Goal: Information Seeking & Learning: Learn about a topic

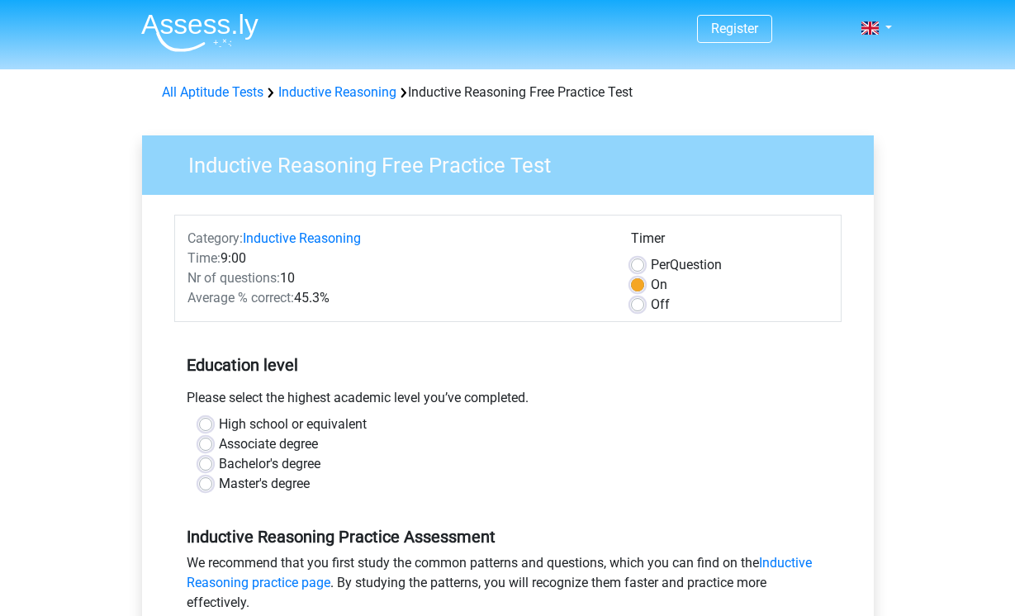
scroll to position [165, 0]
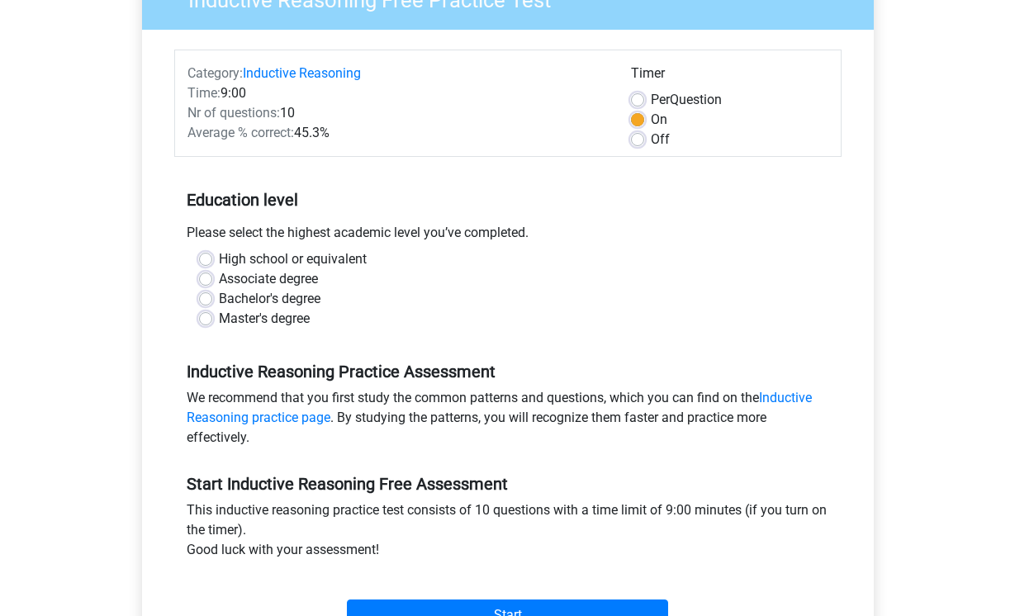
click at [219, 257] on label "High school or equivalent" at bounding box center [293, 259] width 148 height 20
click at [202, 257] on input "High school or equivalent" at bounding box center [205, 257] width 13 height 17
radio input "true"
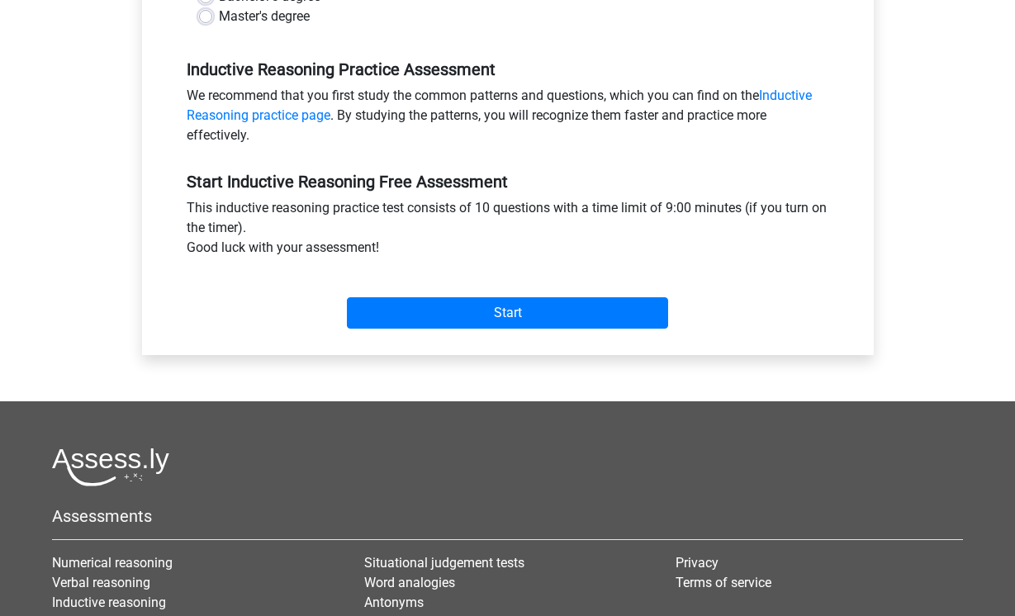
scroll to position [496, 0]
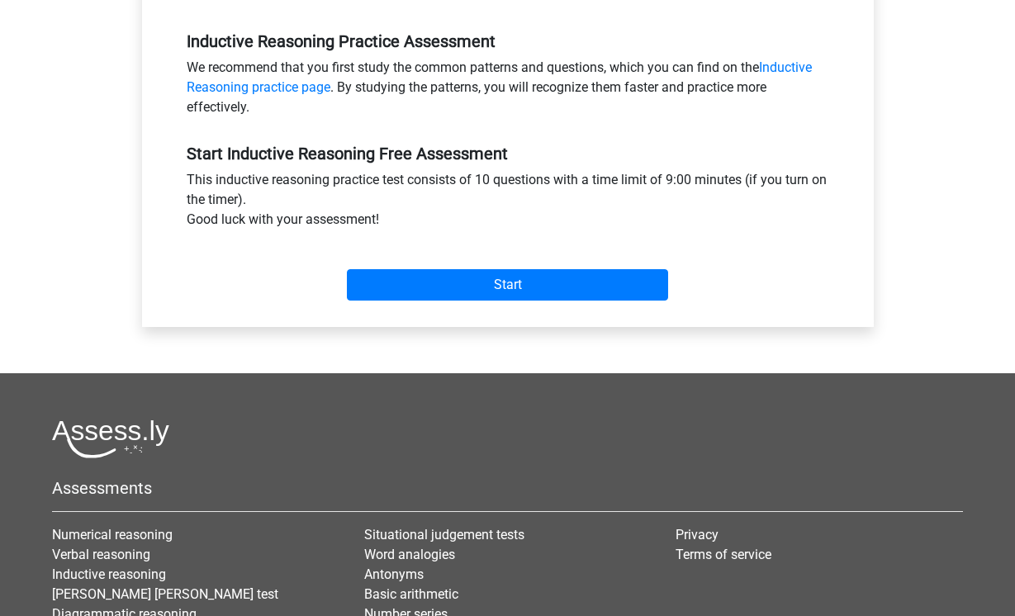
click at [634, 312] on div "Category: Inductive Reasoning Time: 9:00 Nr of questions: 10 Average % correct:…" at bounding box center [507, 13] width 707 height 628
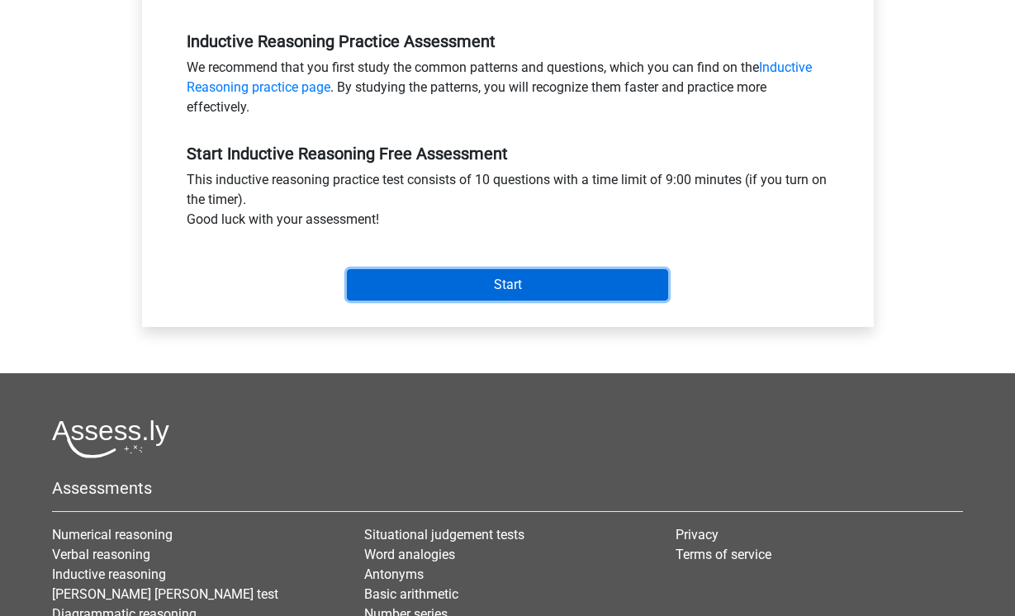
click at [650, 292] on input "Start" at bounding box center [507, 284] width 321 height 31
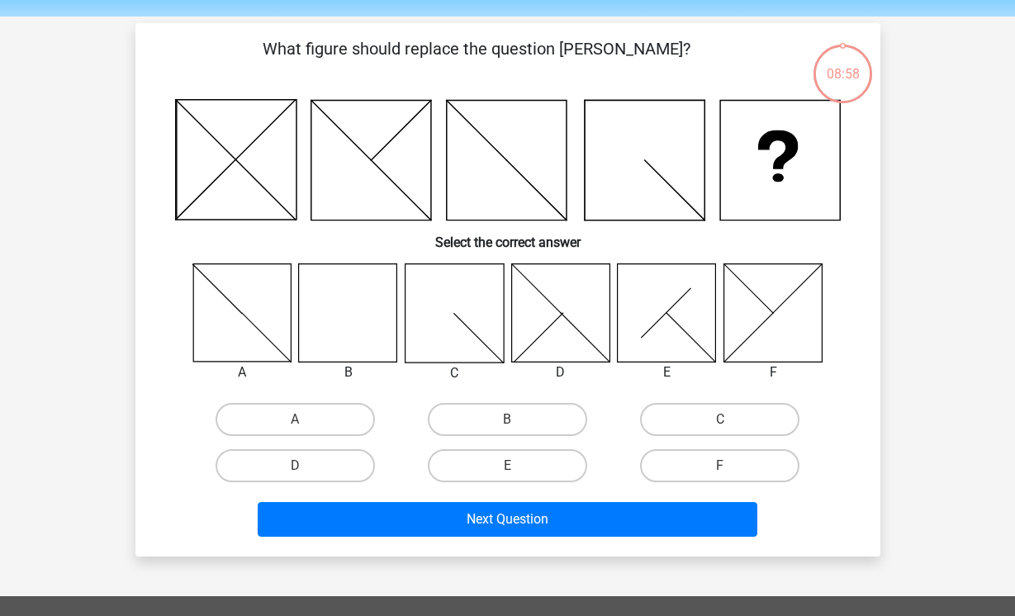
scroll to position [83, 0]
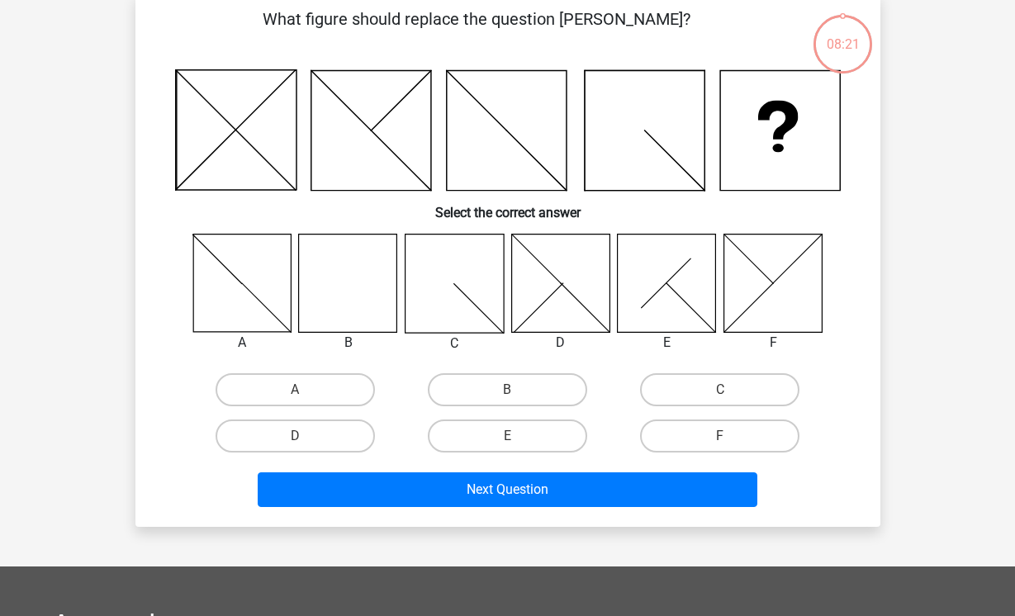
click at [322, 288] on icon at bounding box center [348, 283] width 98 height 98
click at [541, 392] on label "B" at bounding box center [507, 389] width 159 height 33
click at [518, 392] on input "B" at bounding box center [512, 395] width 11 height 11
radio input "true"
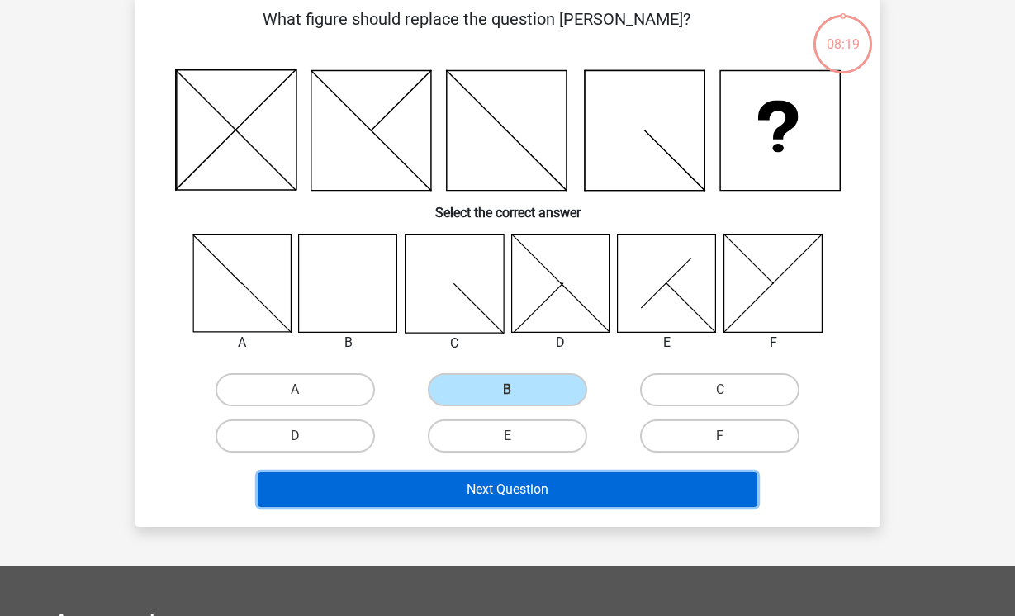
click at [540, 487] on button "Next Question" at bounding box center [508, 489] width 500 height 35
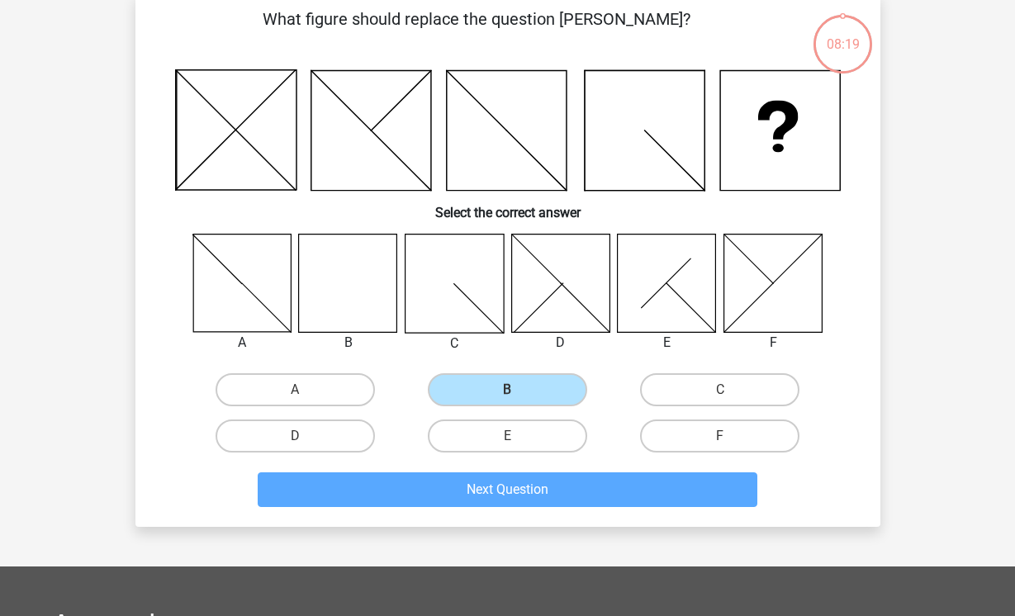
scroll to position [76, 0]
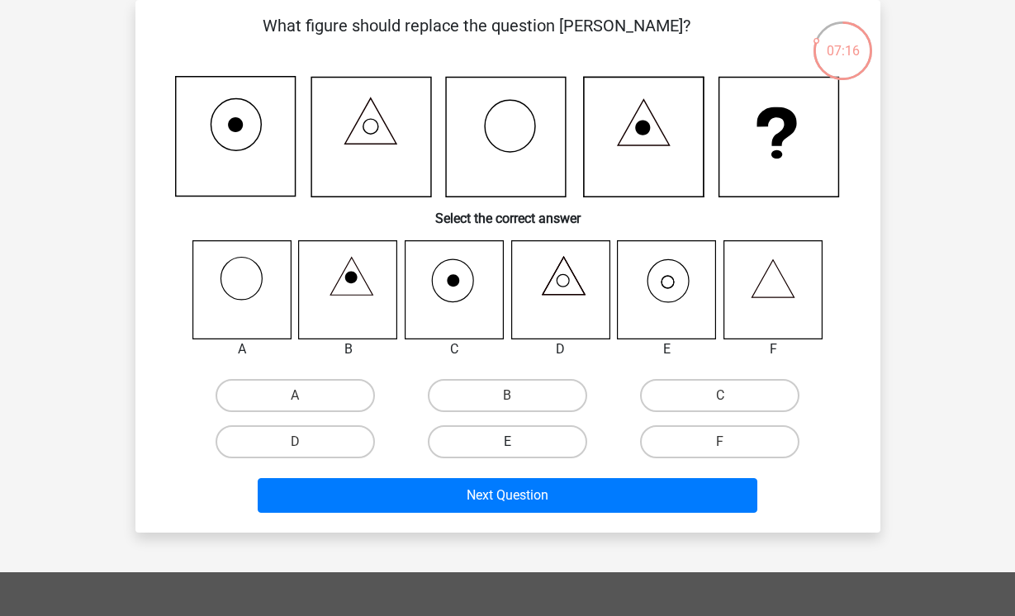
click at [456, 432] on label "E" at bounding box center [507, 441] width 159 height 33
click at [507, 442] on input "E" at bounding box center [512, 447] width 11 height 11
radio input "true"
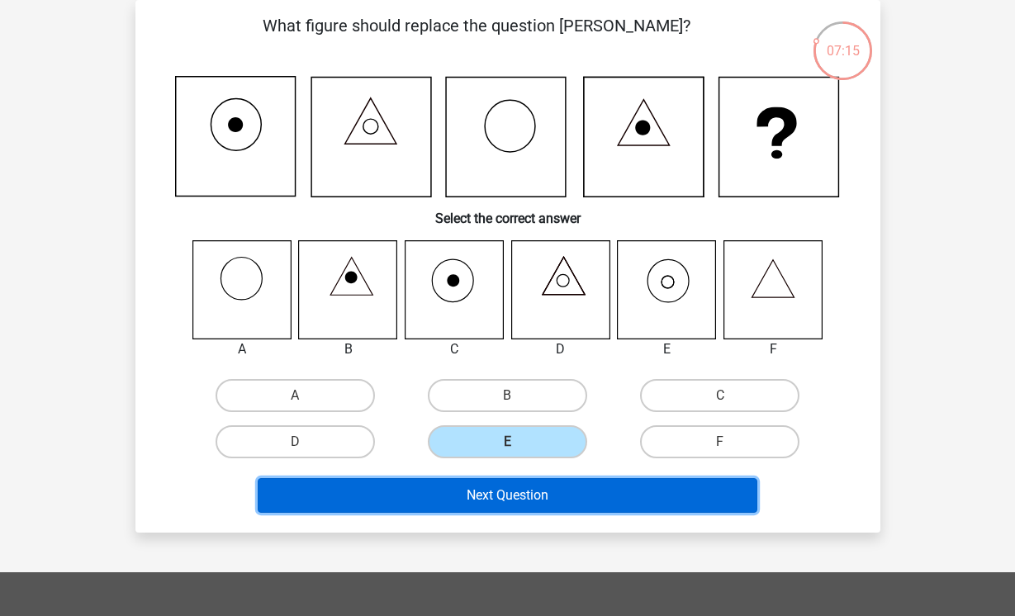
click at [466, 504] on button "Next Question" at bounding box center [508, 495] width 500 height 35
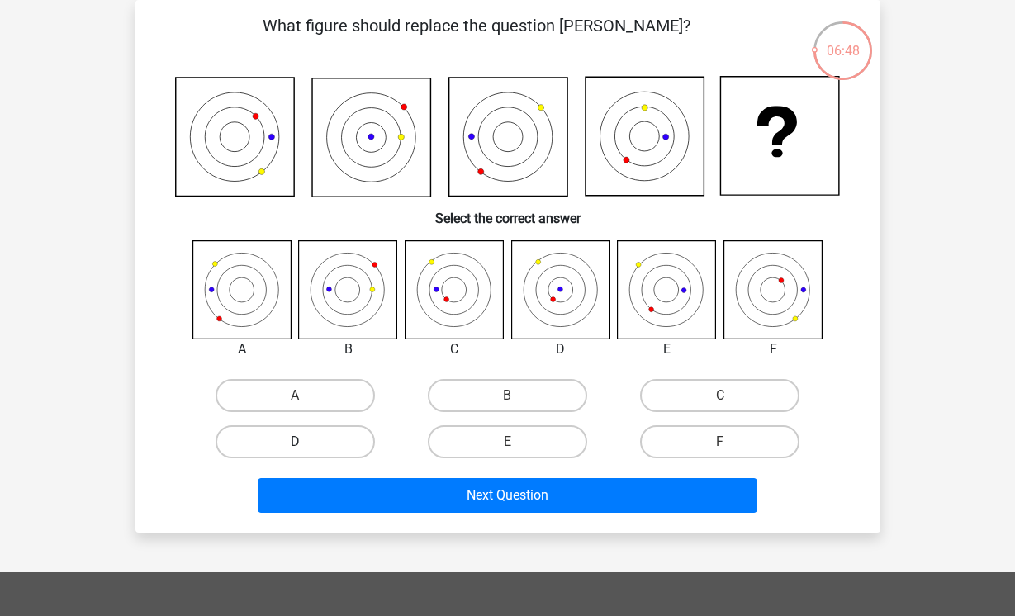
click at [332, 439] on label "D" at bounding box center [295, 441] width 159 height 33
click at [306, 442] on input "D" at bounding box center [300, 447] width 11 height 11
radio input "true"
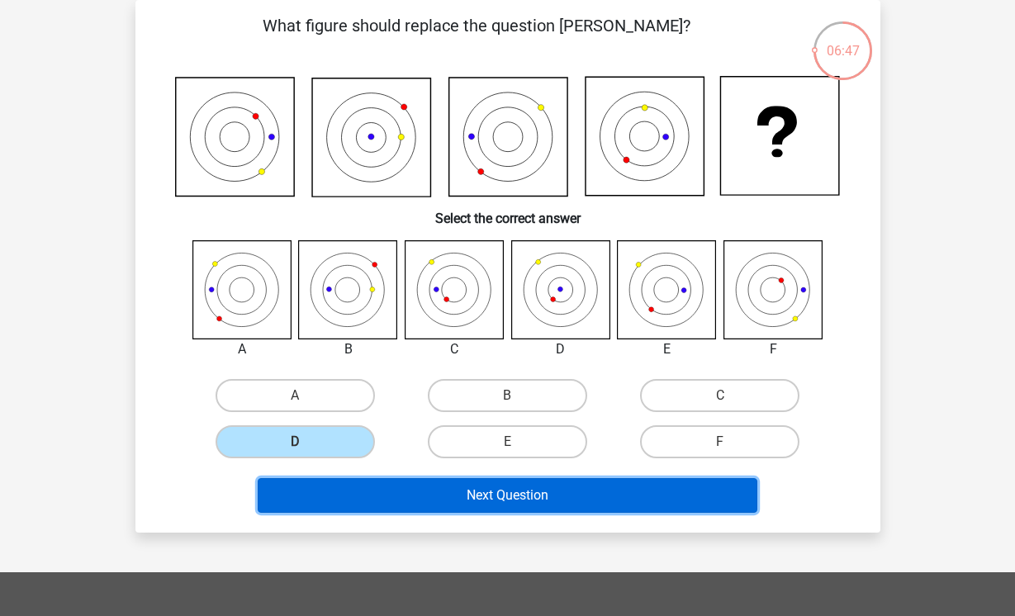
click at [392, 496] on button "Next Question" at bounding box center [508, 495] width 500 height 35
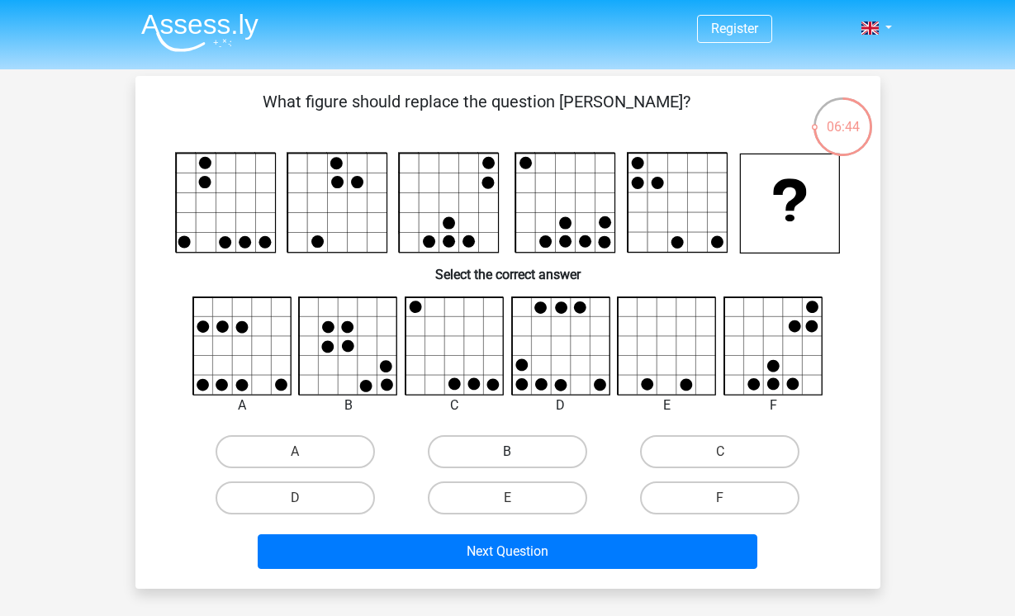
scroll to position [83, 0]
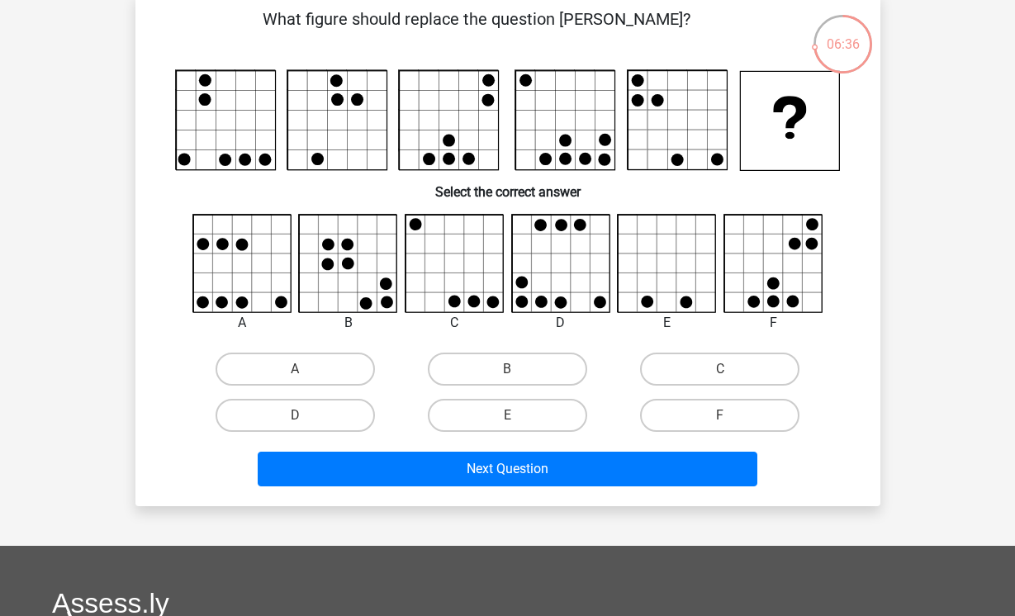
click at [582, 277] on icon at bounding box center [561, 264] width 98 height 98
click at [653, 417] on label "F" at bounding box center [719, 415] width 159 height 33
click at [720, 417] on input "F" at bounding box center [725, 420] width 11 height 11
radio input "true"
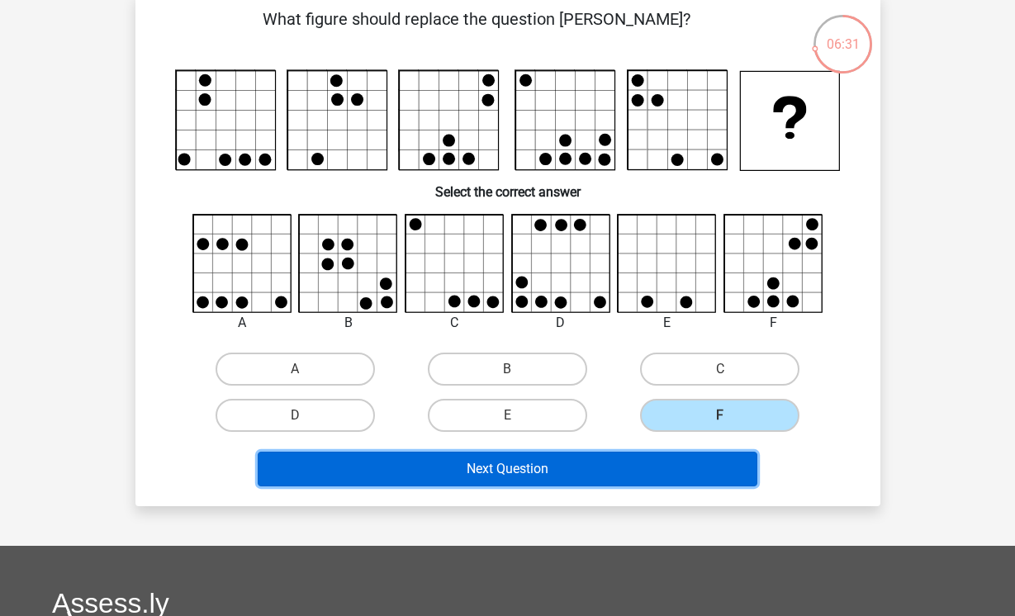
click at [563, 472] on button "Next Question" at bounding box center [508, 469] width 500 height 35
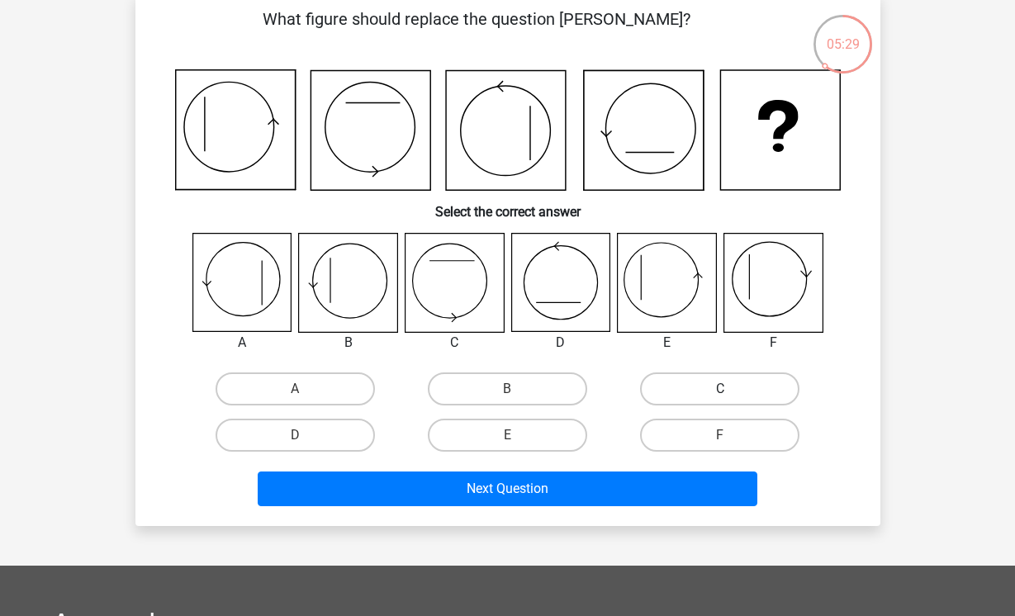
click at [680, 392] on label "C" at bounding box center [719, 389] width 159 height 33
click at [720, 392] on input "C" at bounding box center [725, 394] width 11 height 11
radio input "true"
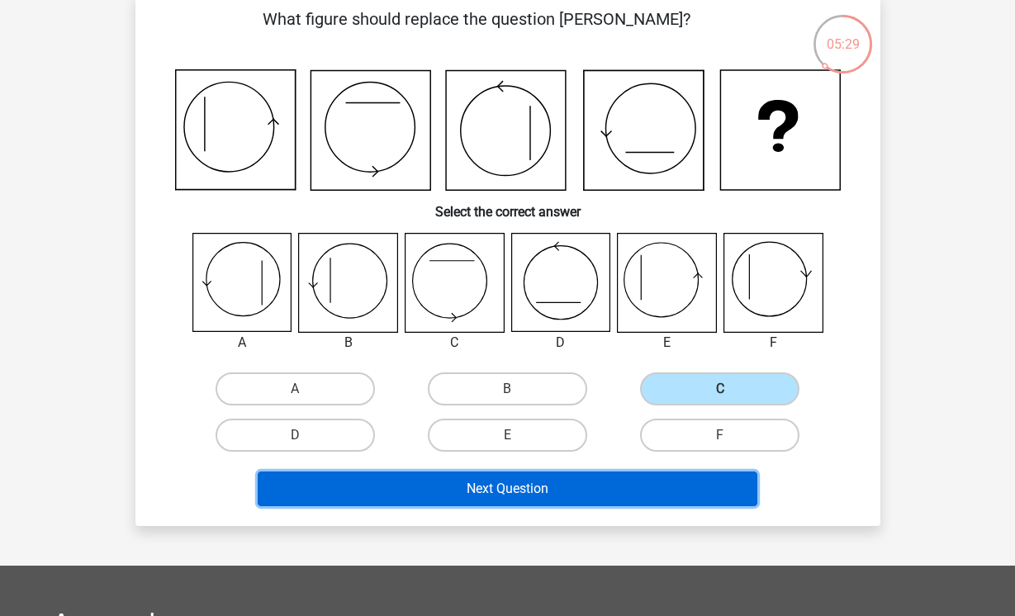
click at [594, 504] on button "Next Question" at bounding box center [508, 489] width 500 height 35
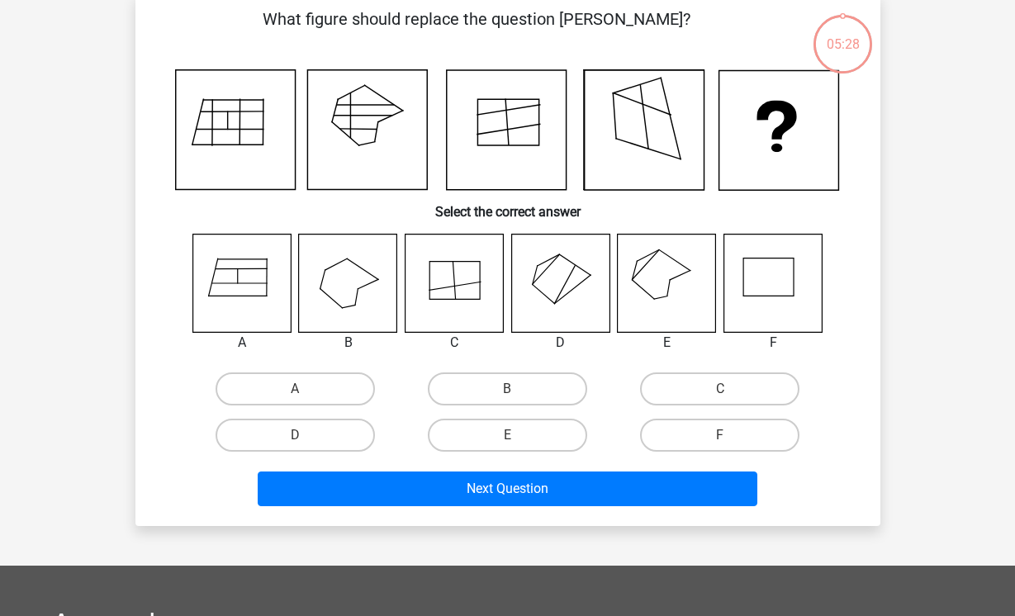
scroll to position [76, 0]
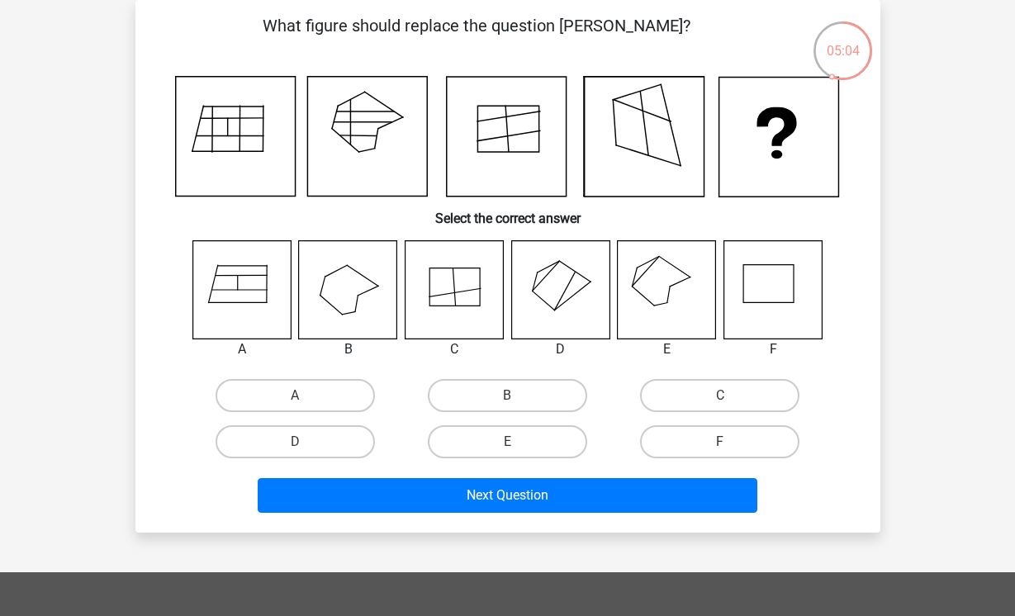
click at [316, 377] on div "A" at bounding box center [295, 396] width 212 height 46
click at [349, 388] on label "A" at bounding box center [295, 395] width 159 height 33
click at [306, 396] on input "A" at bounding box center [300, 401] width 11 height 11
radio input "true"
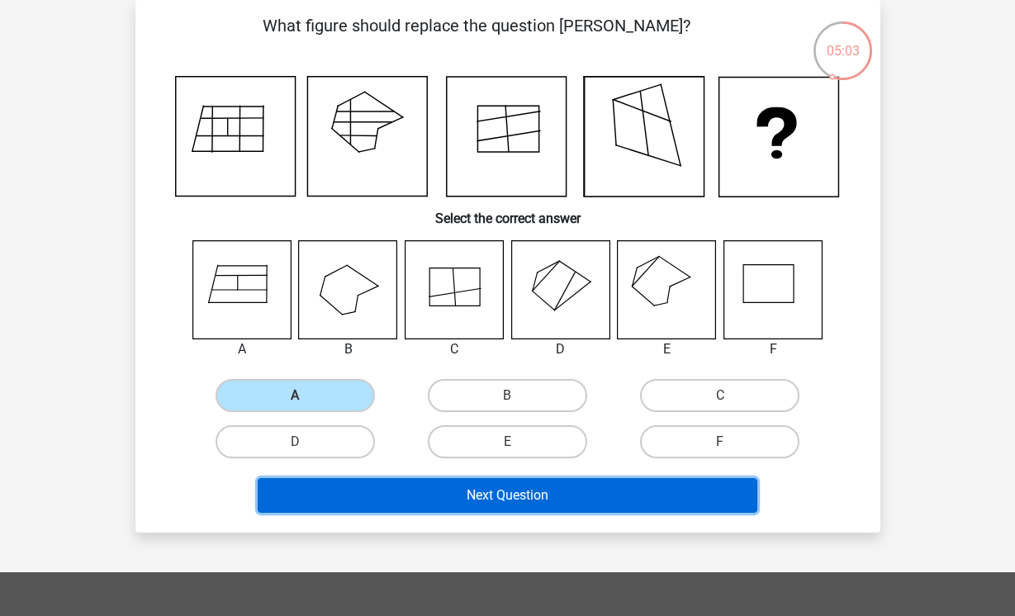
click at [467, 500] on button "Next Question" at bounding box center [508, 495] width 500 height 35
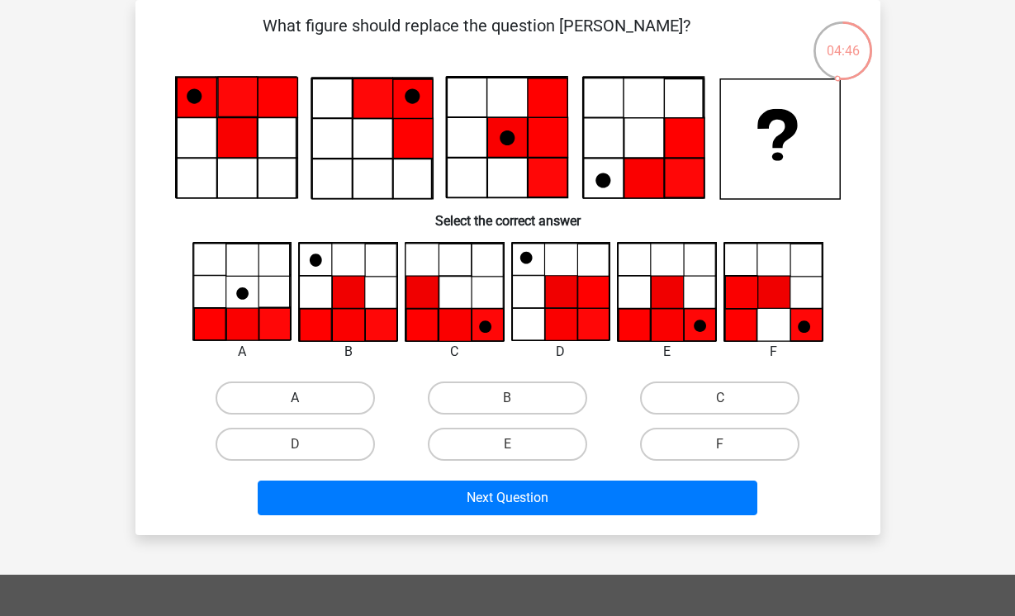
click at [253, 393] on label "A" at bounding box center [295, 398] width 159 height 33
click at [295, 398] on input "A" at bounding box center [300, 403] width 11 height 11
radio input "true"
drag, startPoint x: 437, startPoint y: 520, endPoint x: 454, endPoint y: 502, distance: 24.5
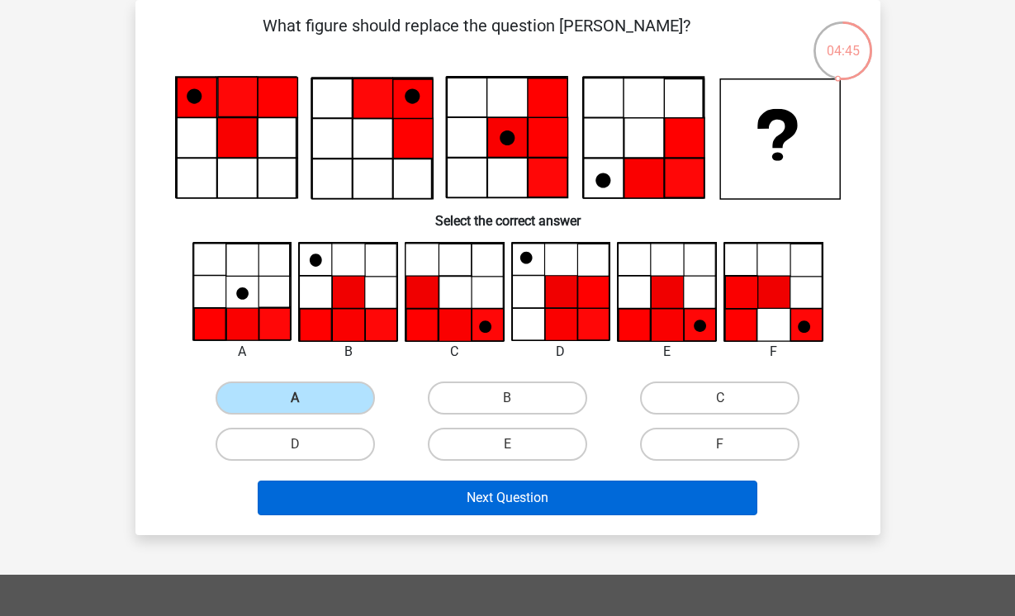
click at [437, 518] on div "Next Question" at bounding box center [508, 501] width 638 height 41
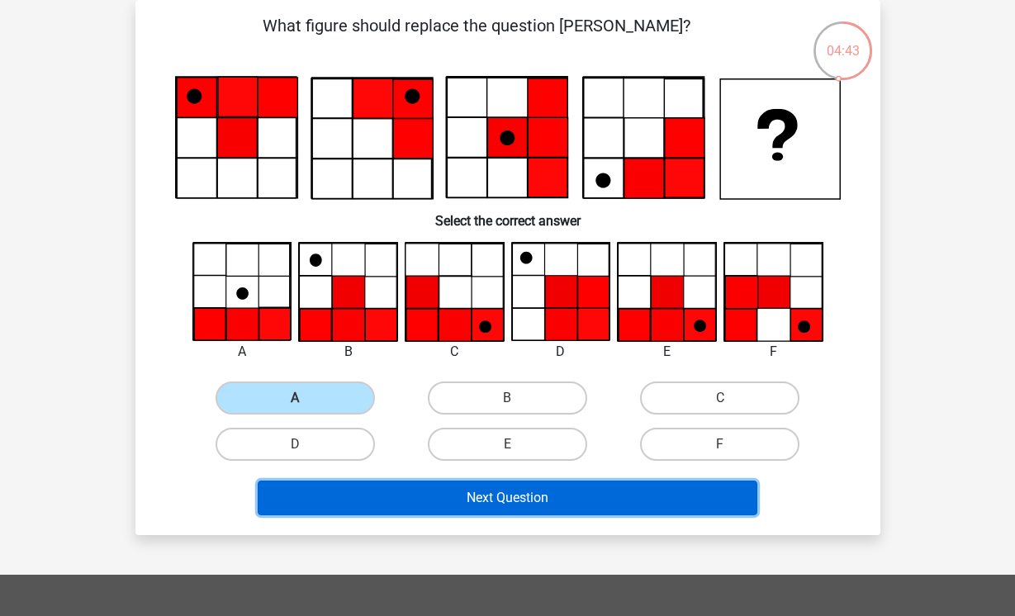
drag, startPoint x: 457, startPoint y: 496, endPoint x: 146, endPoint y: 403, distance: 324.1
click at [144, 404] on div "What figure should replace the question mark?" at bounding box center [508, 267] width 732 height 509
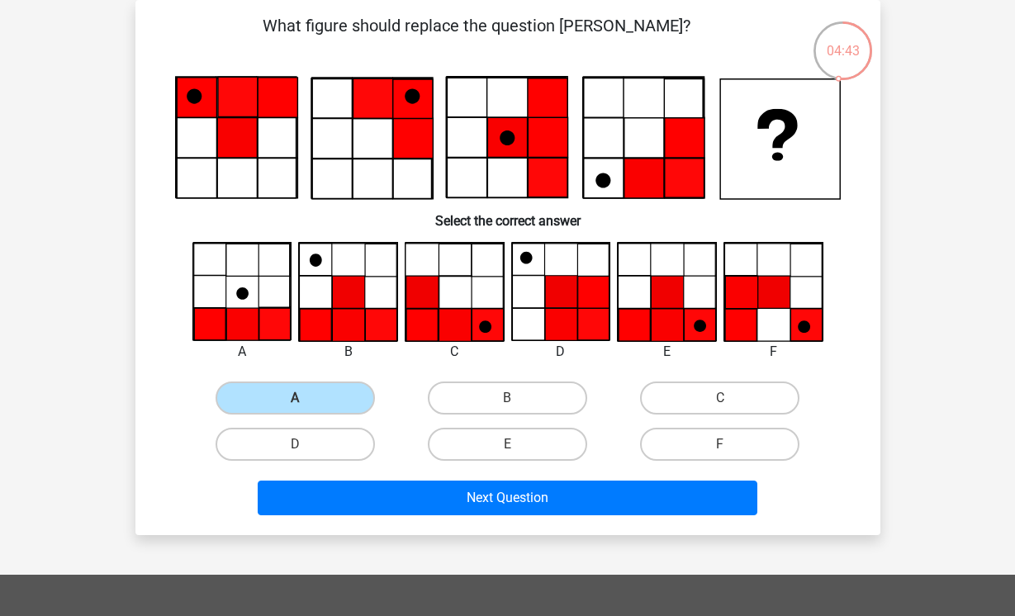
click at [147, 403] on div "What figure should replace the question mark?" at bounding box center [508, 267] width 732 height 509
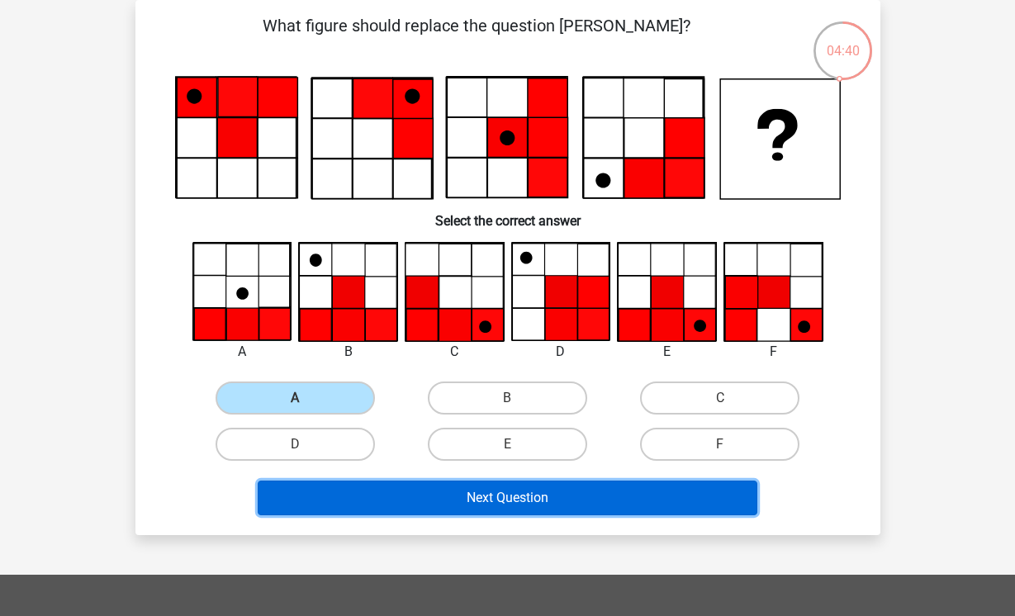
click at [672, 495] on button "Next Question" at bounding box center [508, 498] width 500 height 35
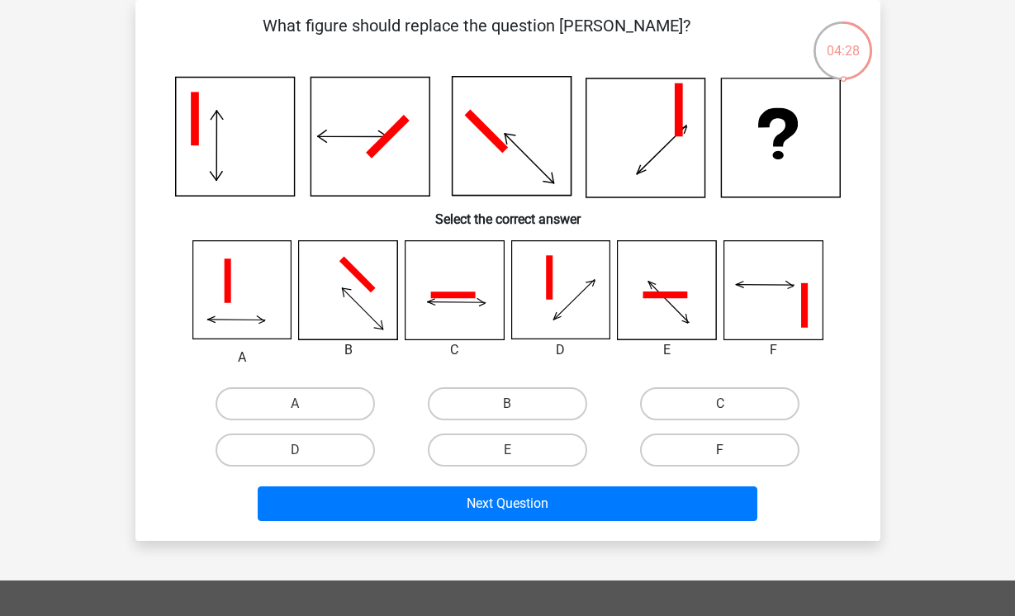
click at [728, 449] on label "F" at bounding box center [719, 450] width 159 height 33
click at [728, 450] on input "F" at bounding box center [725, 455] width 11 height 11
radio input "true"
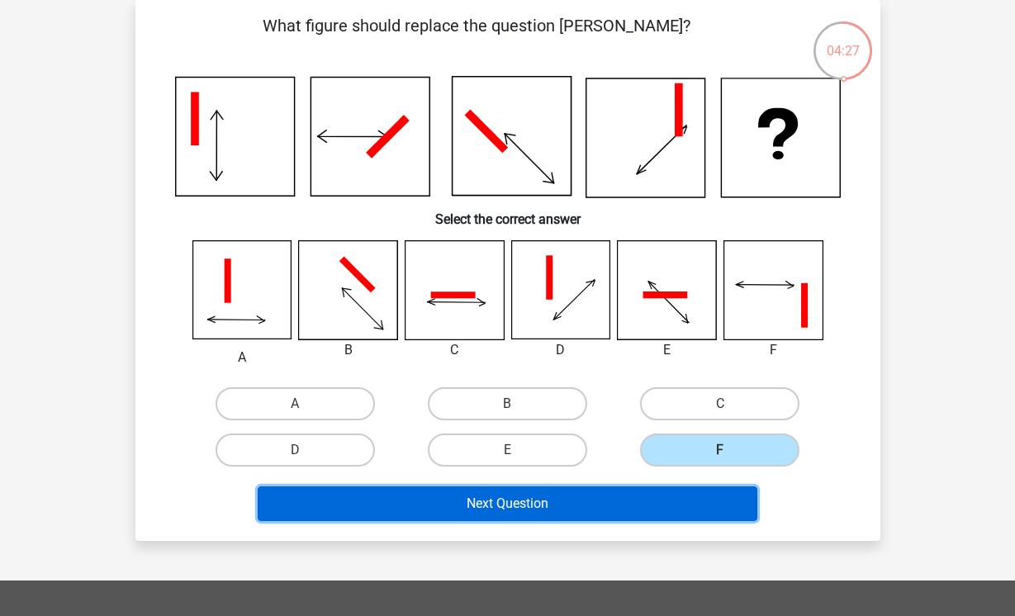
click at [679, 496] on button "Next Question" at bounding box center [508, 504] width 500 height 35
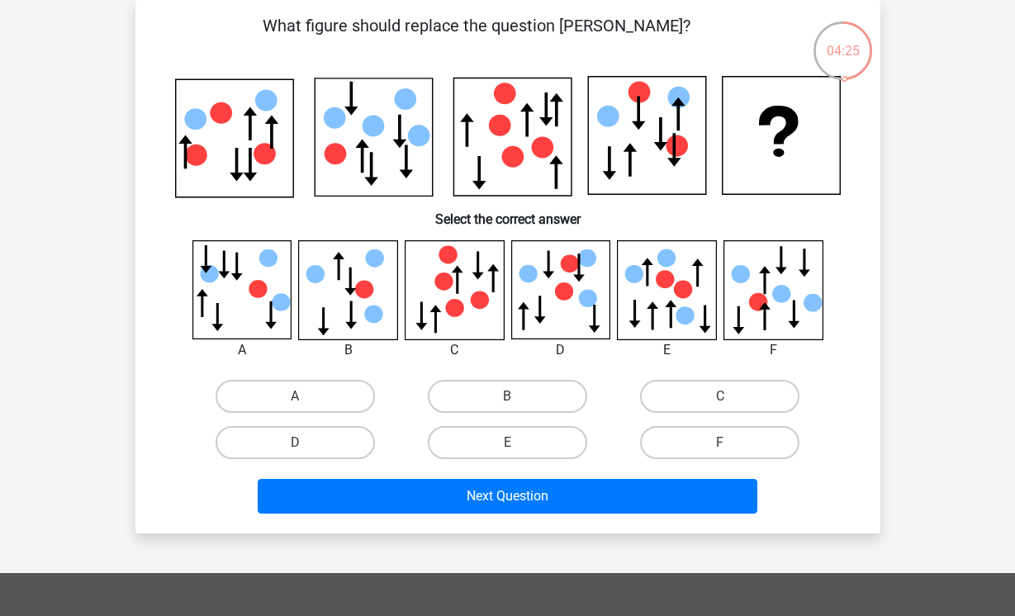
click at [664, 263] on icon at bounding box center [667, 258] width 18 height 18
click at [572, 397] on label "B" at bounding box center [507, 396] width 159 height 33
click at [518, 397] on input "B" at bounding box center [512, 401] width 11 height 11
radio input "true"
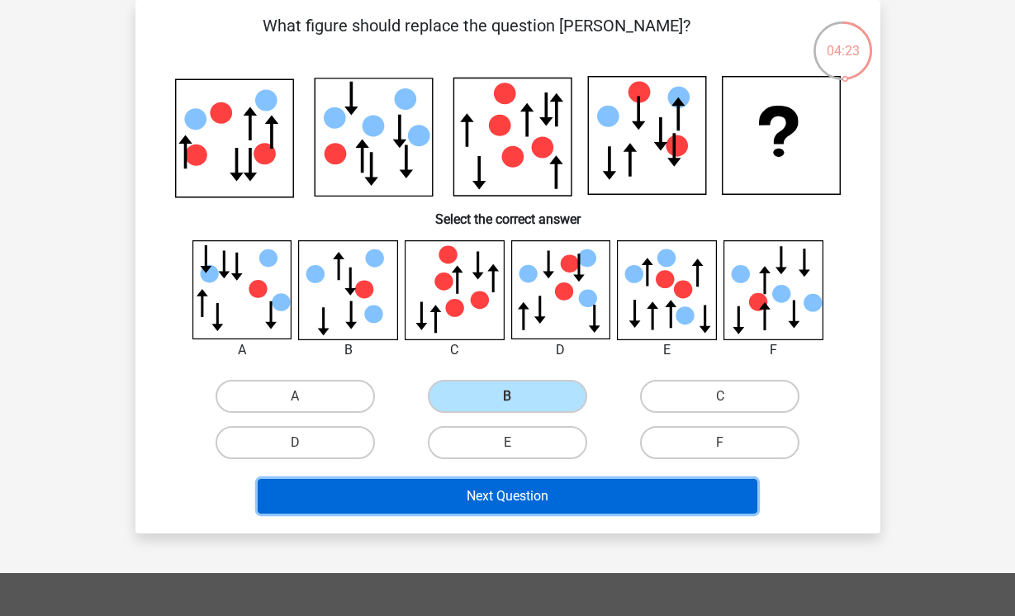
click at [587, 493] on button "Next Question" at bounding box center [508, 496] width 500 height 35
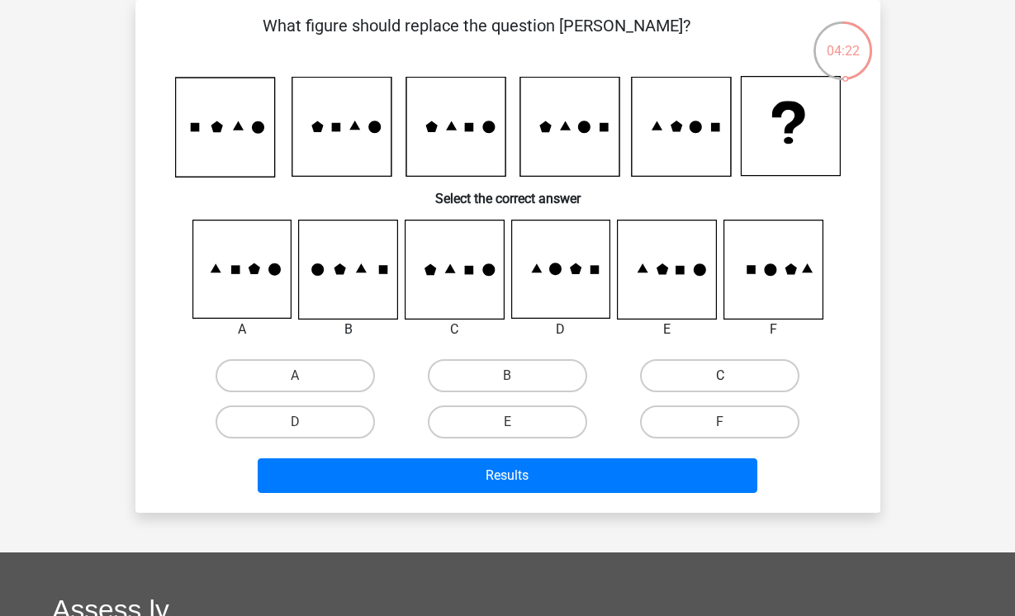
click at [684, 379] on label "C" at bounding box center [719, 375] width 159 height 33
click at [720, 379] on input "C" at bounding box center [725, 381] width 11 height 11
radio input "true"
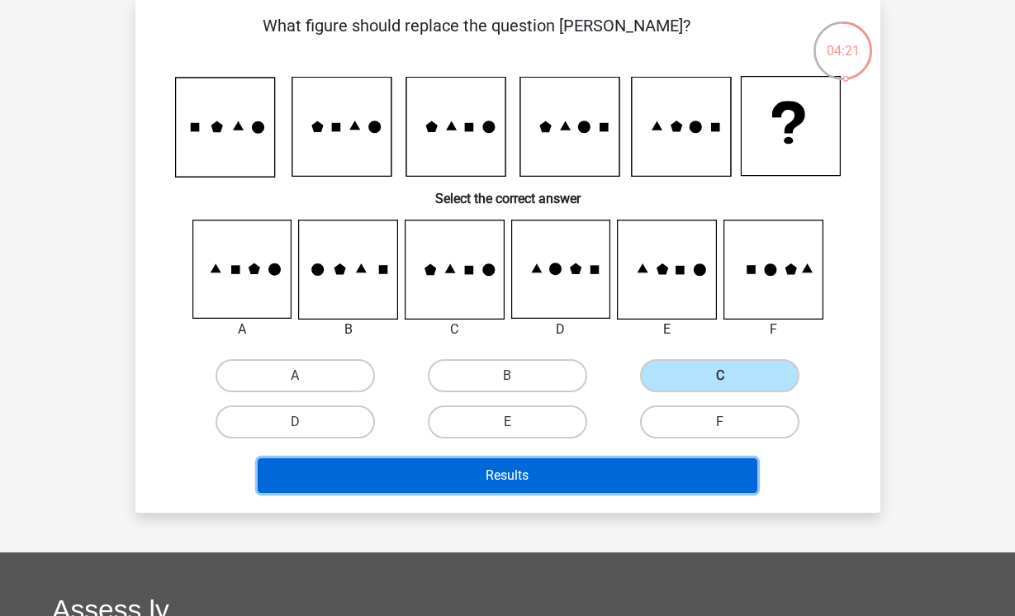
click at [617, 477] on button "Results" at bounding box center [508, 475] width 500 height 35
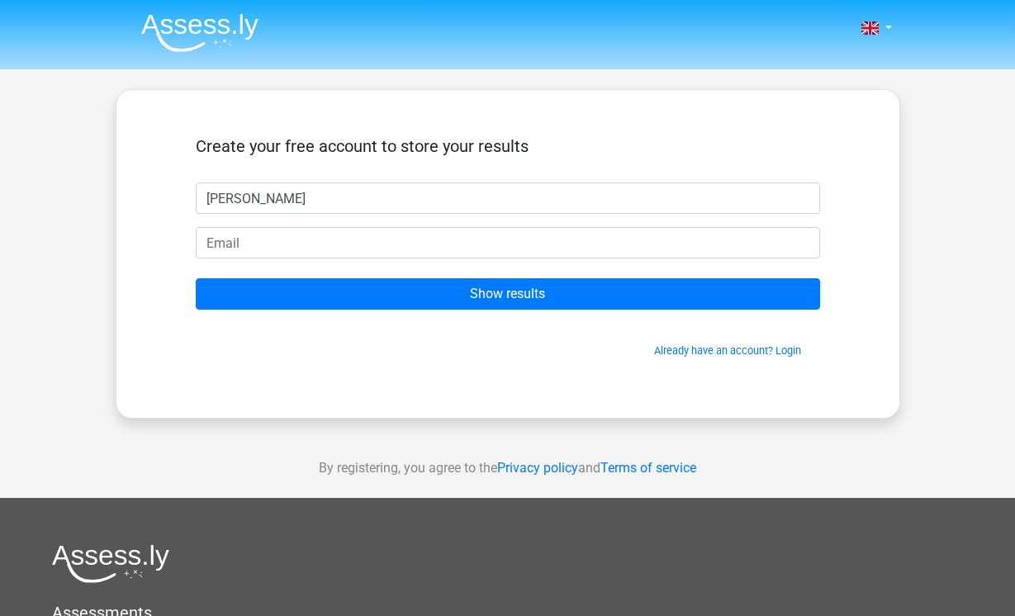
type input "Aesha"
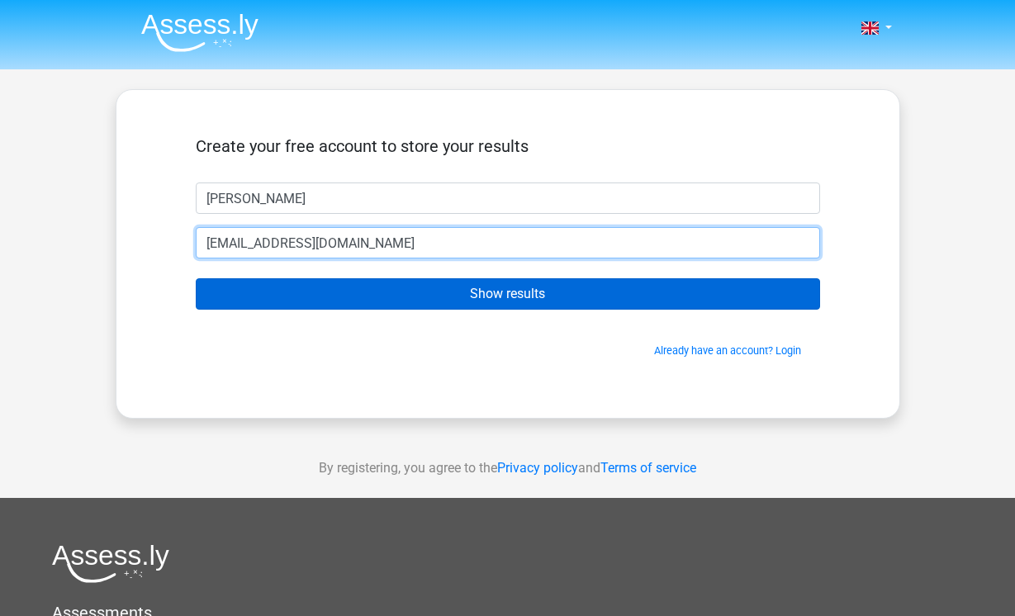
type input "aeshabozanich@gmail.com"
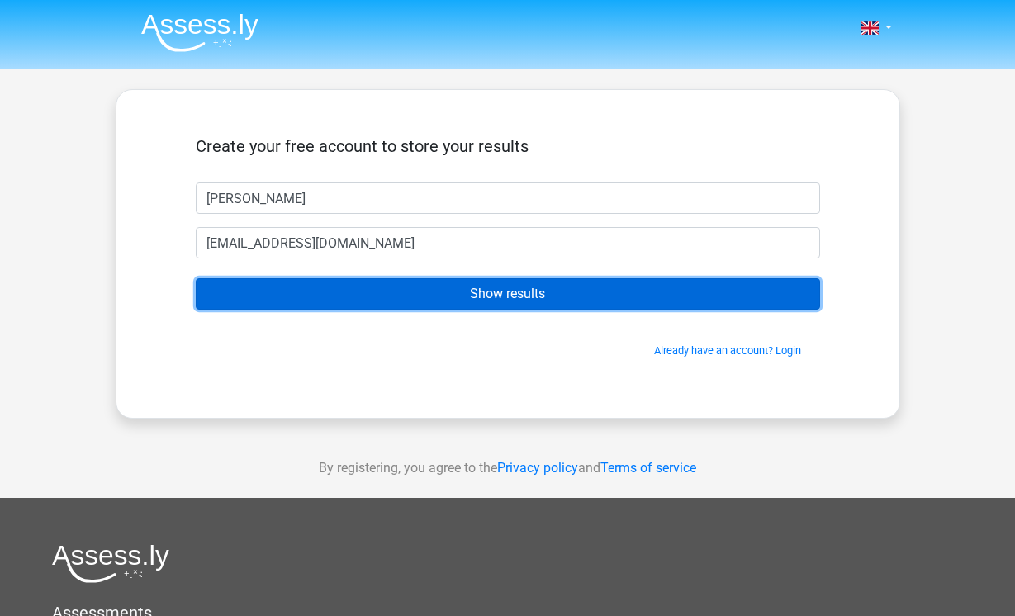
click at [487, 309] on input "Show results" at bounding box center [508, 293] width 624 height 31
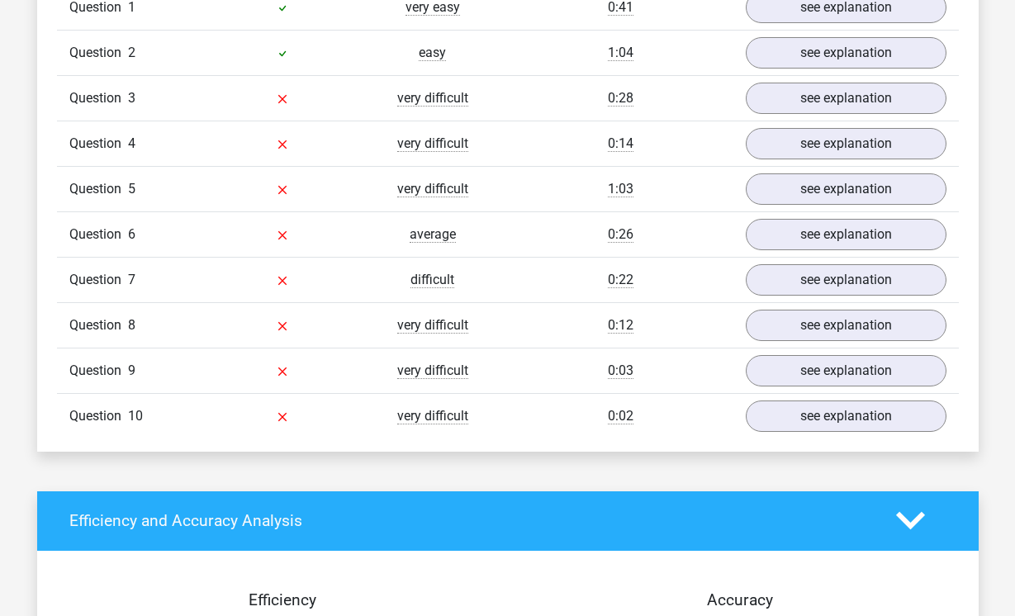
scroll to position [1322, 0]
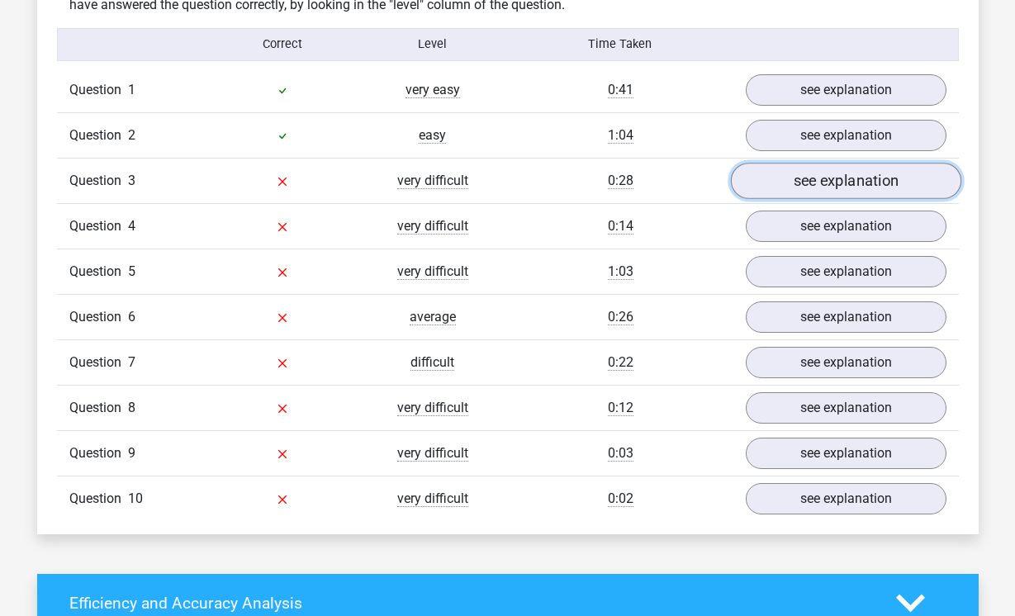
click at [860, 187] on link "see explanation" at bounding box center [845, 181] width 230 height 36
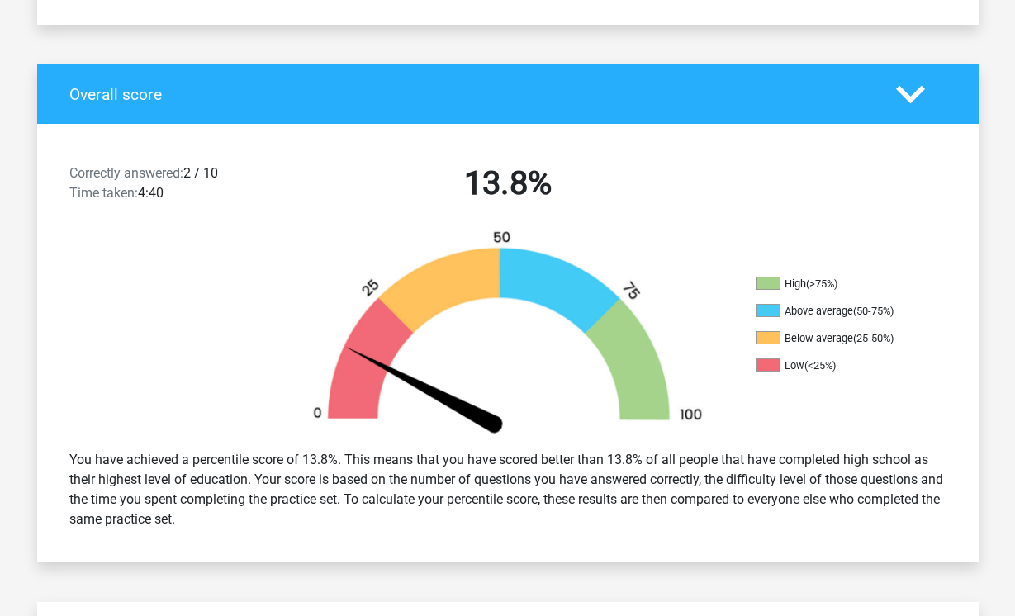
scroll to position [0, 0]
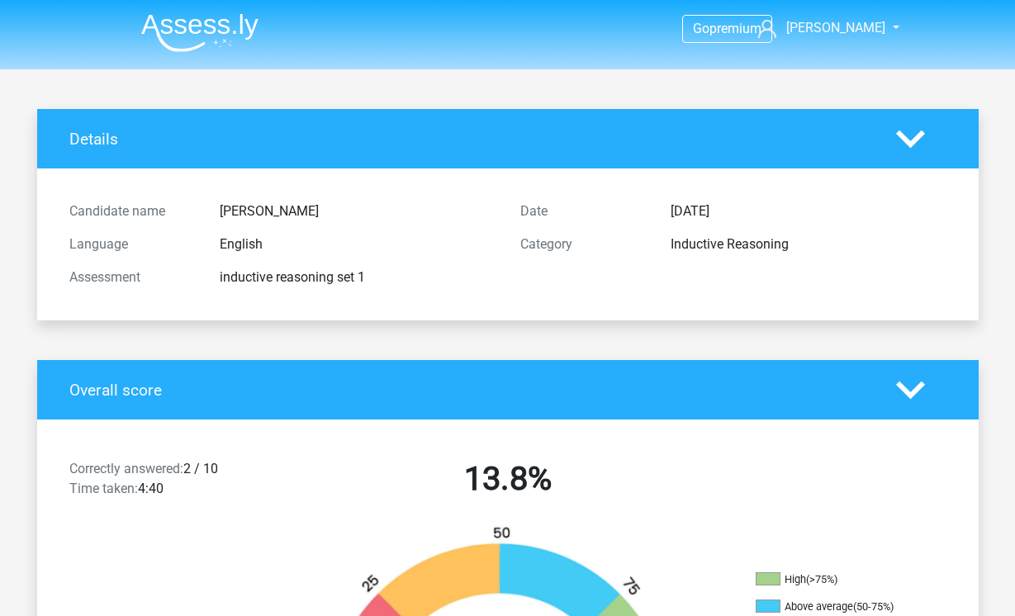
drag, startPoint x: 159, startPoint y: 26, endPoint x: 192, endPoint y: 27, distance: 33.9
click at [161, 26] on img at bounding box center [199, 32] width 117 height 39
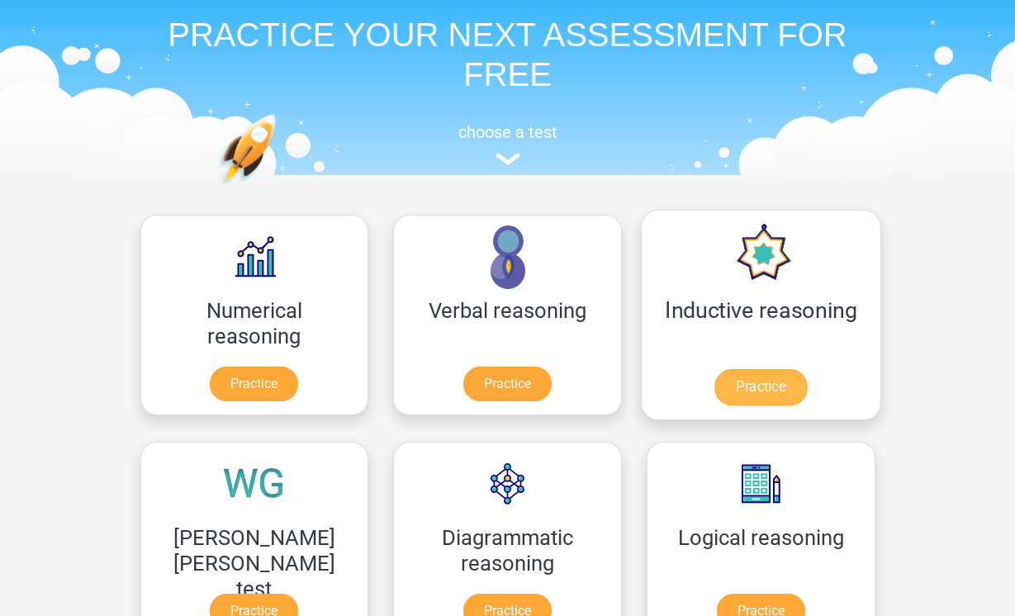
scroll to position [165, 0]
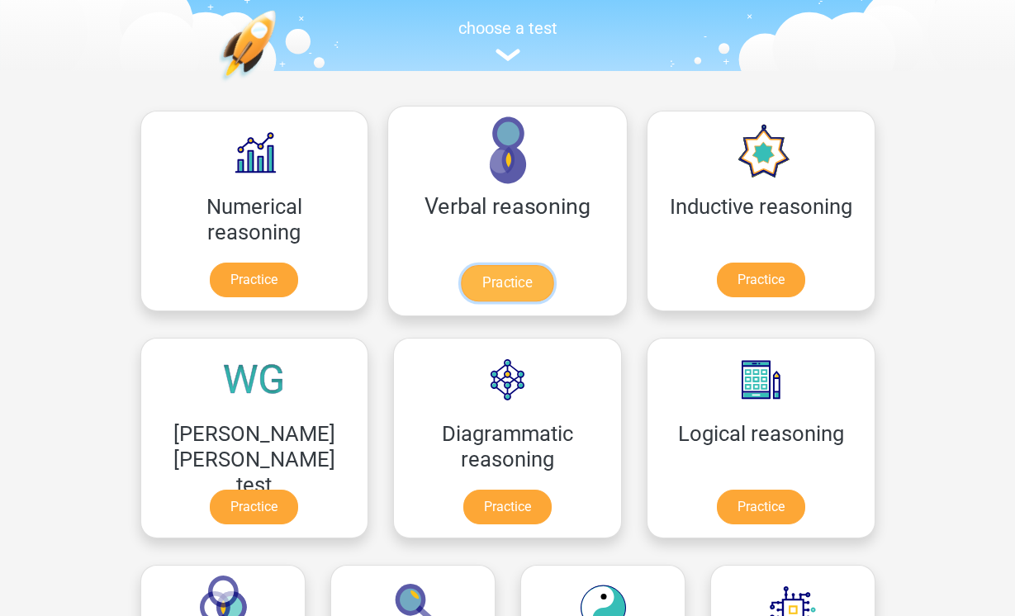
click at [461, 271] on link "Practice" at bounding box center [507, 283] width 93 height 36
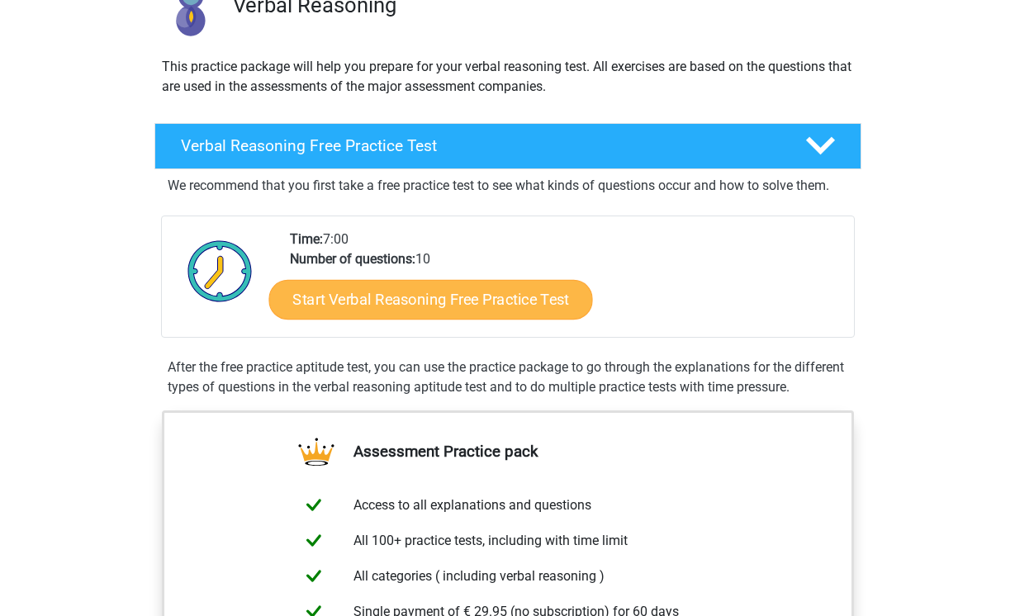
scroll to position [165, 0]
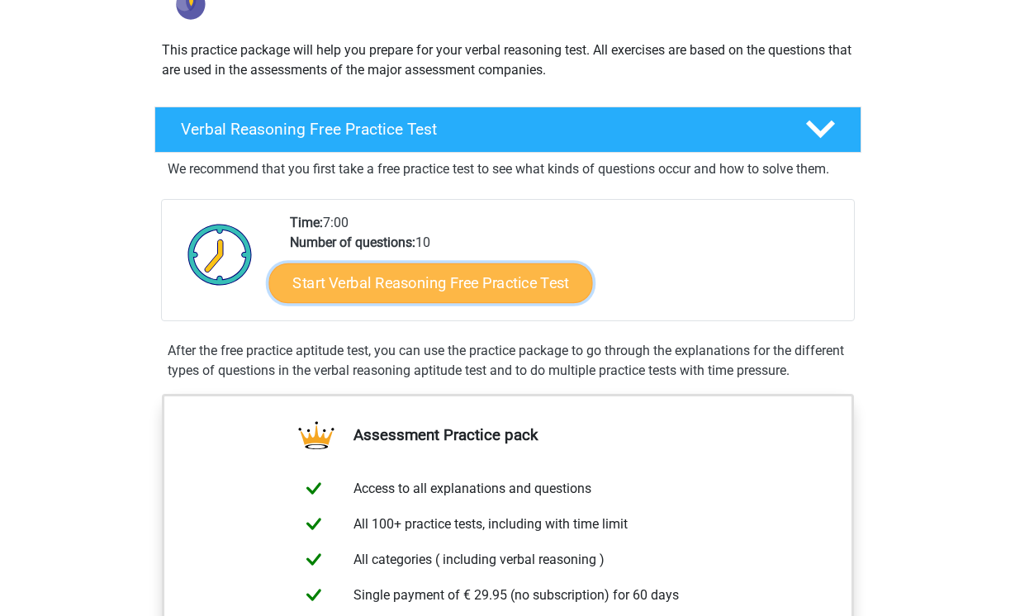
drag, startPoint x: 491, startPoint y: 290, endPoint x: 505, endPoint y: 294, distance: 13.8
click at [492, 291] on link "Start Verbal Reasoning Free Practice Test" at bounding box center [430, 284] width 324 height 40
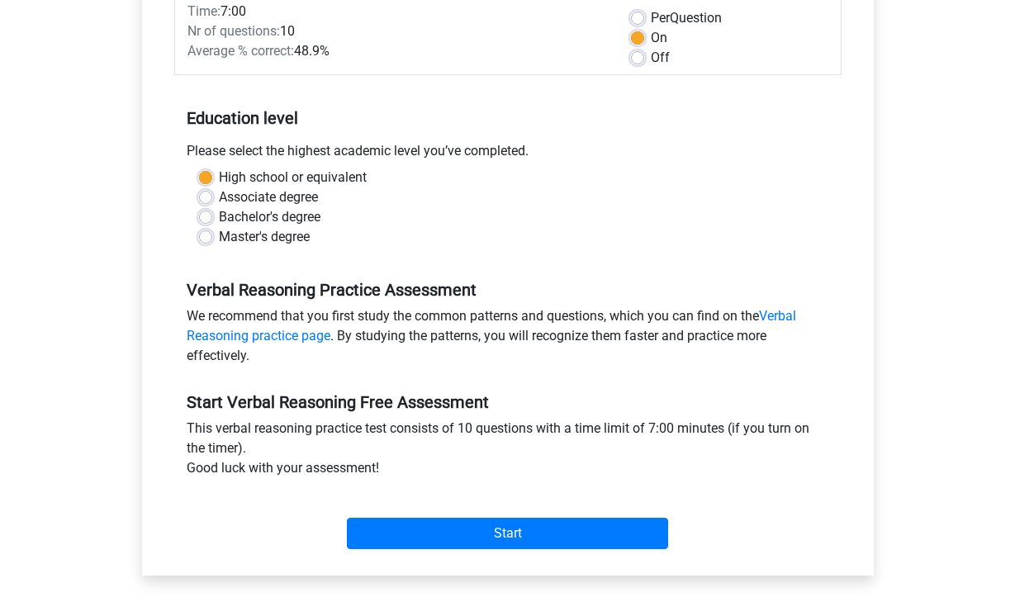
scroll to position [248, 0]
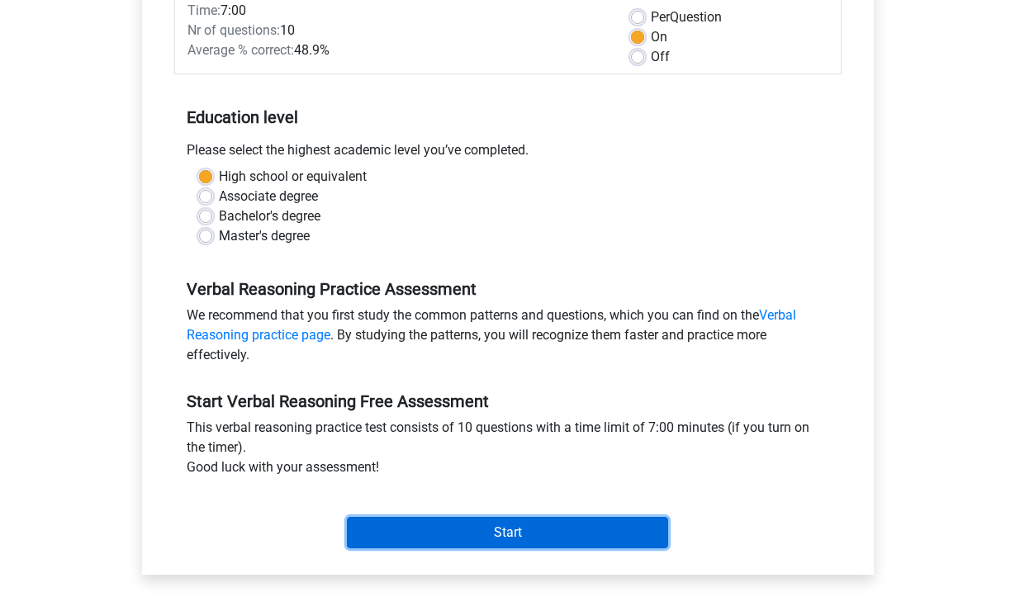
click at [585, 530] on input "Start" at bounding box center [507, 532] width 321 height 31
click at [617, 539] on input "Start" at bounding box center [507, 532] width 321 height 31
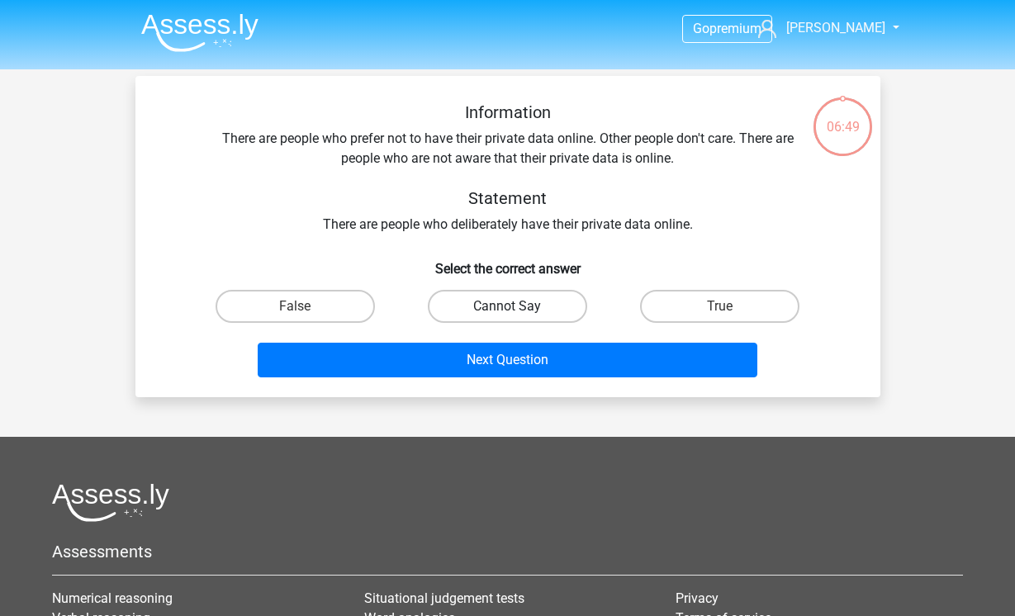
click at [543, 296] on label "Cannot Say" at bounding box center [507, 306] width 159 height 33
click at [518, 306] on input "Cannot Say" at bounding box center [512, 311] width 11 height 11
radio input "true"
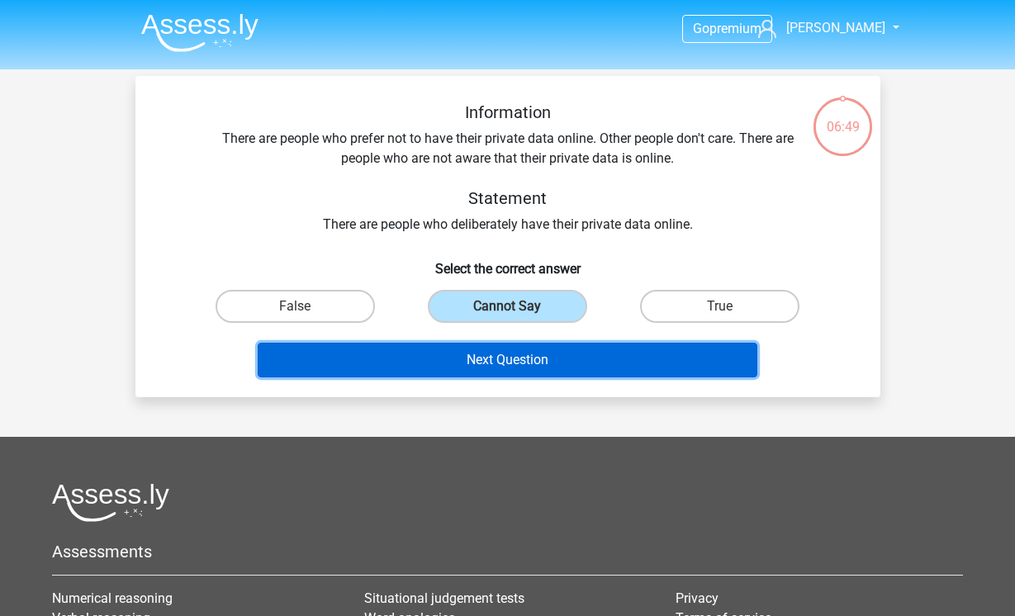
click at [532, 364] on button "Next Question" at bounding box center [508, 360] width 500 height 35
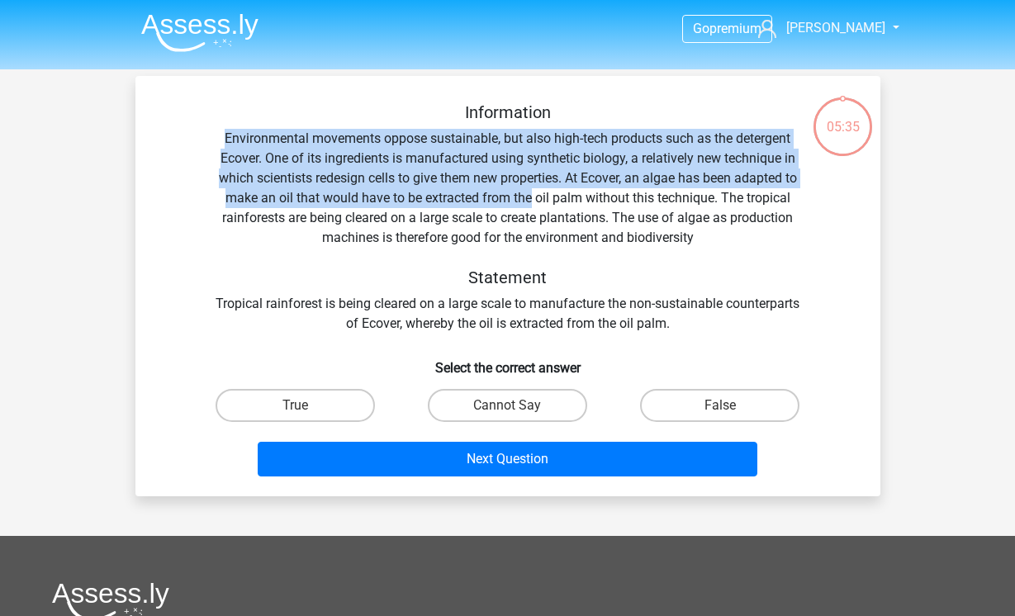
drag, startPoint x: 225, startPoint y: 138, endPoint x: 531, endPoint y: 196, distance: 311.9
click at [531, 196] on div "Information Environmental movements oppose sustainable, but also high-tech prod…" at bounding box center [508, 217] width 692 height 231
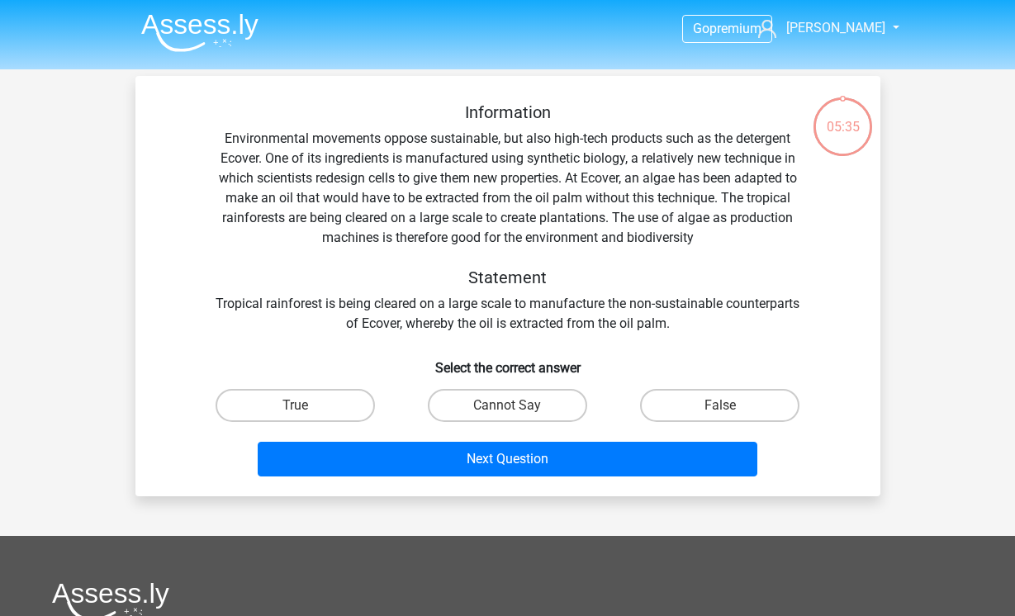
click at [772, 251] on div "Information Environmental movements oppose sustainable, but also high-tech prod…" at bounding box center [508, 217] width 692 height 231
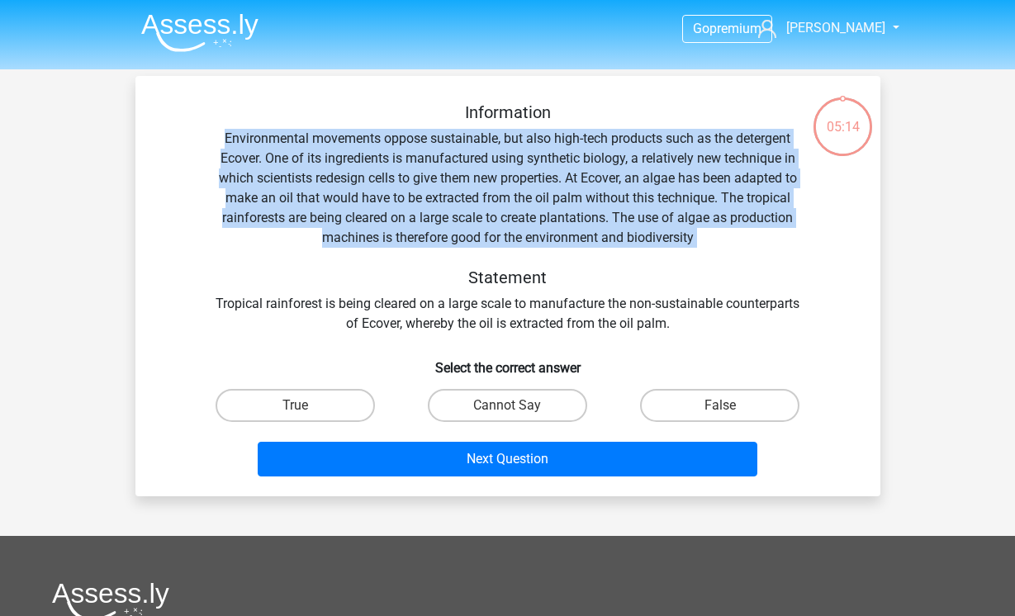
drag, startPoint x: 223, startPoint y: 131, endPoint x: 614, endPoint y: 259, distance: 410.9
click at [614, 259] on div "Information Environmental movements oppose sustainable, but also high-tech prod…" at bounding box center [508, 217] width 692 height 231
copy div "Environmental movements oppose sustainable, but also high-tech products such as…"
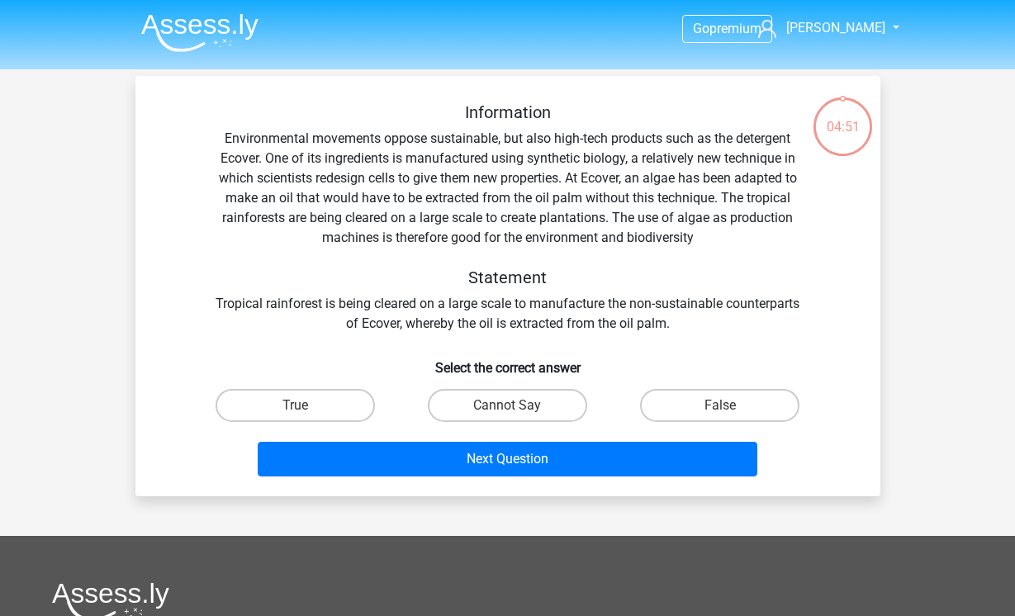
click at [268, 284] on h5 "Statement" at bounding box center [508, 278] width 586 height 20
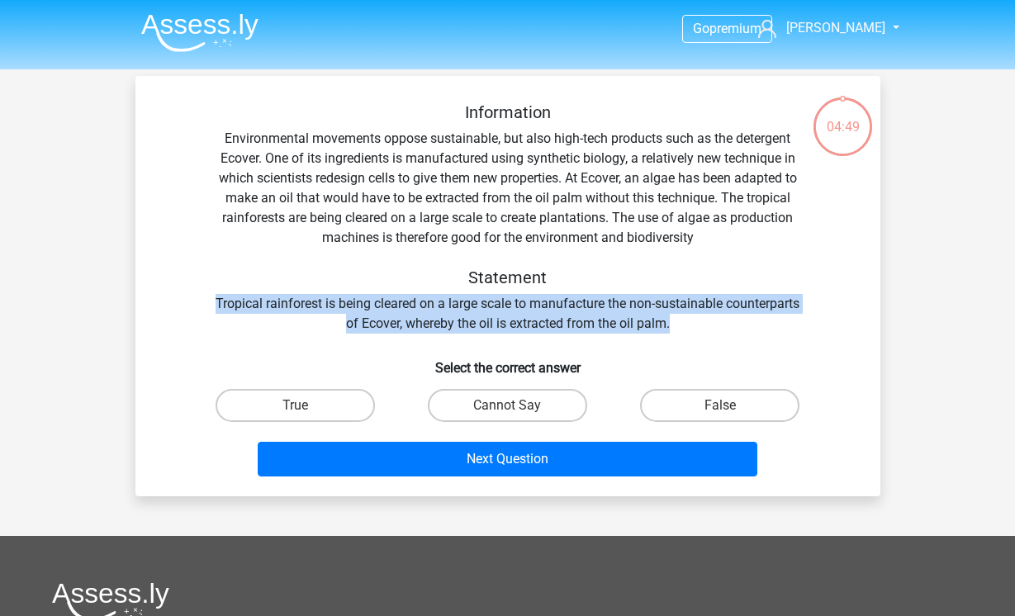
drag, startPoint x: 249, startPoint y: 293, endPoint x: 713, endPoint y: 325, distance: 464.5
click at [723, 323] on div "Information Environmental movements oppose sustainable, but also high-tech prod…" at bounding box center [508, 217] width 692 height 231
copy div "Tropical rainforest is being cleared on a large scale to manufacture the non-su…"
click at [311, 409] on label "True" at bounding box center [295, 405] width 159 height 33
click at [306, 409] on input "True" at bounding box center [300, 411] width 11 height 11
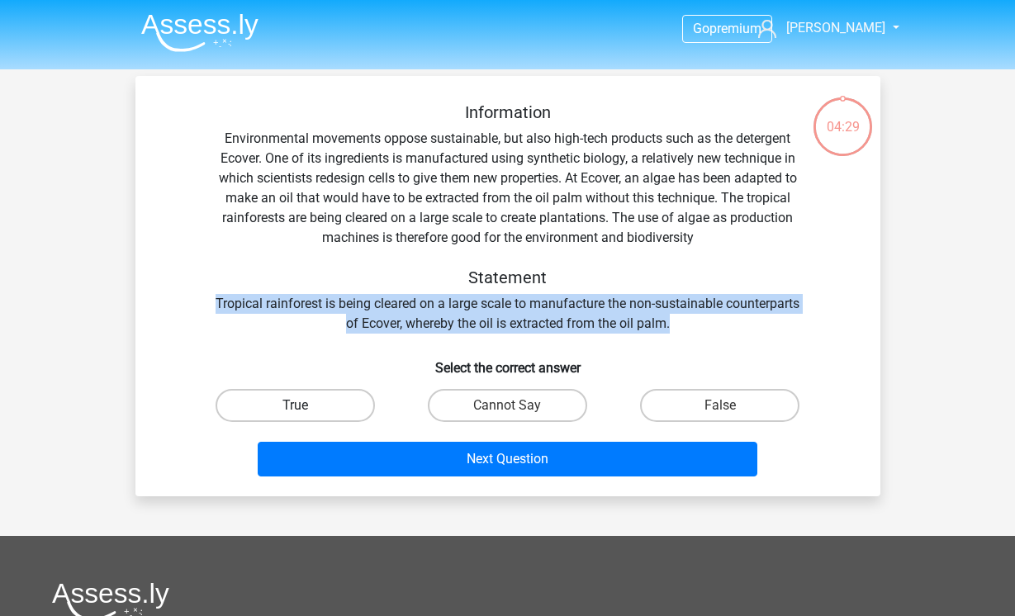
radio input "true"
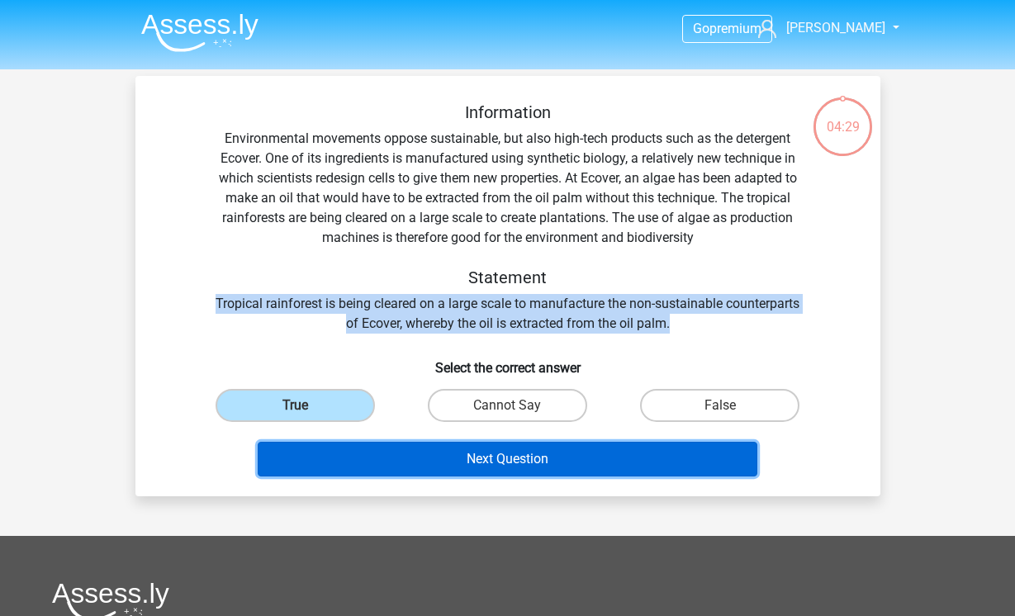
click at [358, 459] on button "Next Question" at bounding box center [508, 459] width 500 height 35
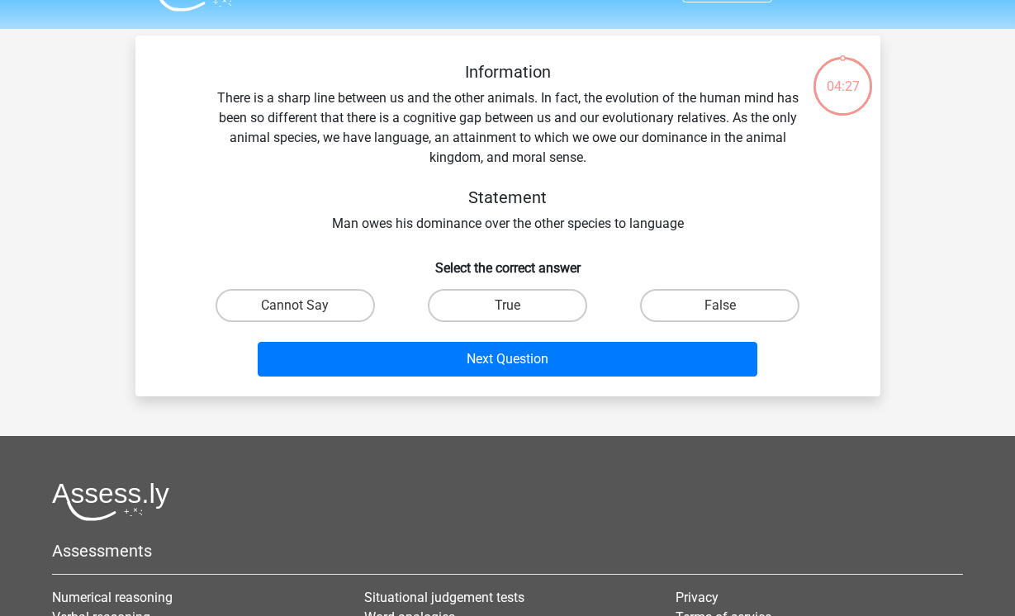
scroll to position [76, 0]
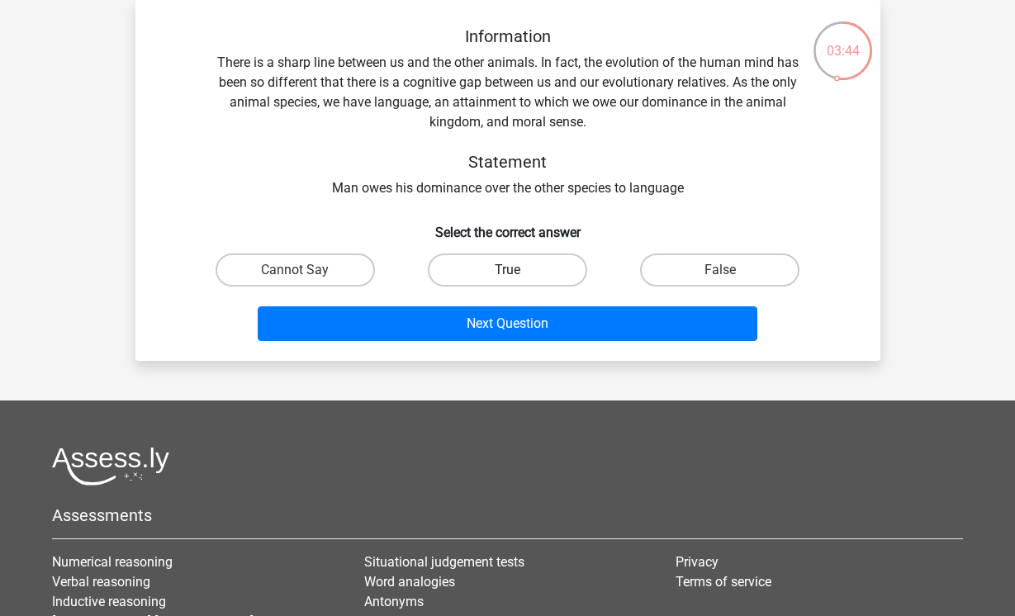
click at [525, 255] on label "True" at bounding box center [507, 270] width 159 height 33
click at [518, 270] on input "True" at bounding box center [512, 275] width 11 height 11
radio input "true"
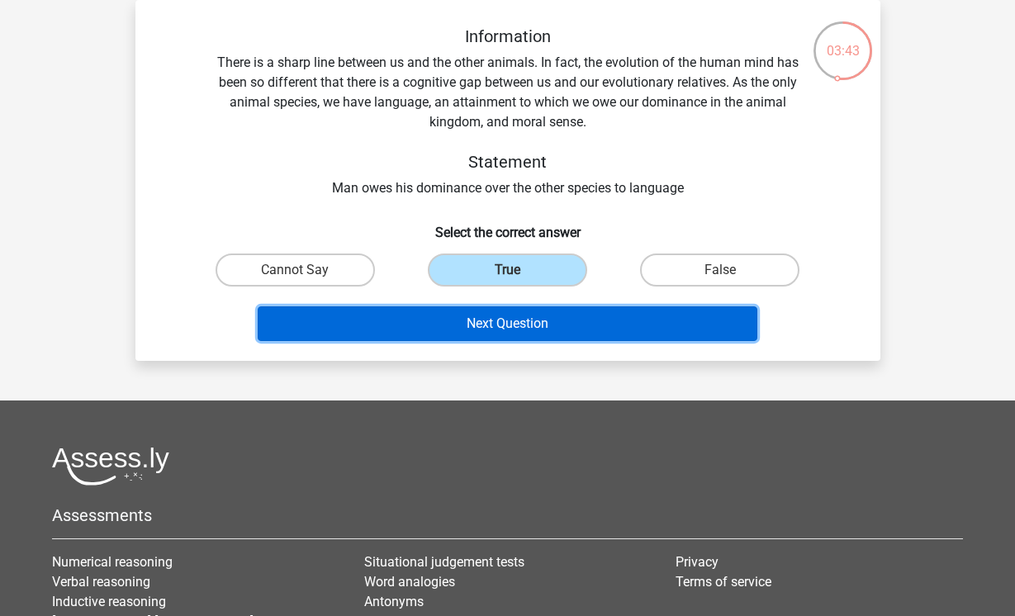
click at [510, 320] on button "Next Question" at bounding box center [508, 323] width 500 height 35
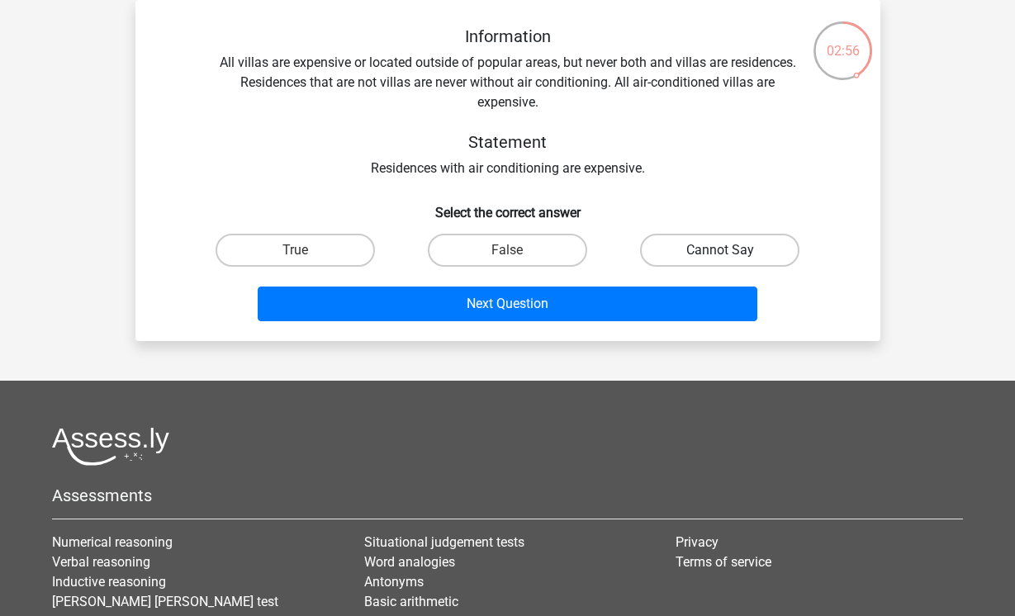
click at [698, 254] on label "Cannot Say" at bounding box center [719, 250] width 159 height 33
click at [720, 254] on input "Cannot Say" at bounding box center [725, 255] width 11 height 11
radio input "true"
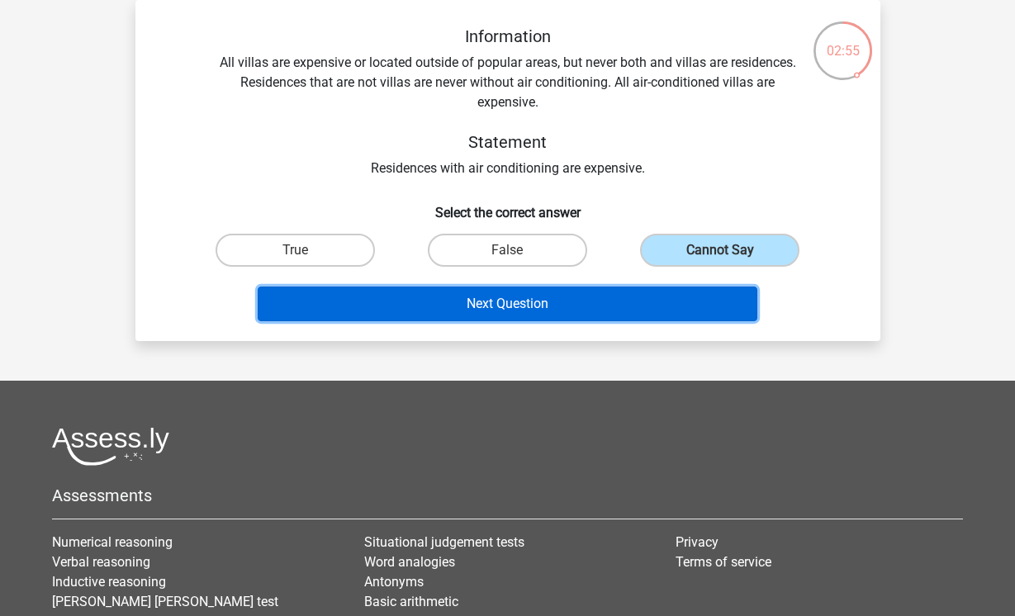
click at [648, 303] on button "Next Question" at bounding box center [508, 304] width 500 height 35
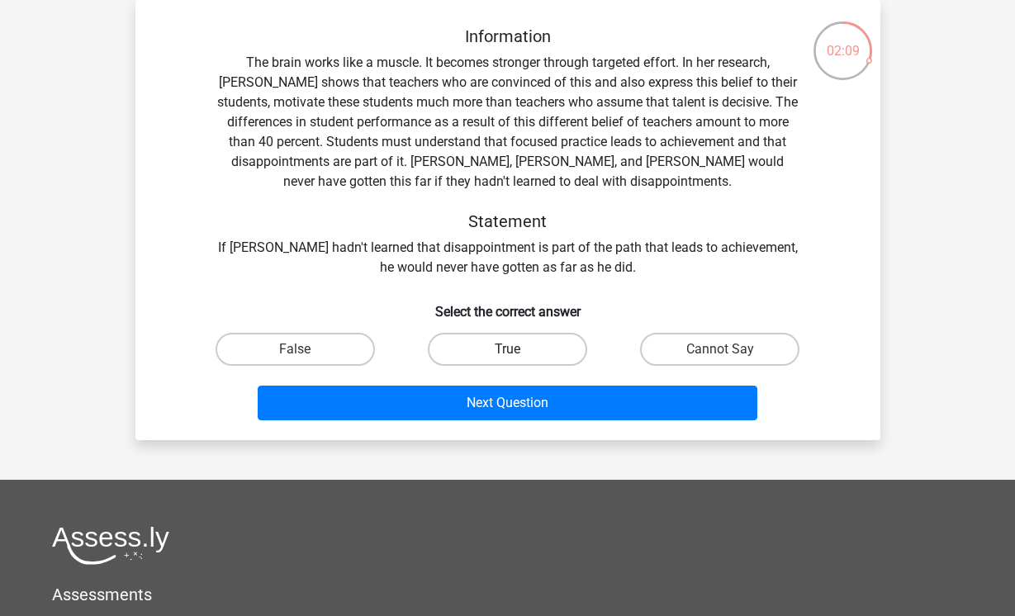
click at [476, 354] on label "True" at bounding box center [507, 349] width 159 height 33
click at [507, 354] on input "True" at bounding box center [512, 354] width 11 height 11
radio input "true"
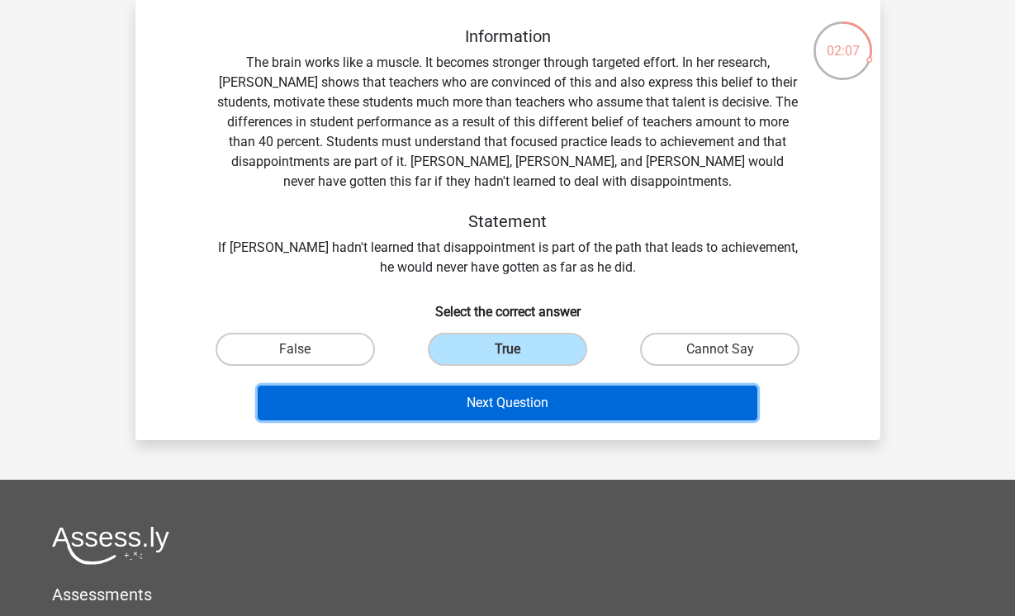
click at [622, 404] on button "Next Question" at bounding box center [508, 403] width 500 height 35
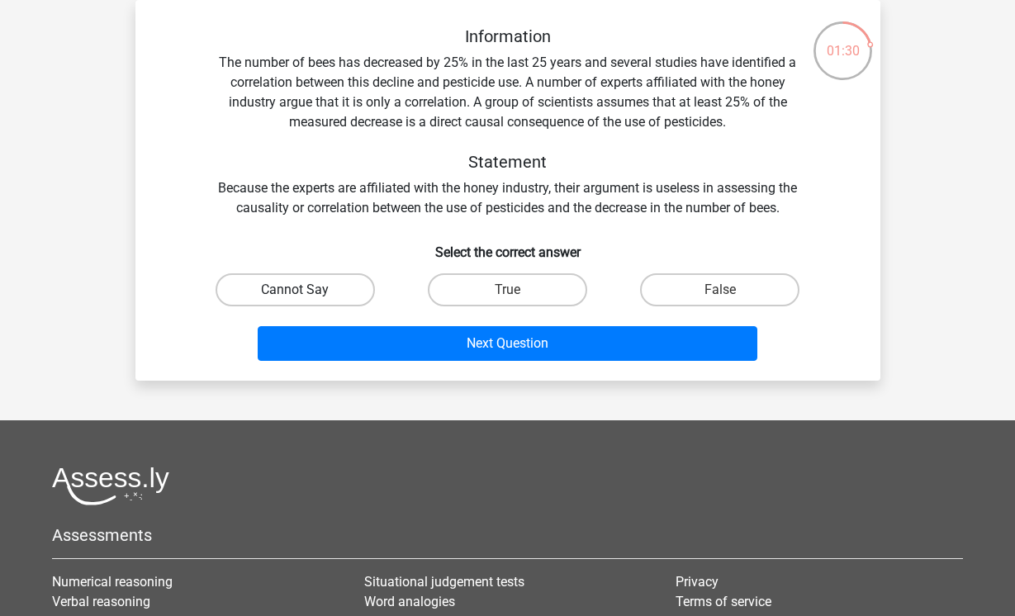
click at [344, 287] on label "Cannot Say" at bounding box center [295, 289] width 159 height 33
click at [306, 290] on input "Cannot Say" at bounding box center [300, 295] width 11 height 11
radio input "true"
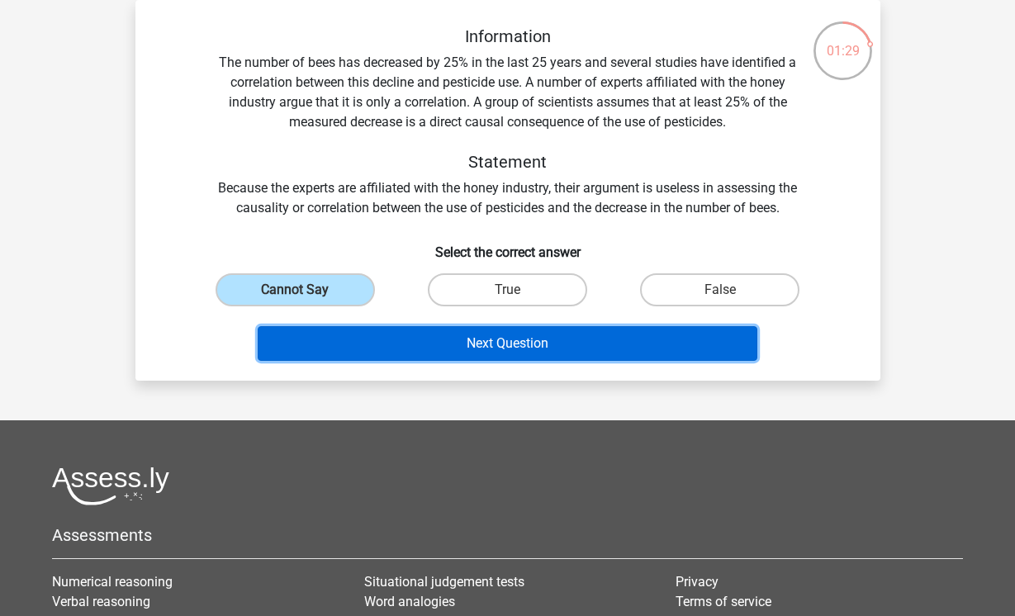
click at [382, 344] on button "Next Question" at bounding box center [508, 343] width 500 height 35
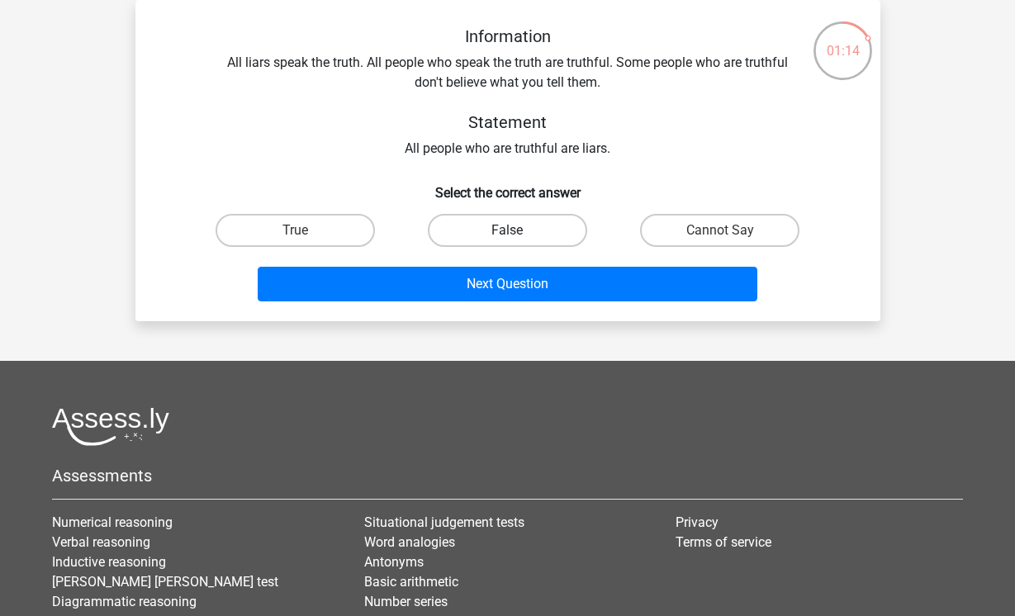
click at [492, 230] on label "False" at bounding box center [507, 230] width 159 height 33
click at [507, 230] on input "False" at bounding box center [512, 235] width 11 height 11
radio input "true"
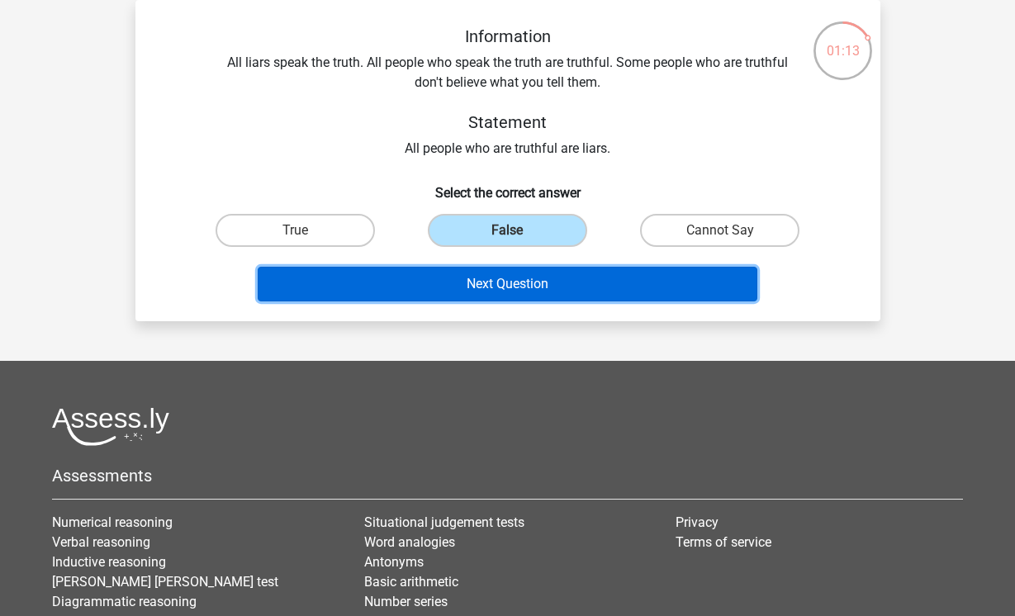
click at [487, 289] on button "Next Question" at bounding box center [508, 284] width 500 height 35
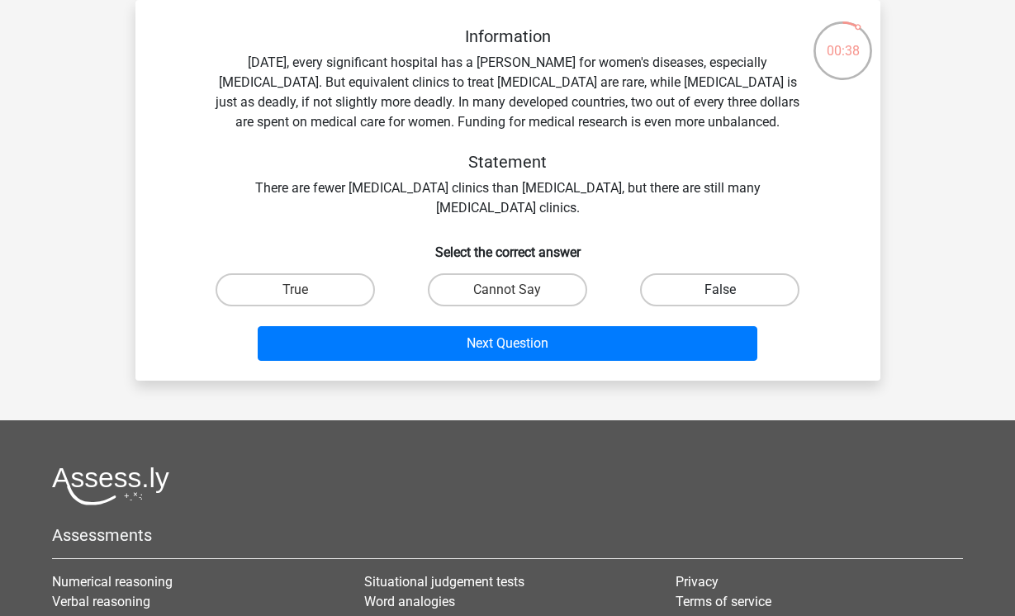
click at [697, 292] on label "False" at bounding box center [719, 289] width 159 height 33
click at [720, 292] on input "False" at bounding box center [725, 295] width 11 height 11
radio input "true"
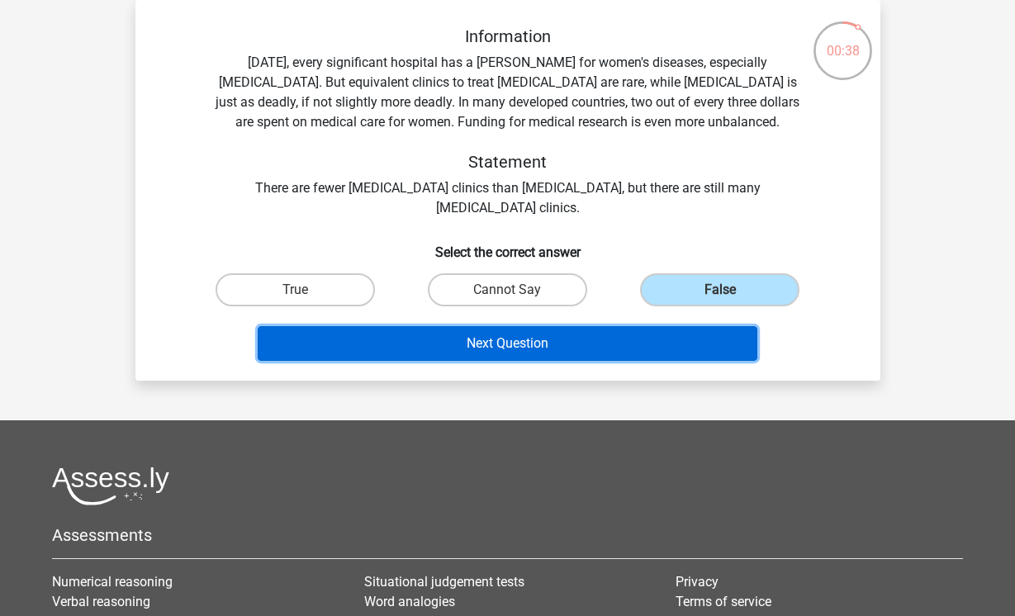
click at [653, 347] on button "Next Question" at bounding box center [508, 343] width 500 height 35
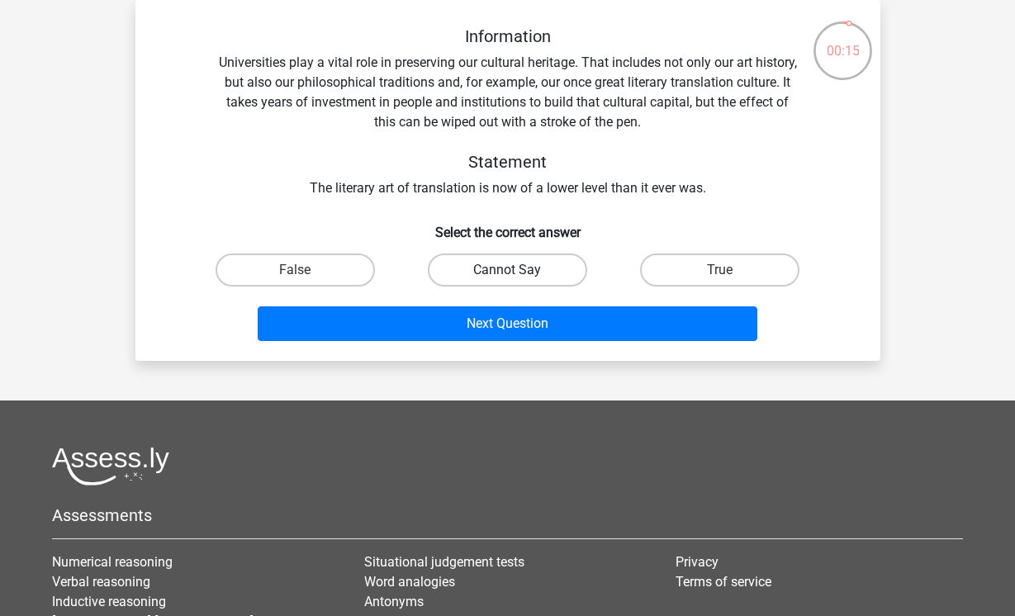
click at [534, 268] on label "Cannot Say" at bounding box center [507, 270] width 159 height 33
click at [518, 270] on input "Cannot Say" at bounding box center [512, 275] width 11 height 11
radio input "true"
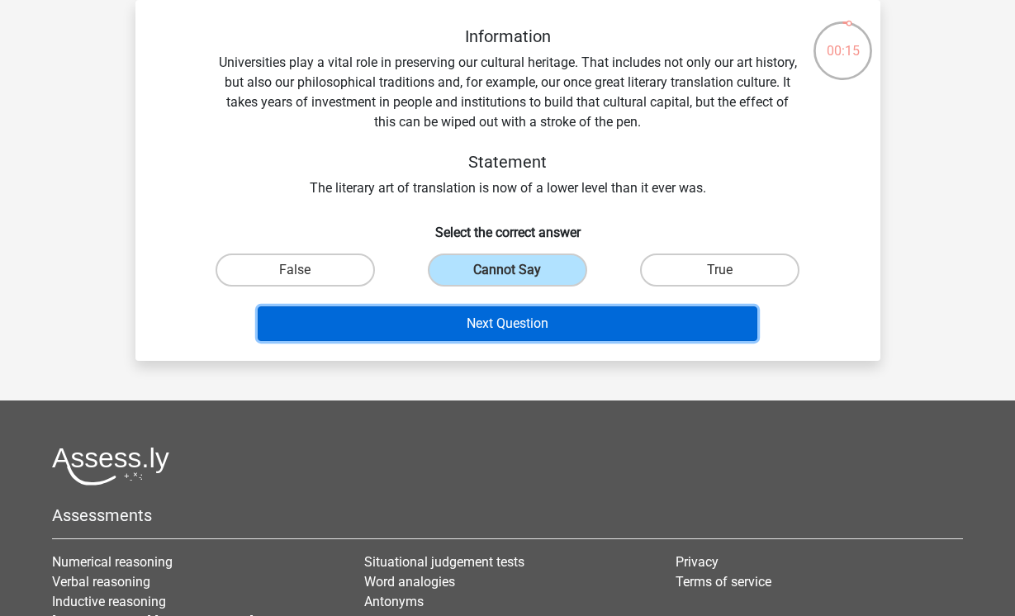
click at [529, 340] on button "Next Question" at bounding box center [508, 323] width 500 height 35
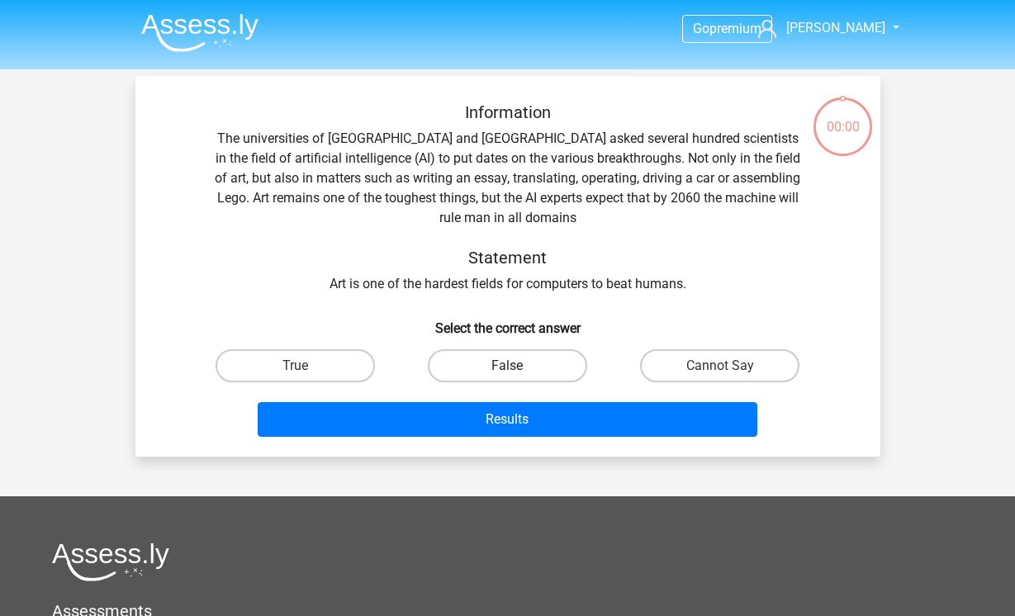
scroll to position [76, 0]
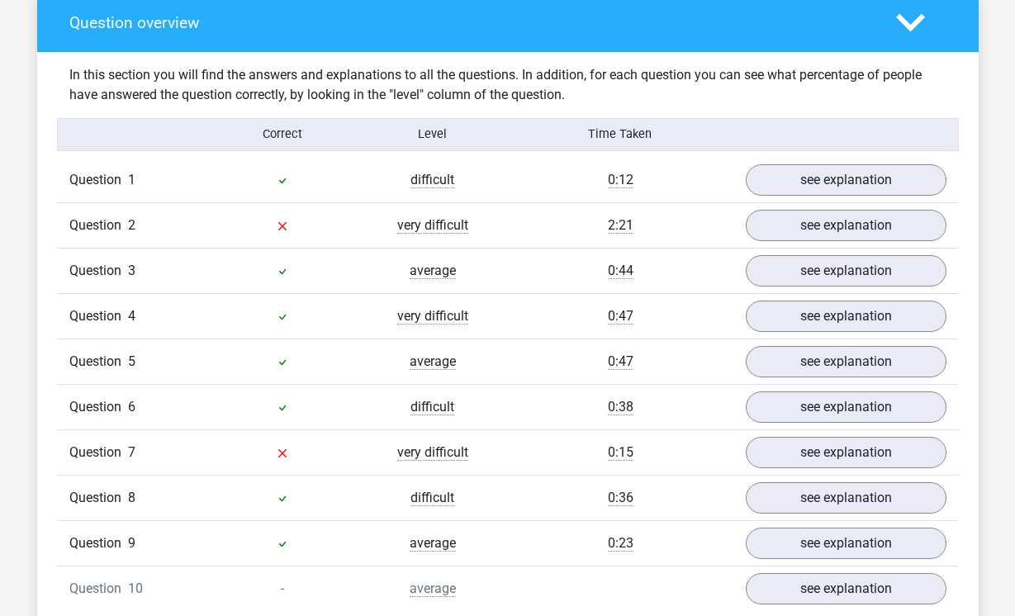
scroll to position [1322, 0]
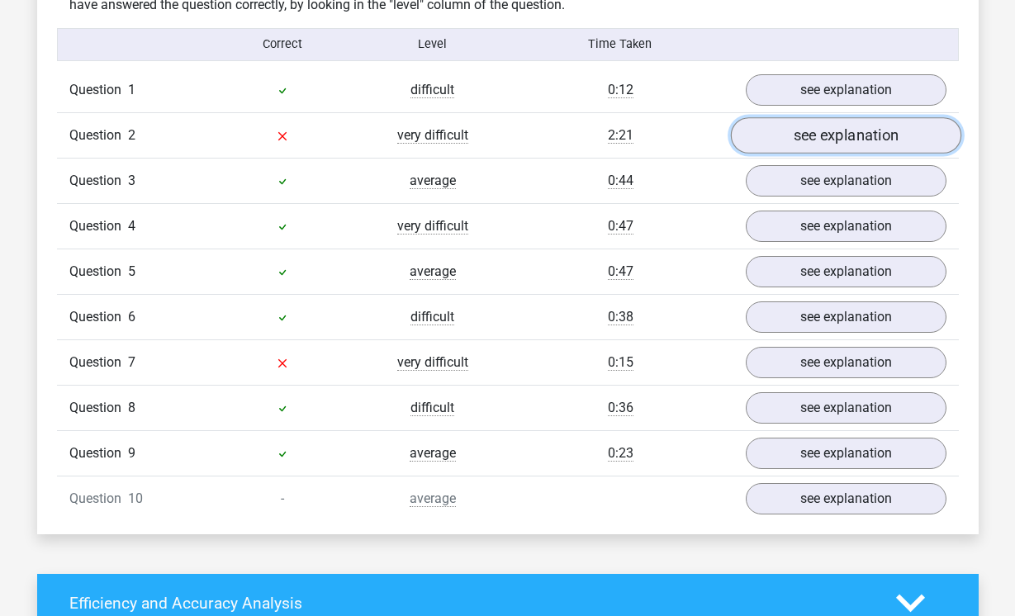
click at [804, 149] on link "see explanation" at bounding box center [845, 135] width 230 height 36
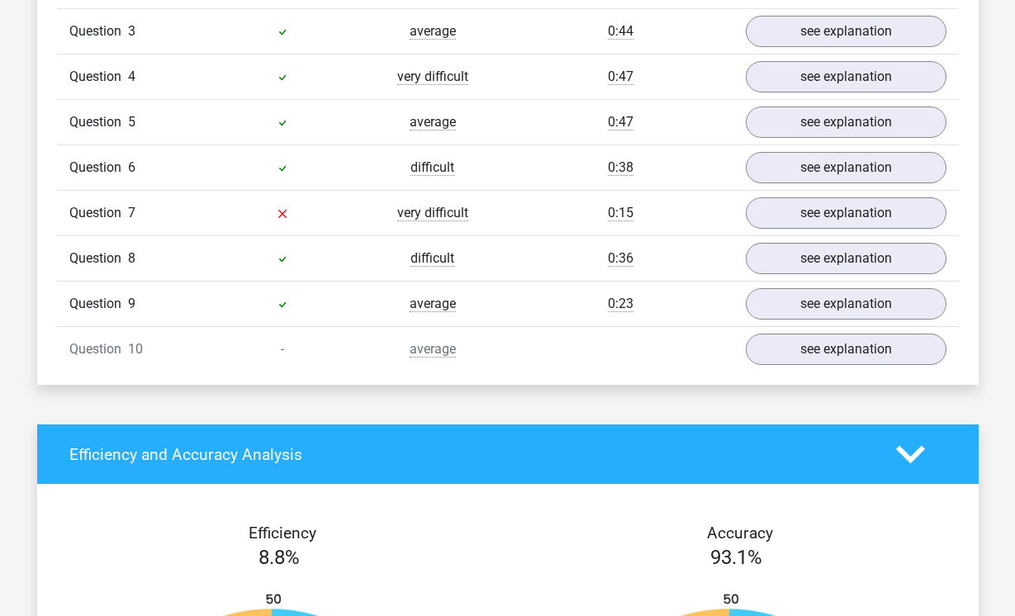
scroll to position [1982, 0]
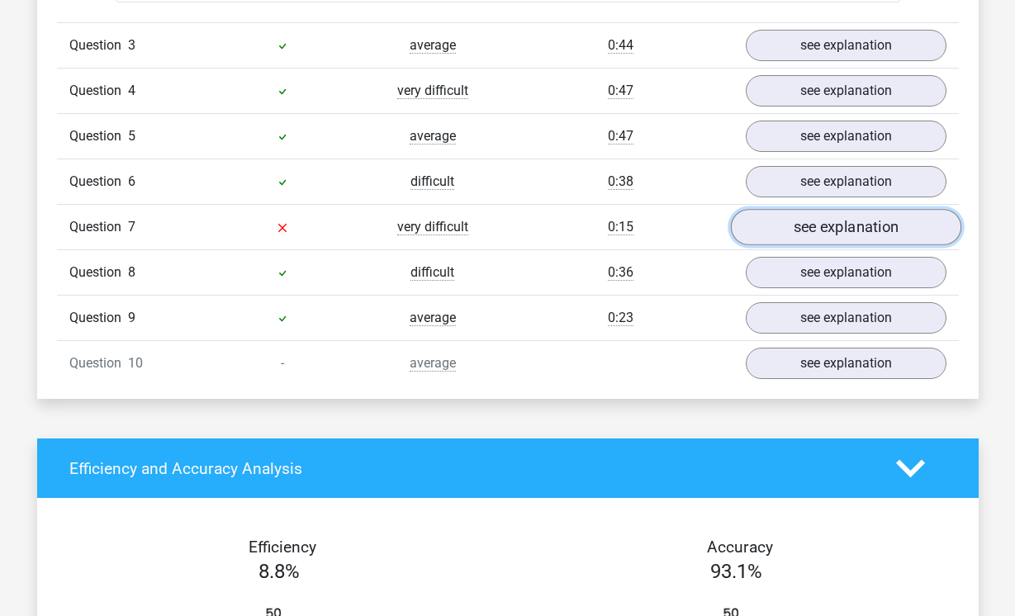
click at [900, 222] on link "see explanation" at bounding box center [845, 227] width 230 height 36
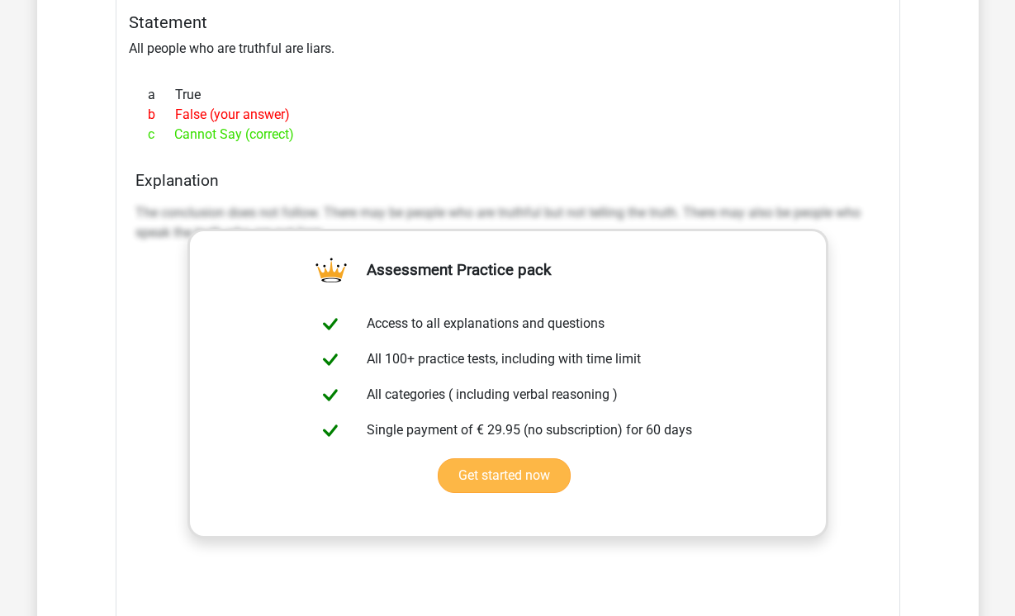
scroll to position [2065, 0]
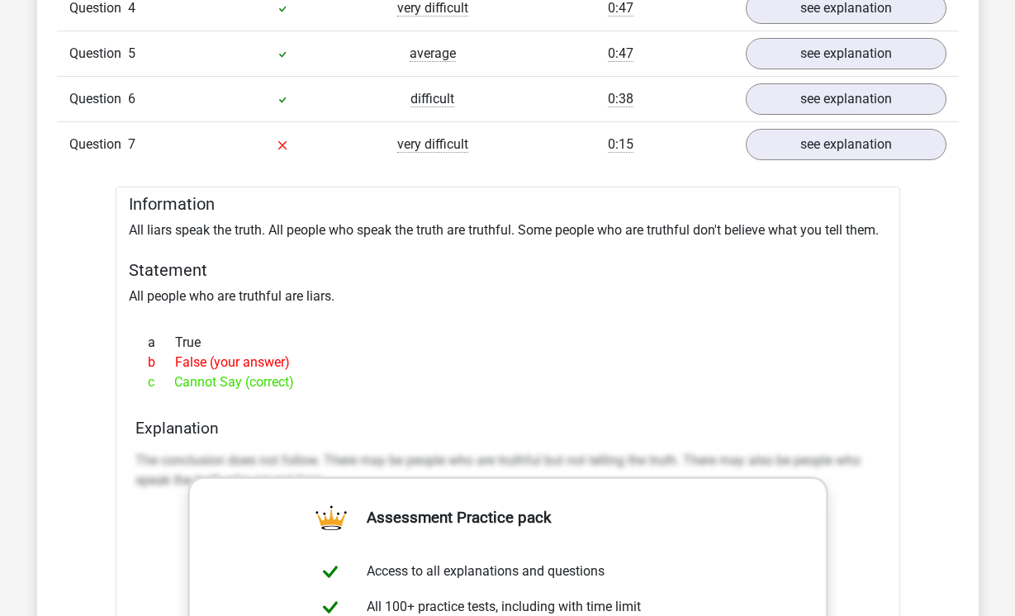
click at [510, 466] on p "The conclusion does not follow. There may be people who are truthful but not te…" at bounding box center [507, 471] width 745 height 40
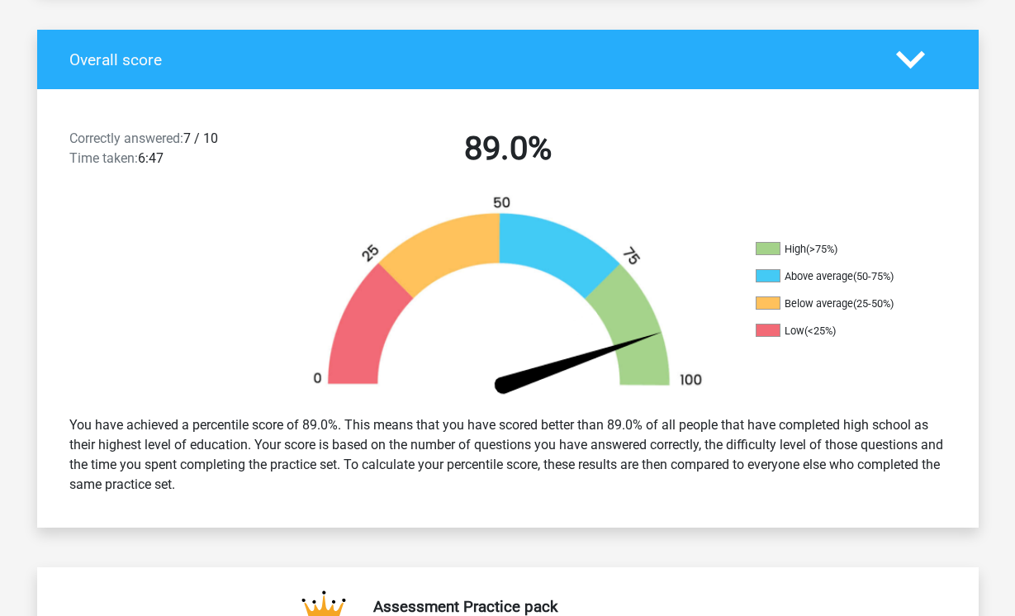
scroll to position [0, 0]
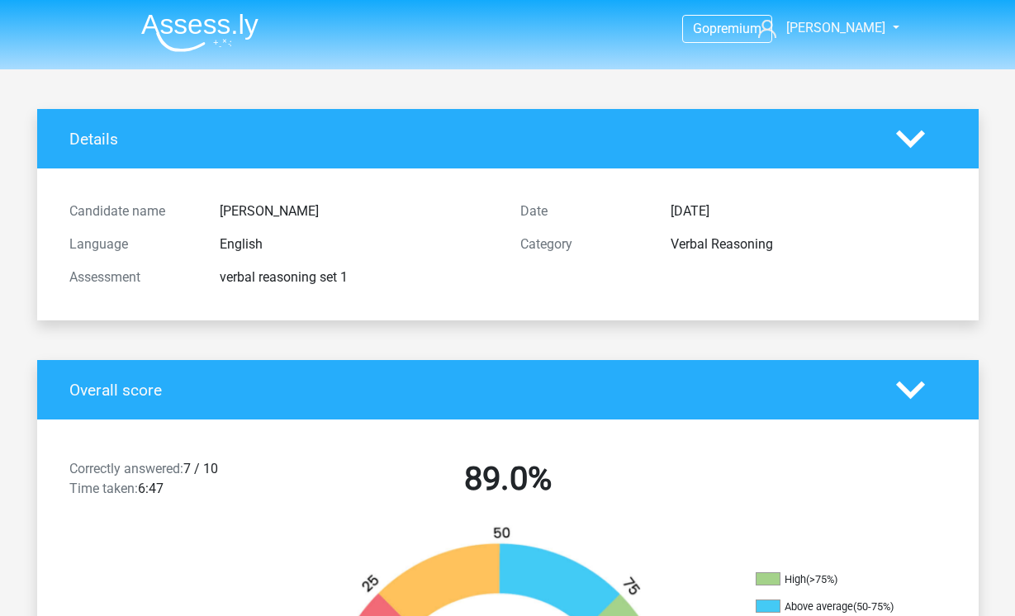
click at [188, 24] on img at bounding box center [199, 32] width 117 height 39
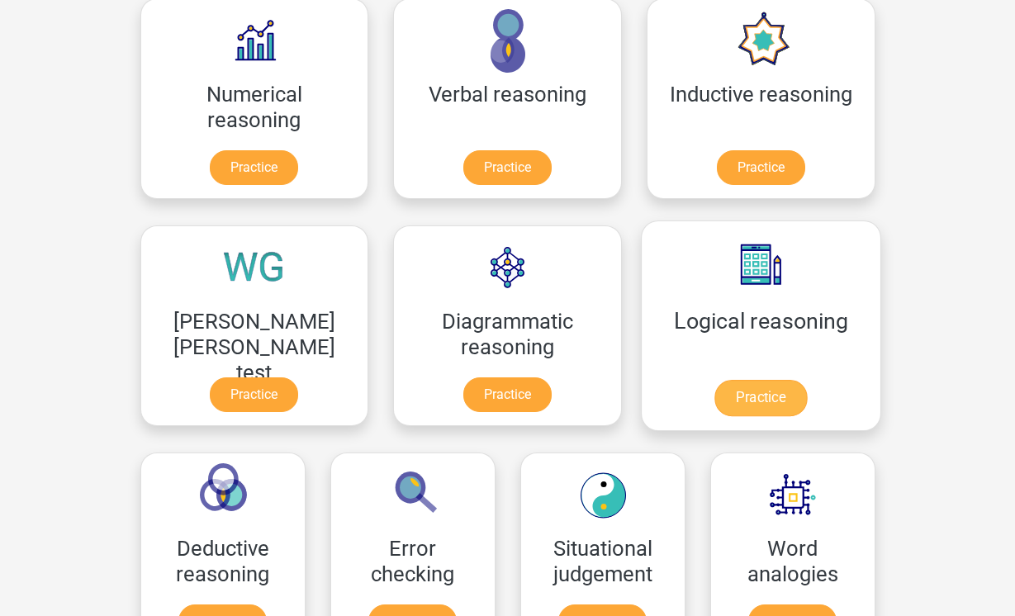
scroll to position [330, 0]
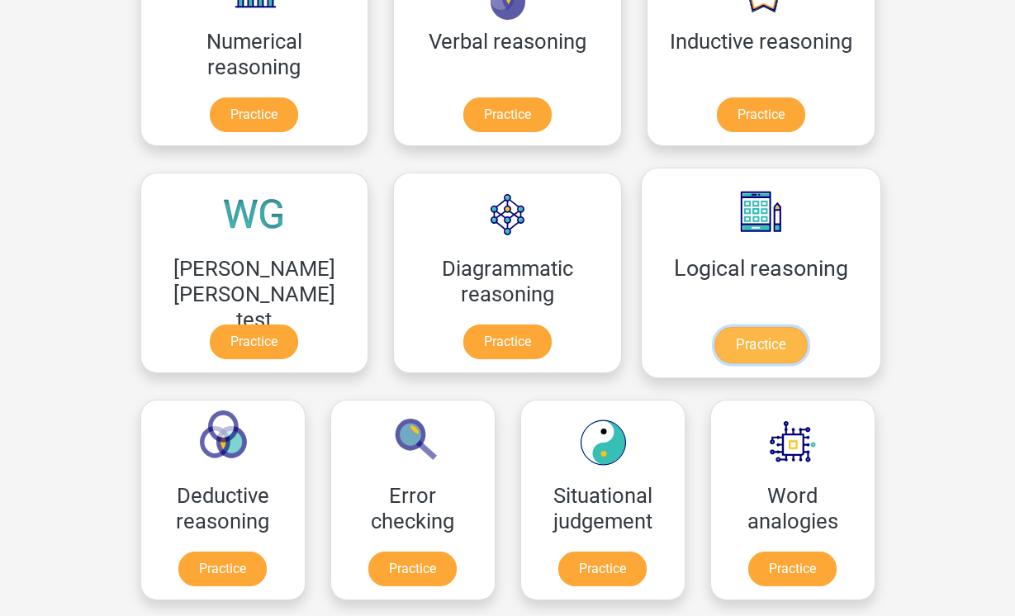
click at [715, 335] on link "Practice" at bounding box center [761, 345] width 93 height 36
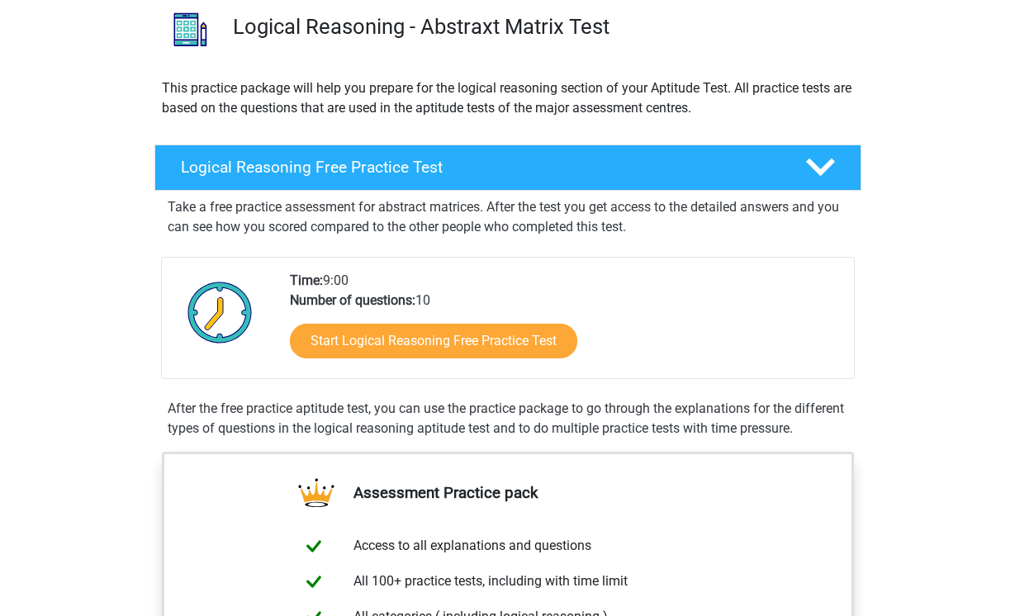
scroll to position [165, 0]
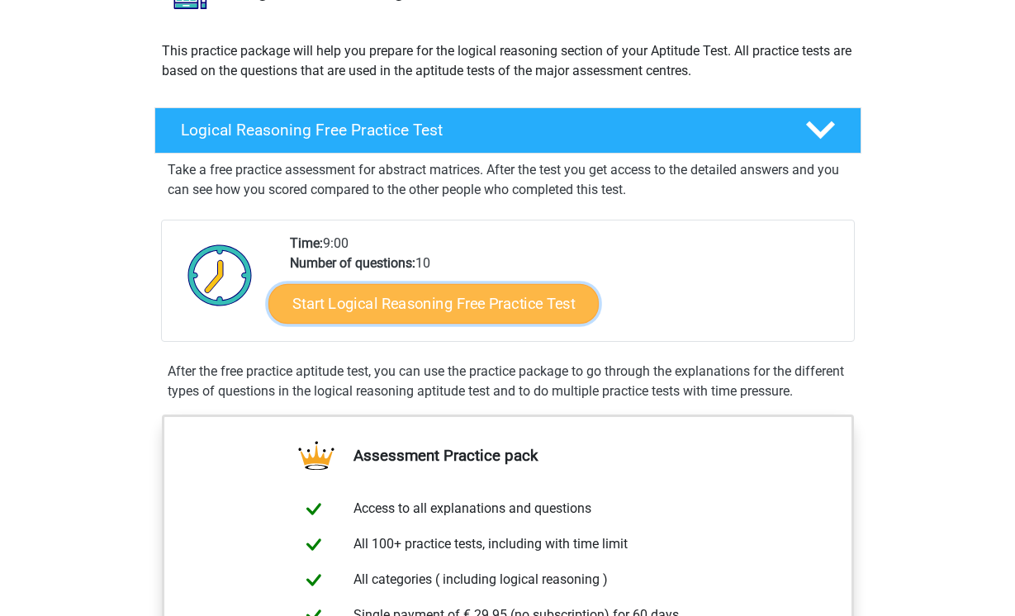
click at [409, 305] on link "Start Logical Reasoning Free Practice Test" at bounding box center [433, 303] width 330 height 40
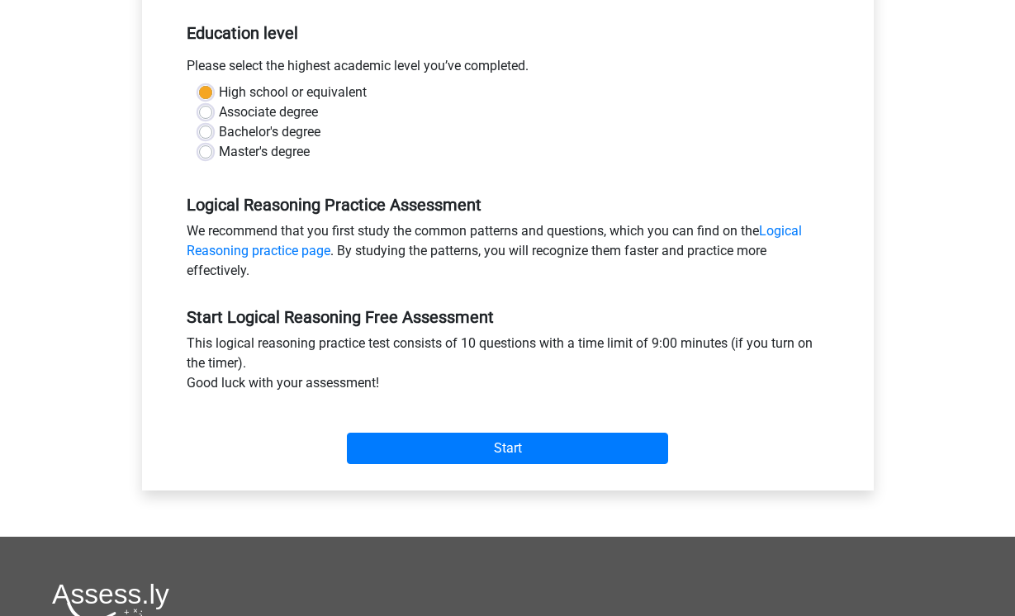
scroll to position [496, 0]
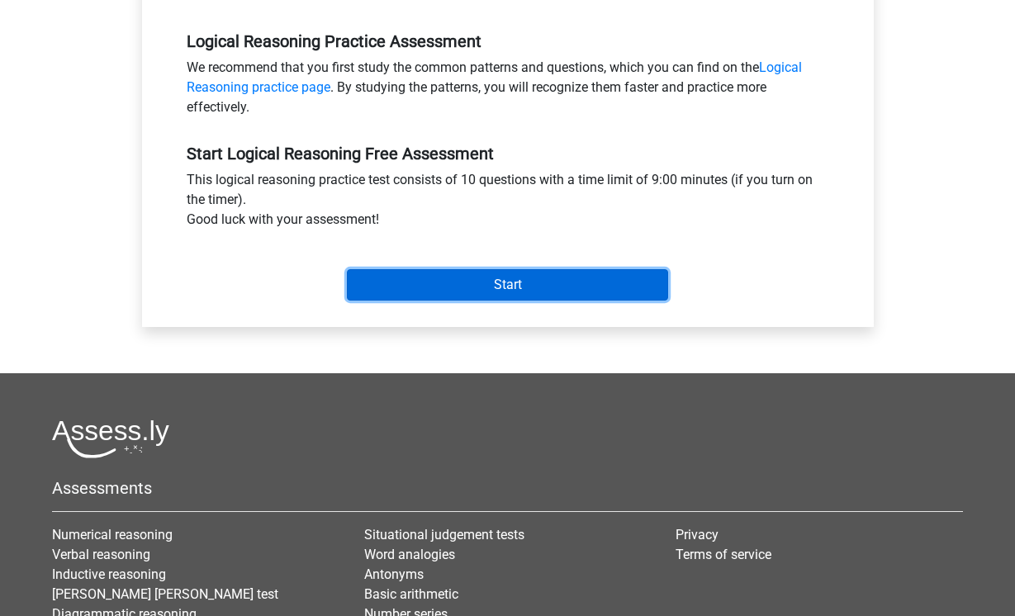
click at [381, 278] on input "Start" at bounding box center [507, 284] width 321 height 31
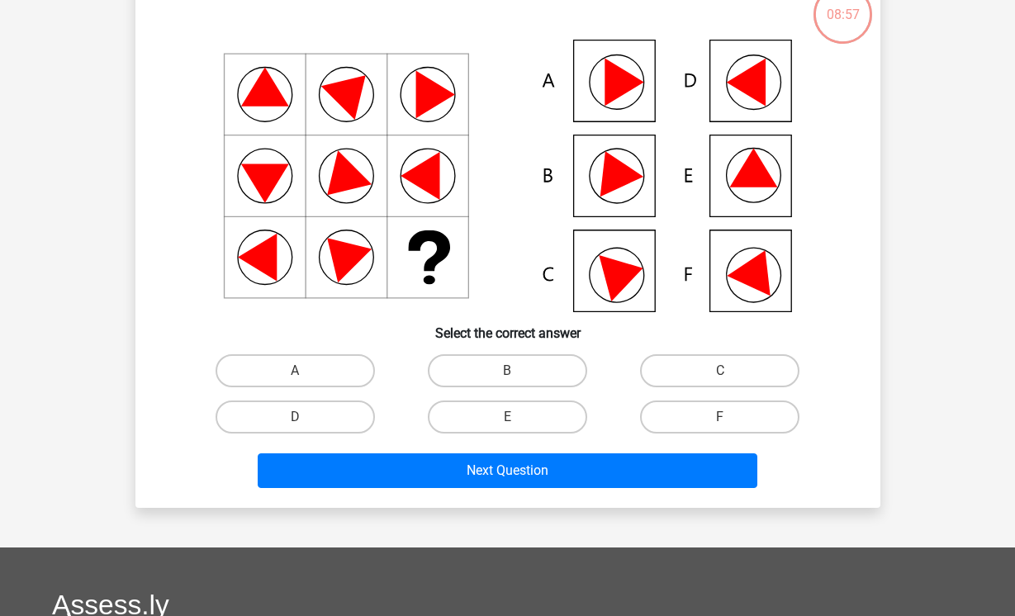
scroll to position [83, 0]
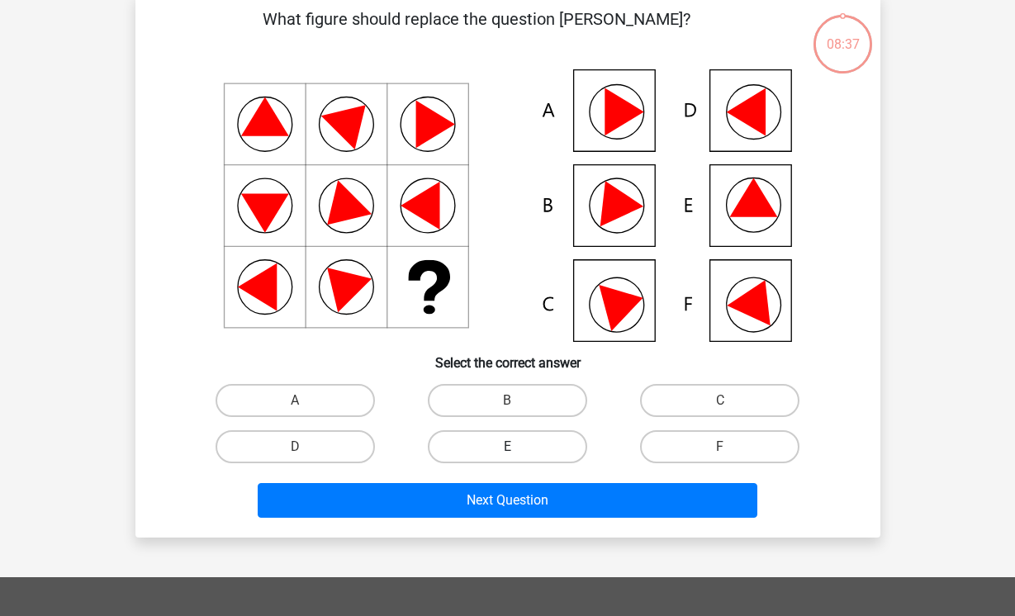
click at [564, 439] on label "E" at bounding box center [507, 446] width 159 height 33
click at [518, 447] on input "E" at bounding box center [512, 452] width 11 height 11
radio input "true"
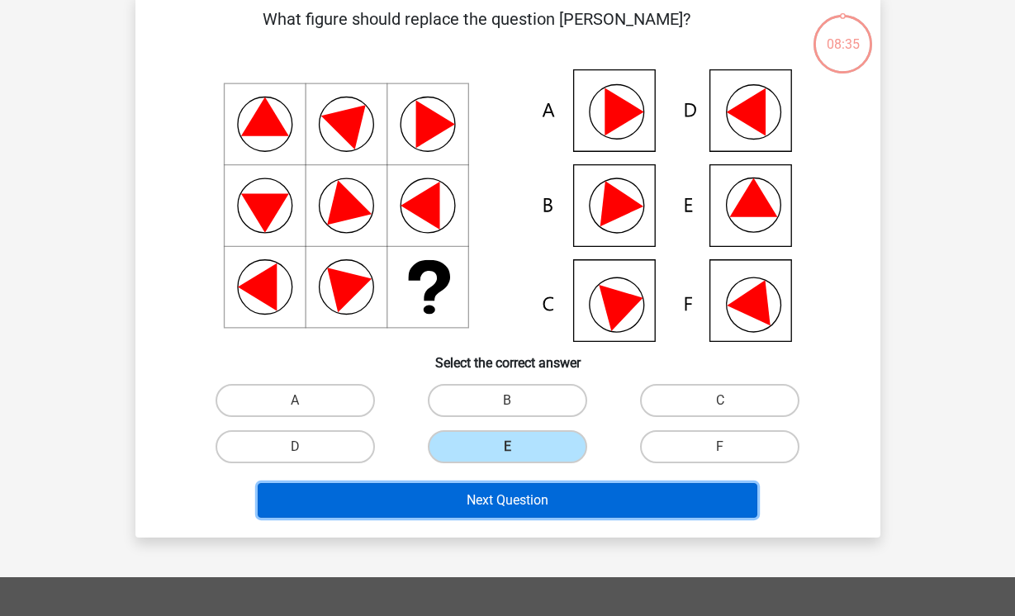
click at [567, 497] on button "Next Question" at bounding box center [508, 500] width 500 height 35
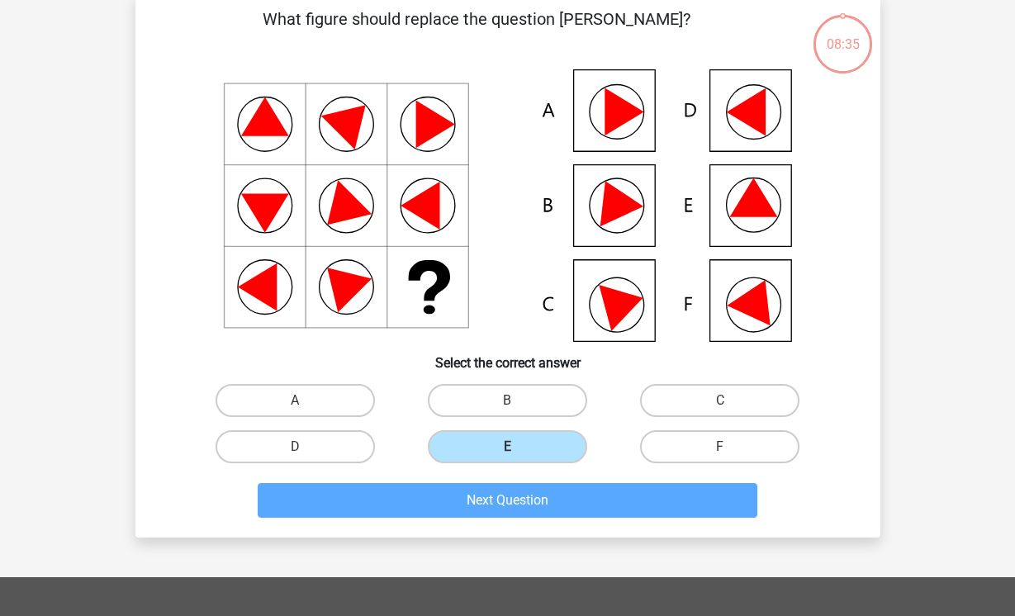
scroll to position [76, 0]
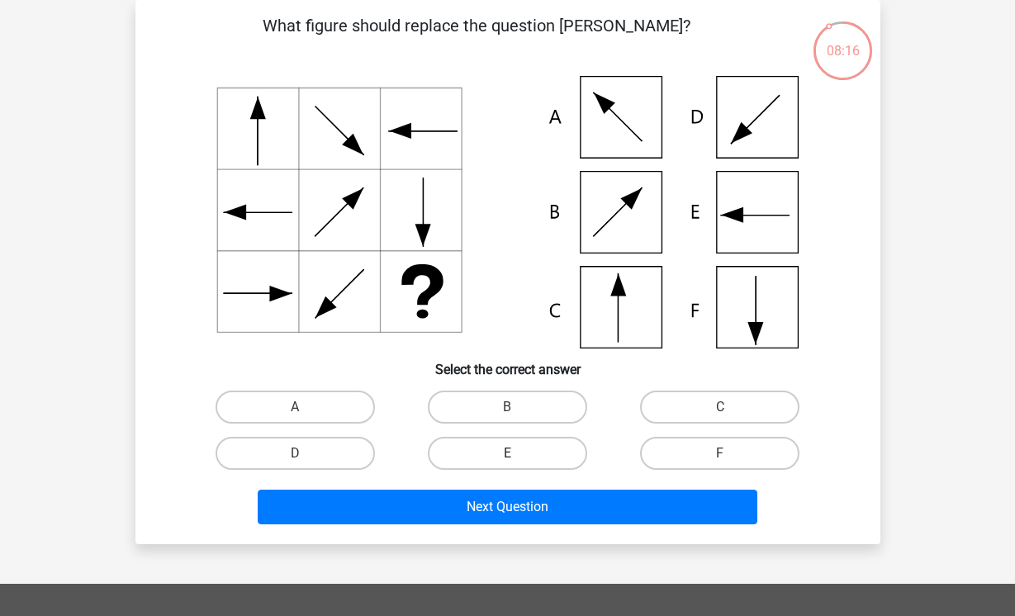
click at [527, 444] on label "E" at bounding box center [507, 453] width 159 height 33
click at [518, 453] on input "E" at bounding box center [512, 458] width 11 height 11
radio input "true"
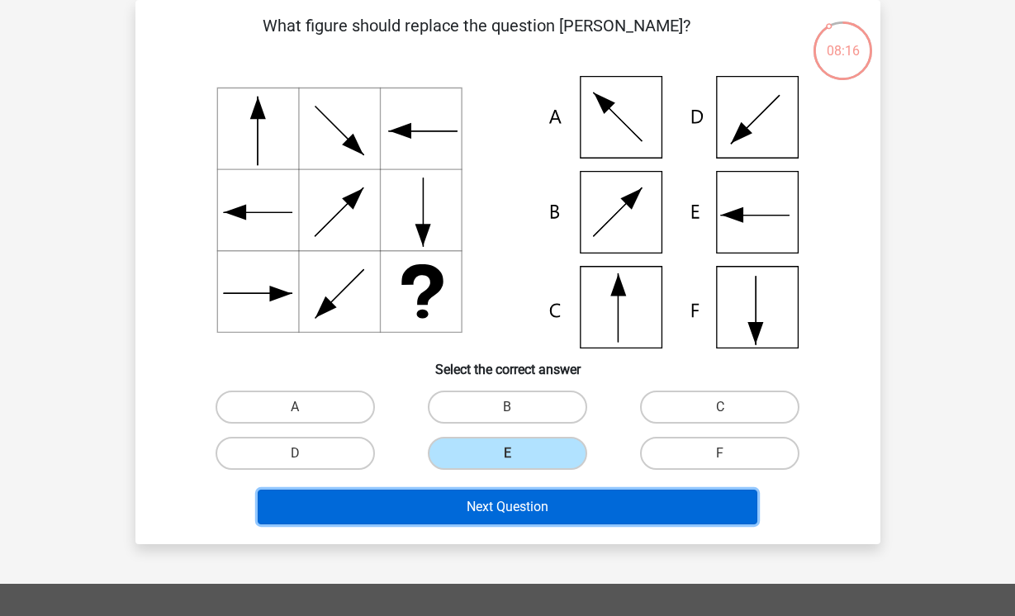
click at [530, 499] on button "Next Question" at bounding box center [508, 507] width 500 height 35
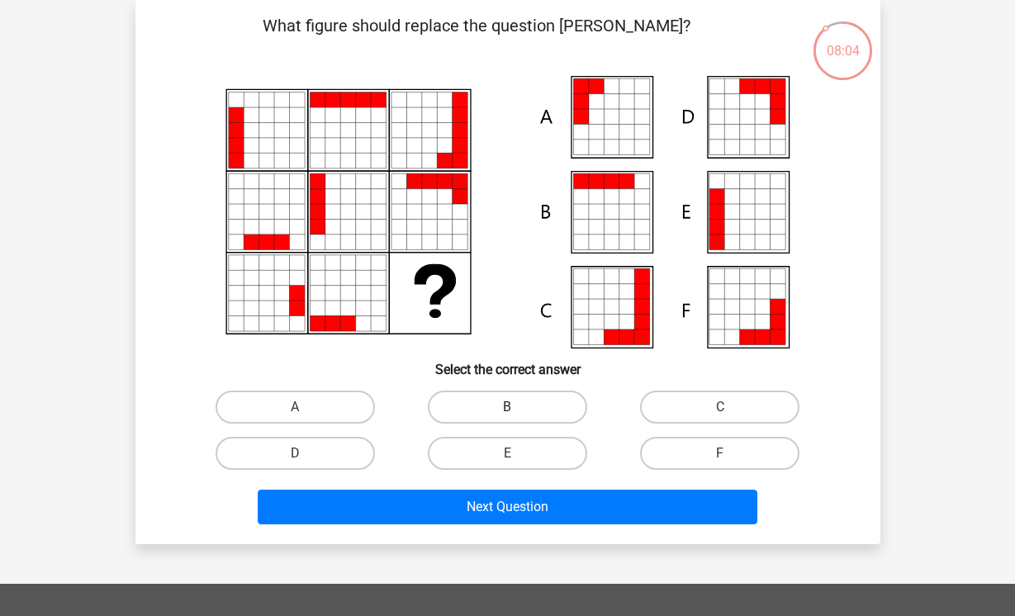
click at [552, 399] on label "B" at bounding box center [507, 407] width 159 height 33
click at [518, 407] on input "B" at bounding box center [512, 412] width 11 height 11
radio input "true"
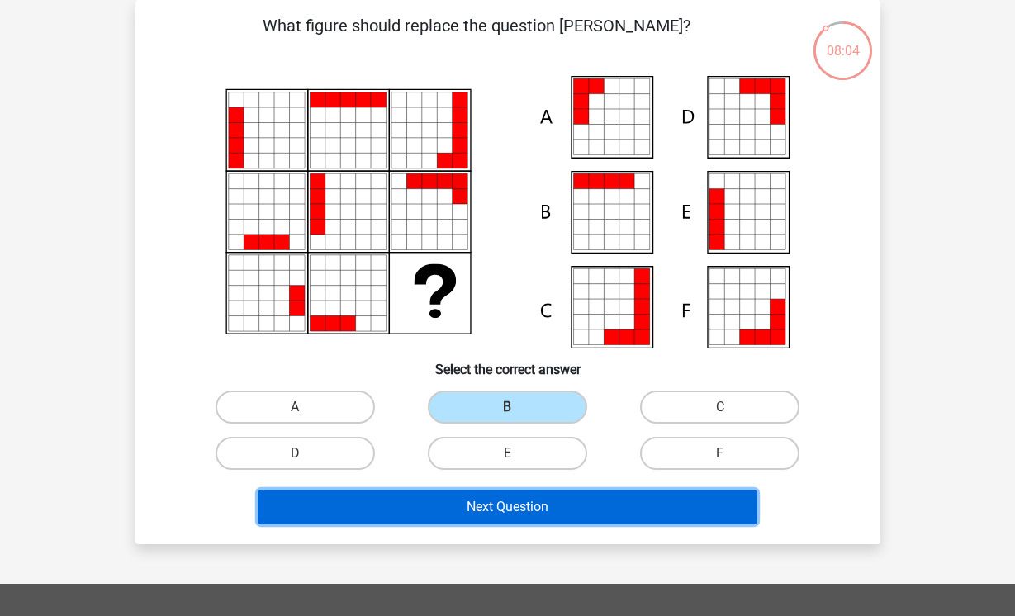
click at [560, 511] on button "Next Question" at bounding box center [508, 507] width 500 height 35
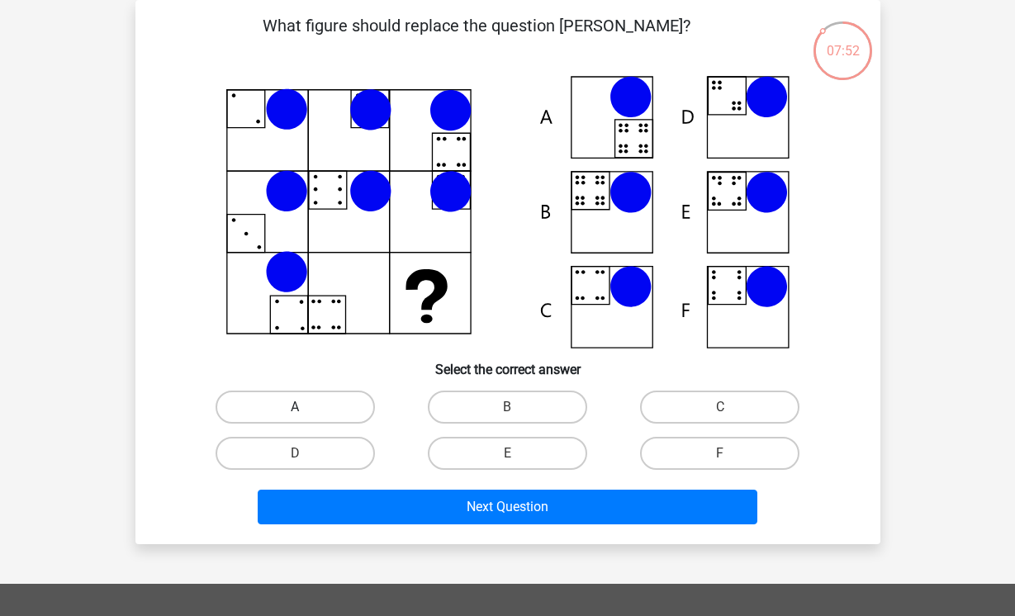
click at [300, 404] on label "A" at bounding box center [295, 407] width 159 height 33
click at [300, 407] on input "A" at bounding box center [300, 412] width 11 height 11
radio input "true"
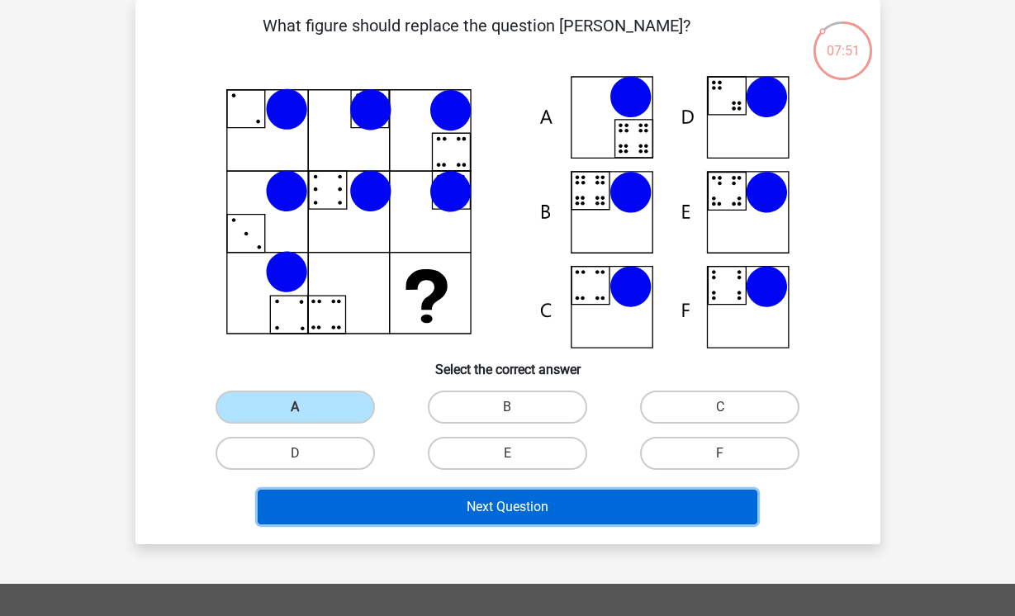
click at [395, 507] on button "Next Question" at bounding box center [508, 507] width 500 height 35
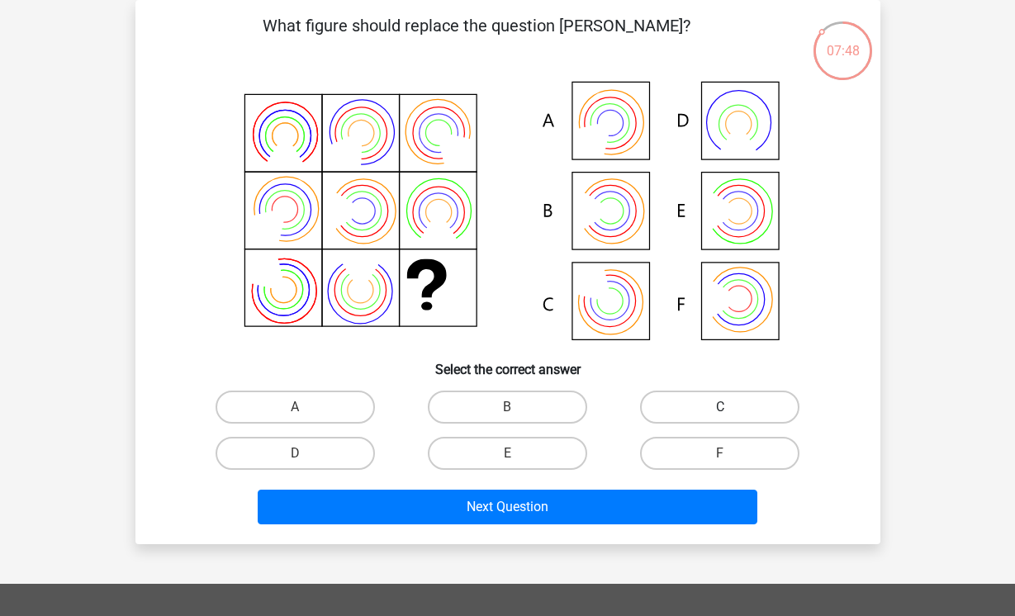
click at [672, 401] on label "C" at bounding box center [719, 407] width 159 height 33
click at [720, 407] on input "C" at bounding box center [725, 412] width 11 height 11
radio input "true"
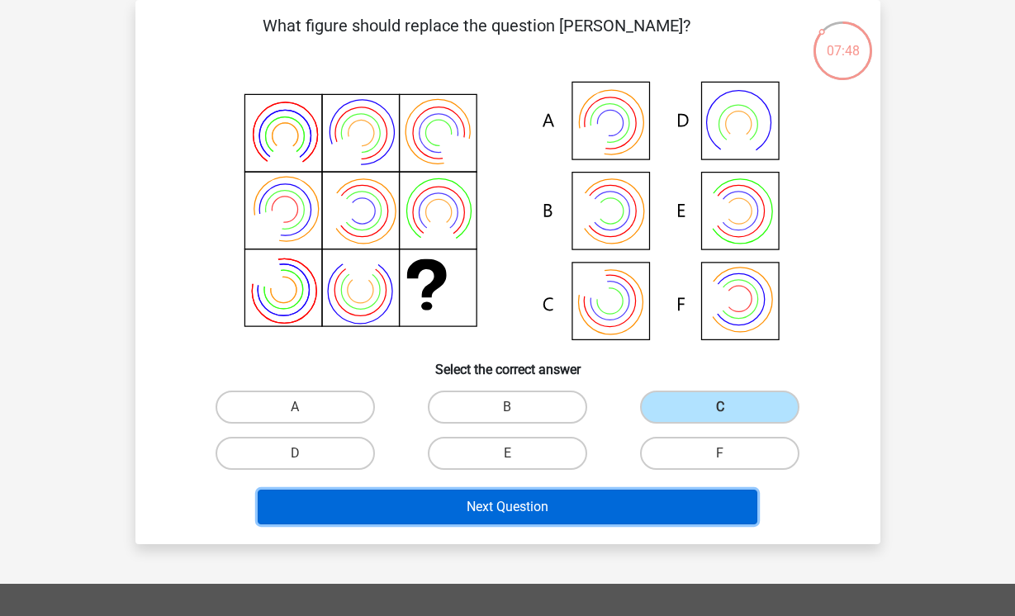
click at [634, 501] on button "Next Question" at bounding box center [508, 507] width 500 height 35
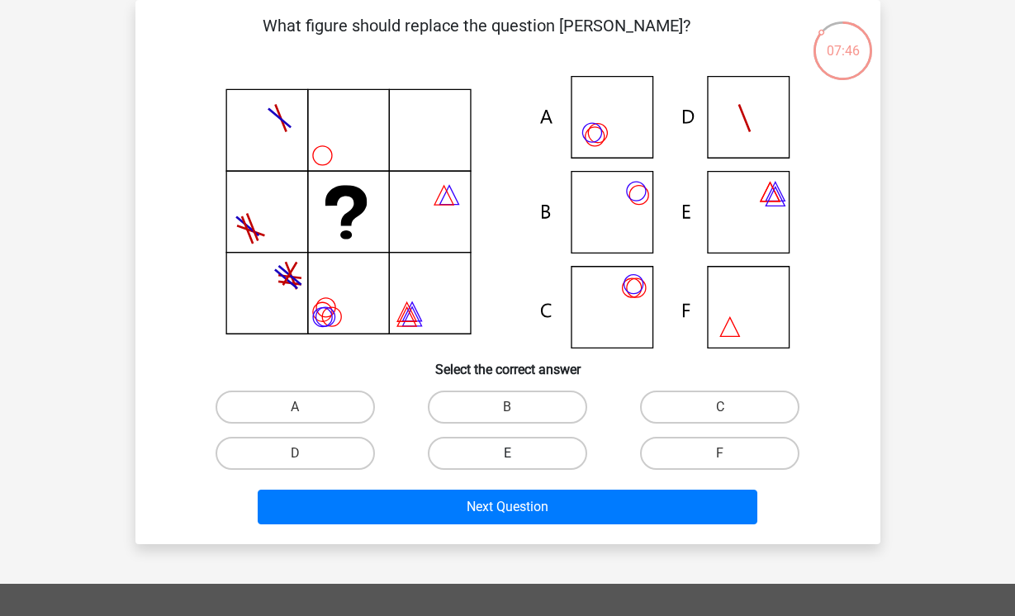
click at [526, 442] on label "E" at bounding box center [507, 453] width 159 height 33
click at [518, 453] on input "E" at bounding box center [512, 458] width 11 height 11
radio input "true"
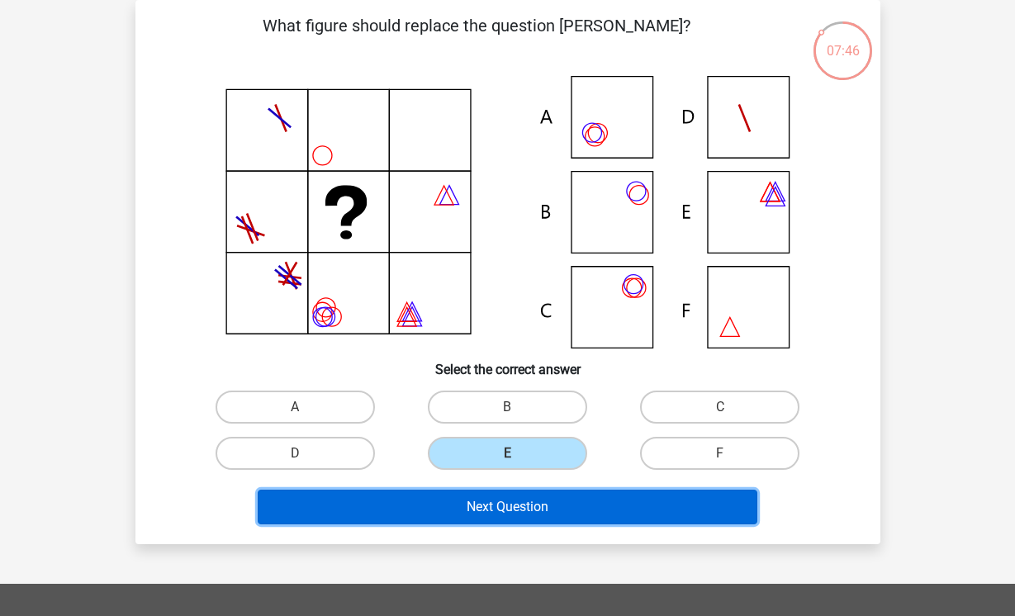
click at [568, 501] on button "Next Question" at bounding box center [508, 507] width 500 height 35
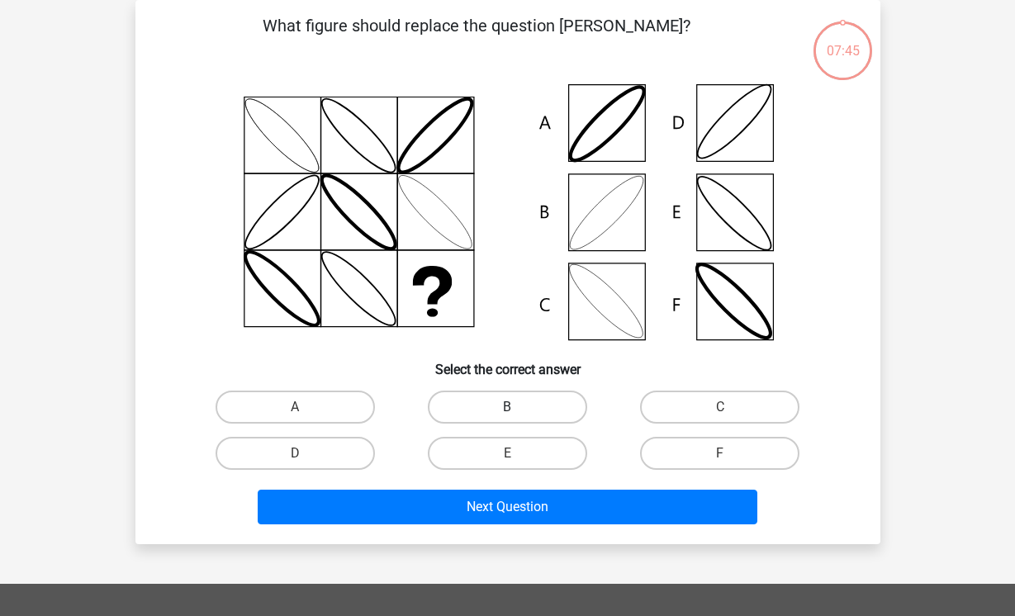
click at [550, 408] on label "B" at bounding box center [507, 407] width 159 height 33
click at [518, 408] on input "B" at bounding box center [512, 412] width 11 height 11
radio input "true"
click at [548, 527] on div "Next Question" at bounding box center [508, 510] width 638 height 41
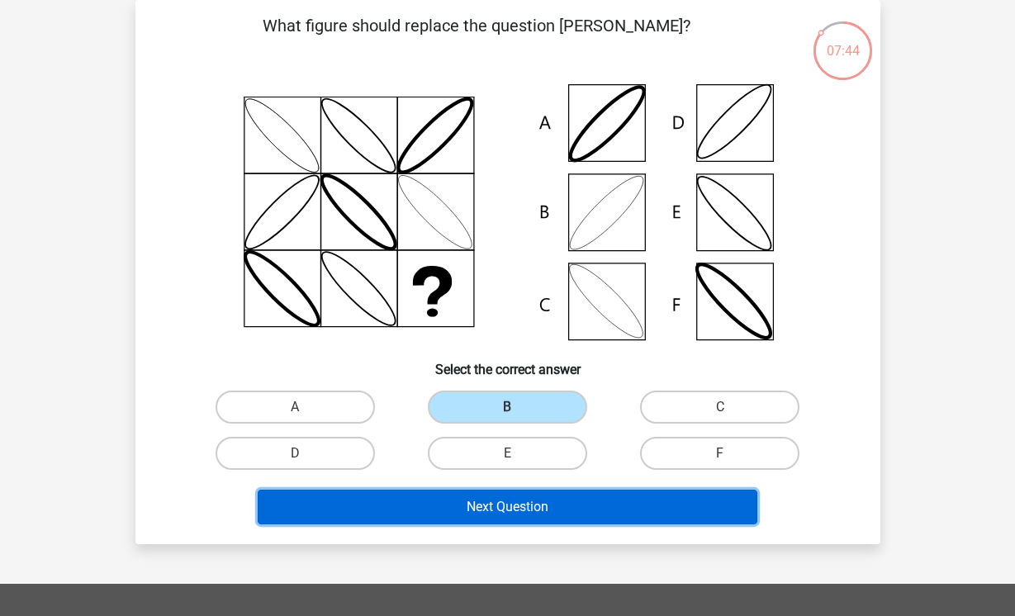
click at [542, 503] on button "Next Question" at bounding box center [508, 507] width 500 height 35
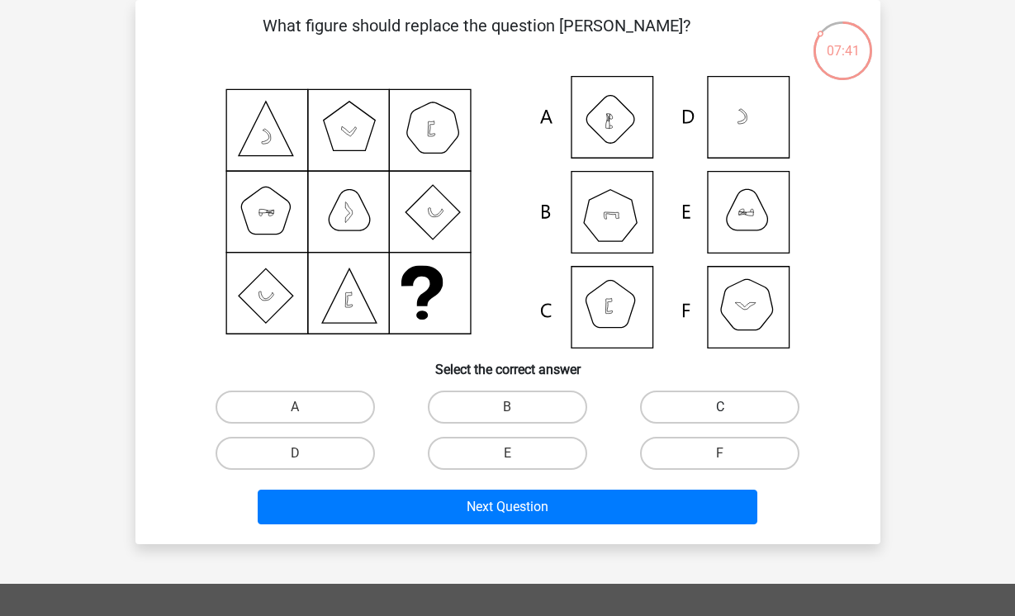
drag, startPoint x: 706, startPoint y: 382, endPoint x: 707, endPoint y: 392, distance: 9.9
click at [707, 382] on div "What figure should replace the question mark?" at bounding box center [508, 272] width 732 height 518
drag, startPoint x: 707, startPoint y: 401, endPoint x: 680, endPoint y: 440, distance: 48.1
click at [700, 415] on label "C" at bounding box center [719, 407] width 159 height 33
click at [720, 415] on input "C" at bounding box center [725, 412] width 11 height 11
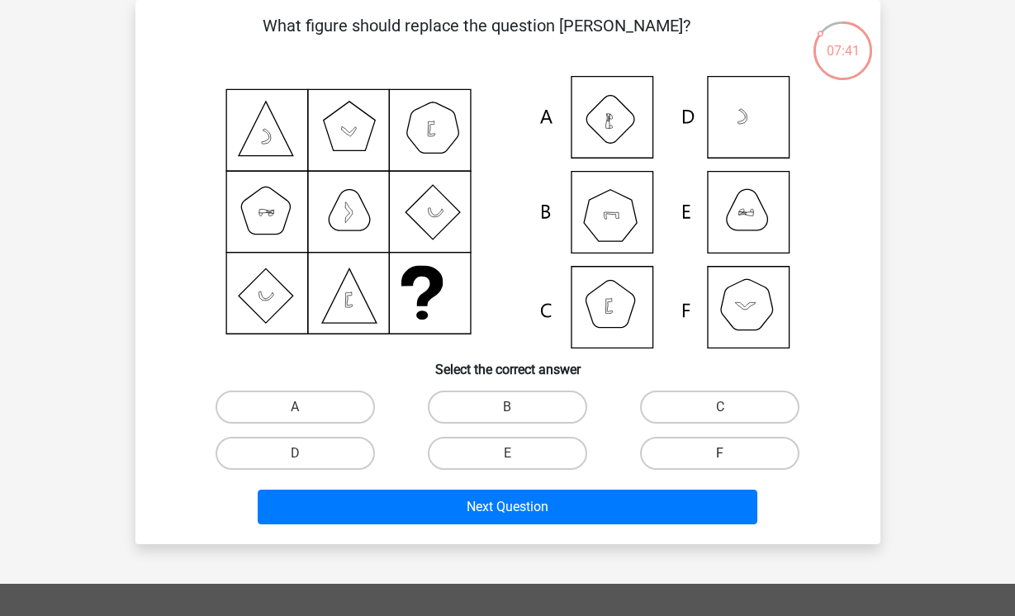
radio input "true"
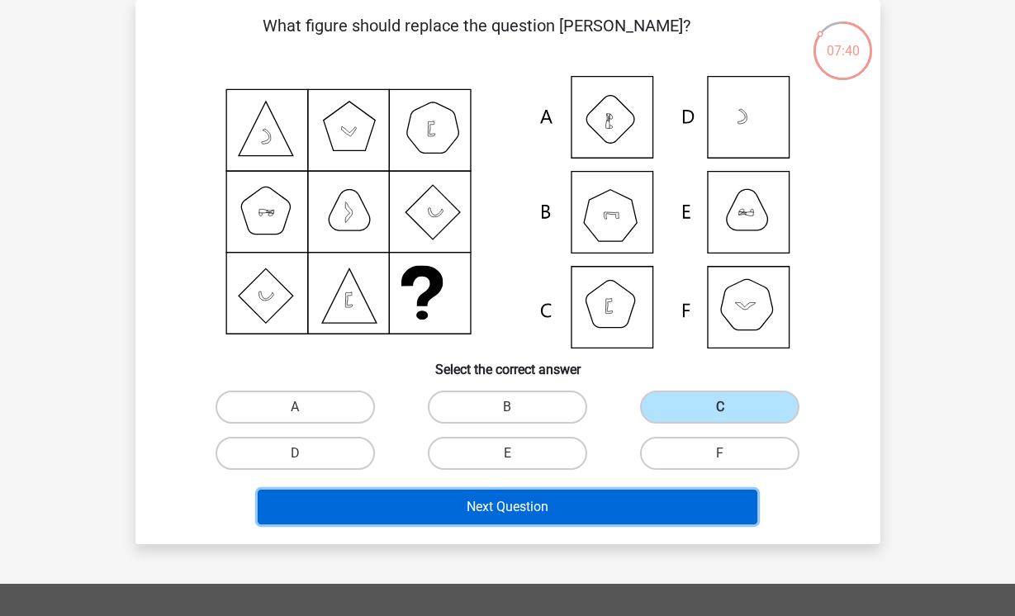
click at [647, 507] on button "Next Question" at bounding box center [508, 507] width 500 height 35
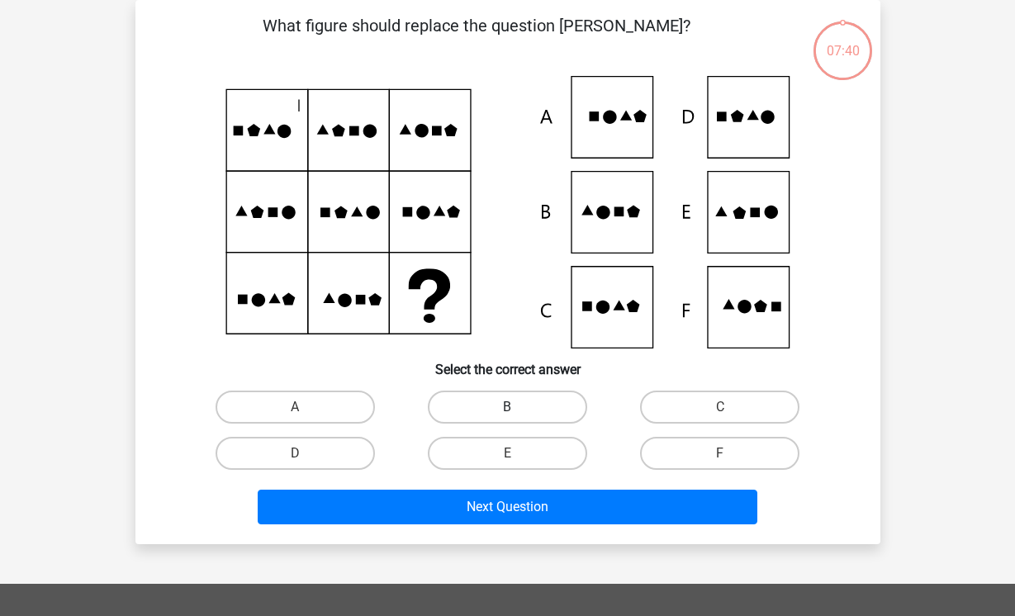
click at [447, 398] on label "B" at bounding box center [507, 407] width 159 height 33
click at [507, 407] on input "B" at bounding box center [512, 412] width 11 height 11
radio input "true"
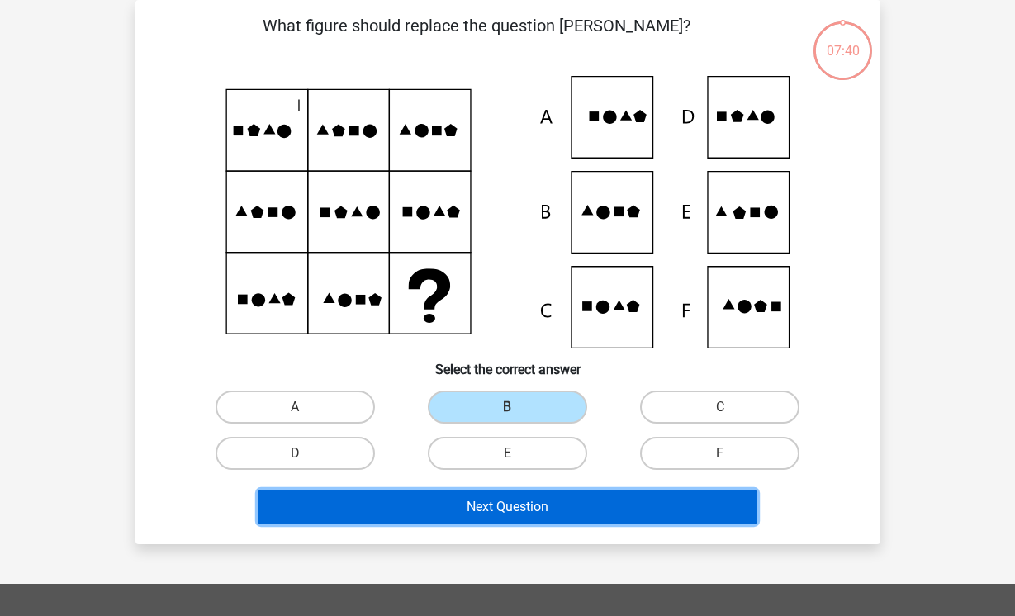
click at [435, 509] on button "Next Question" at bounding box center [508, 507] width 500 height 35
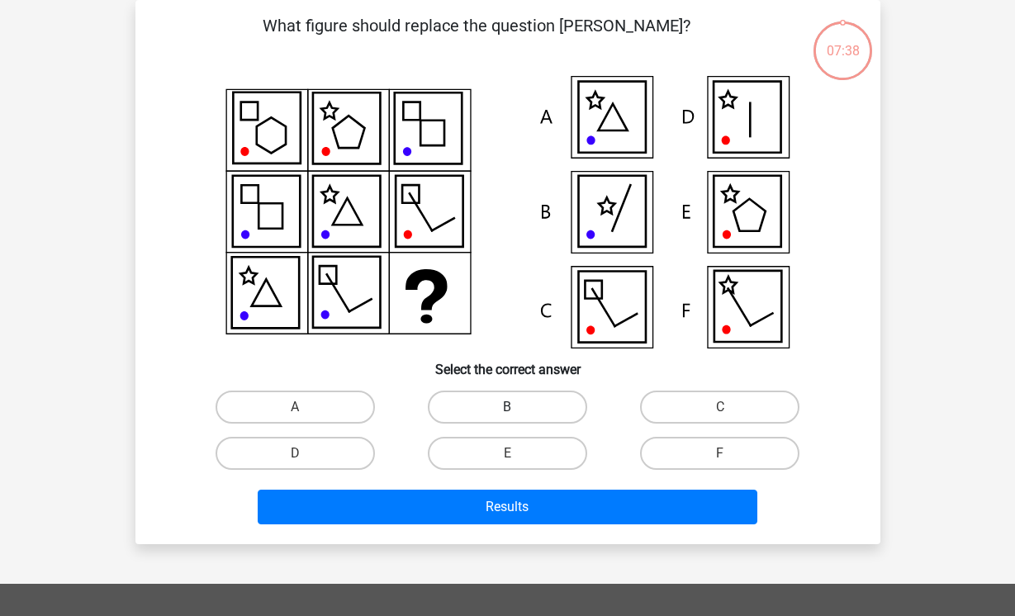
click at [533, 398] on label "B" at bounding box center [507, 407] width 159 height 33
click at [518, 407] on input "B" at bounding box center [512, 412] width 11 height 11
radio input "true"
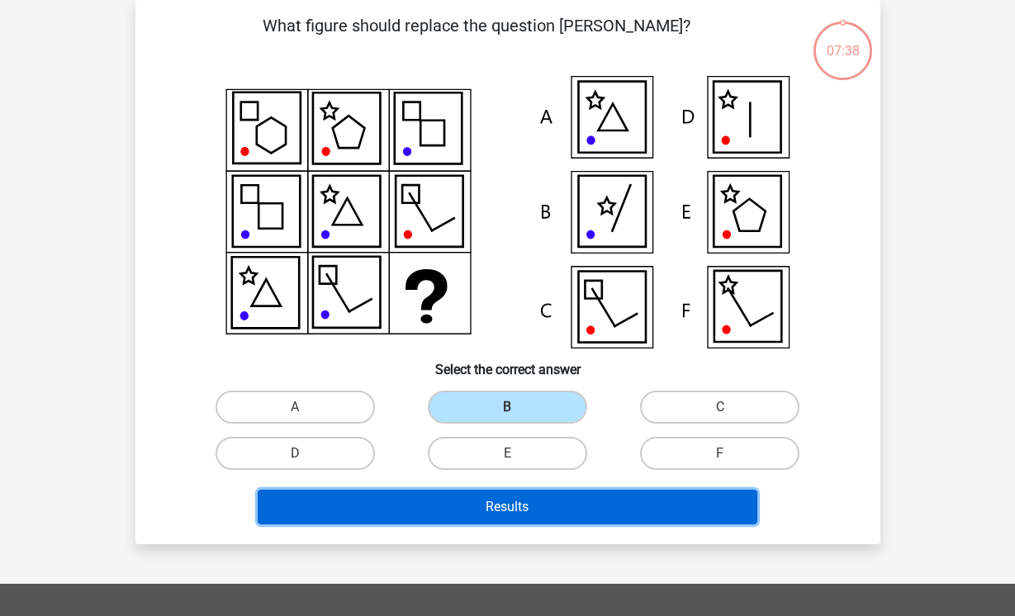
click at [523, 493] on button "Results" at bounding box center [508, 507] width 500 height 35
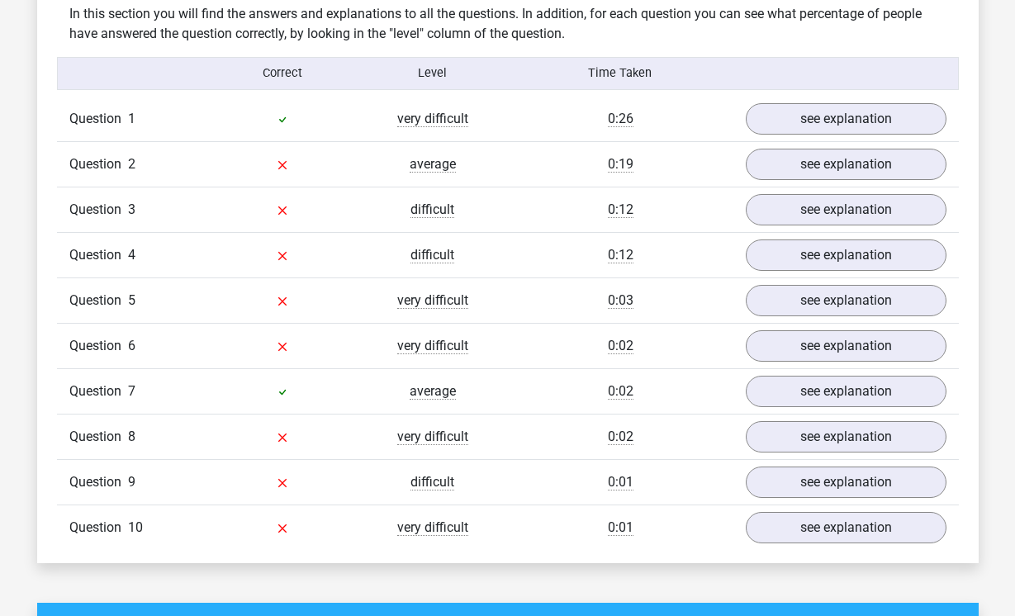
scroll to position [1322, 0]
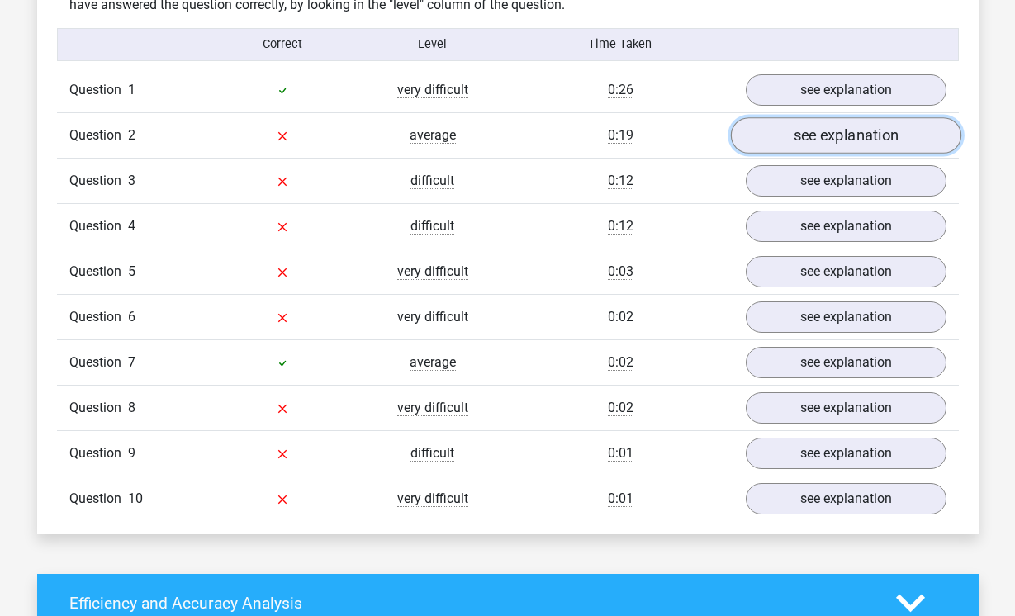
click at [803, 139] on link "see explanation" at bounding box center [845, 135] width 230 height 36
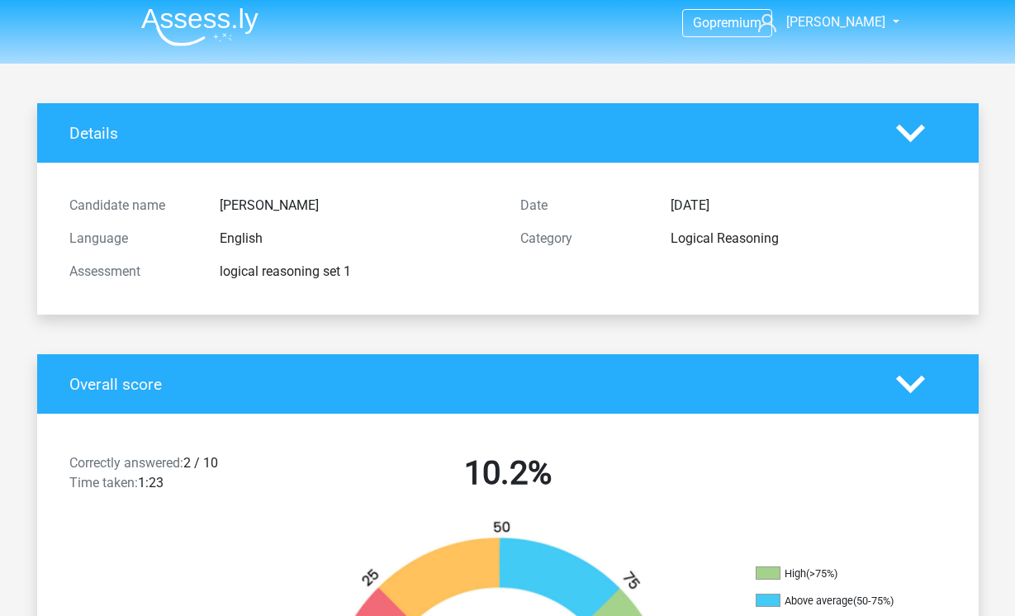
scroll to position [0, 0]
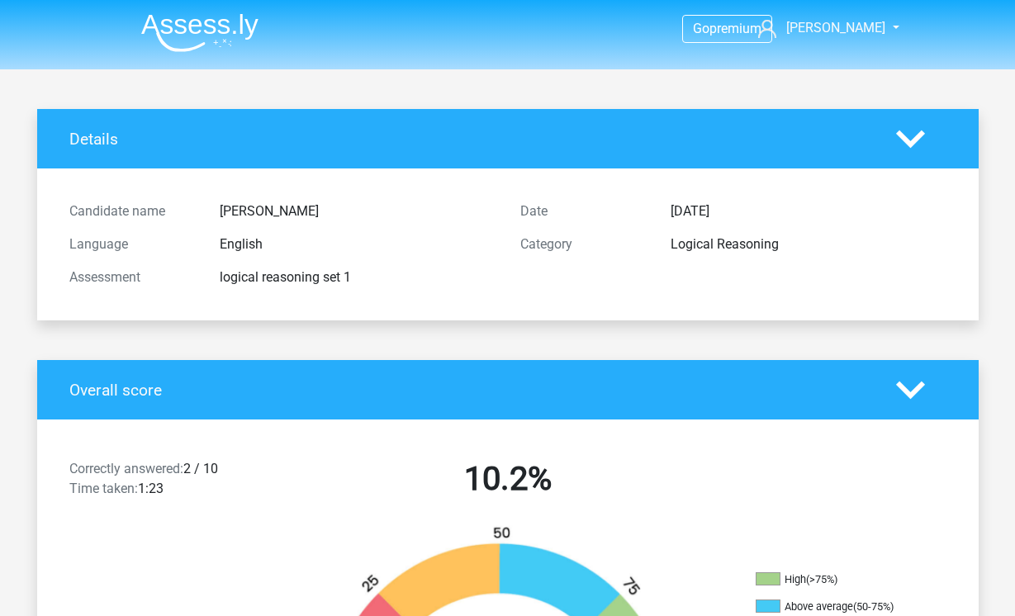
click at [213, 26] on img at bounding box center [199, 32] width 117 height 39
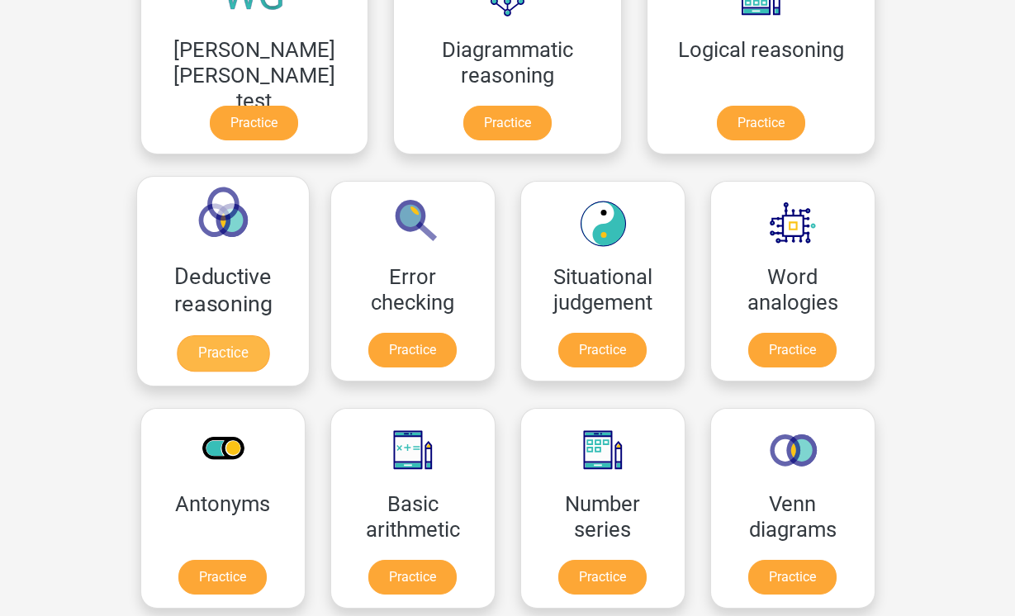
scroll to position [578, 0]
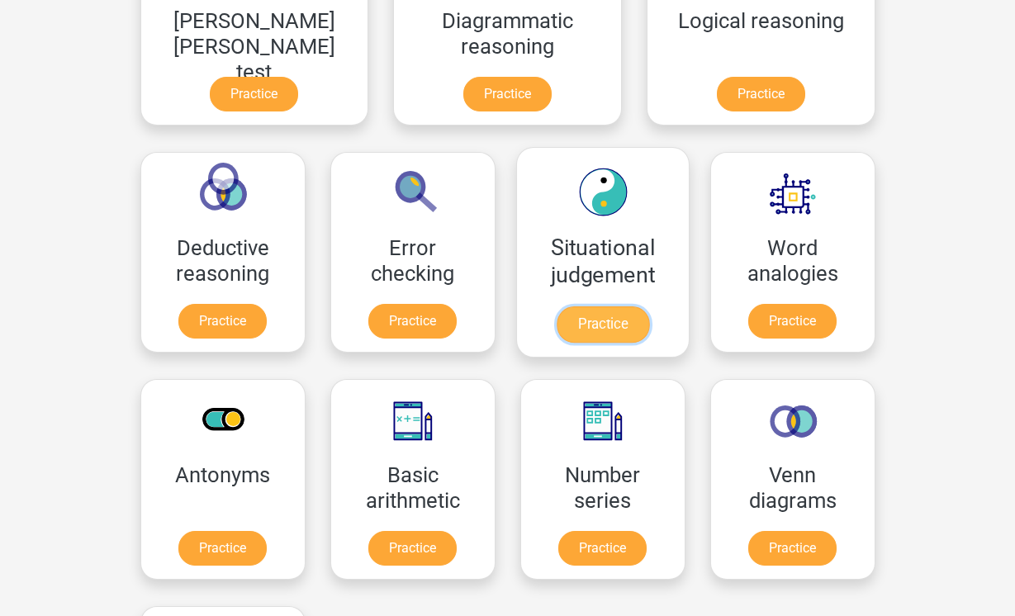
click at [556, 322] on link "Practice" at bounding box center [602, 324] width 93 height 36
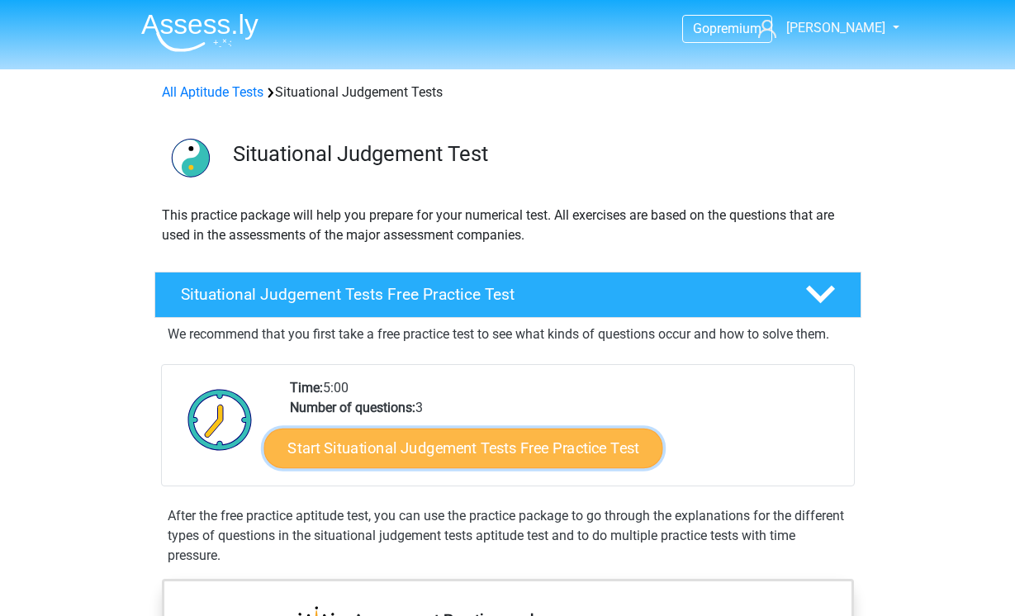
click at [570, 455] on link "Start Situational Judgement Tests Free Practice Test" at bounding box center [463, 449] width 399 height 40
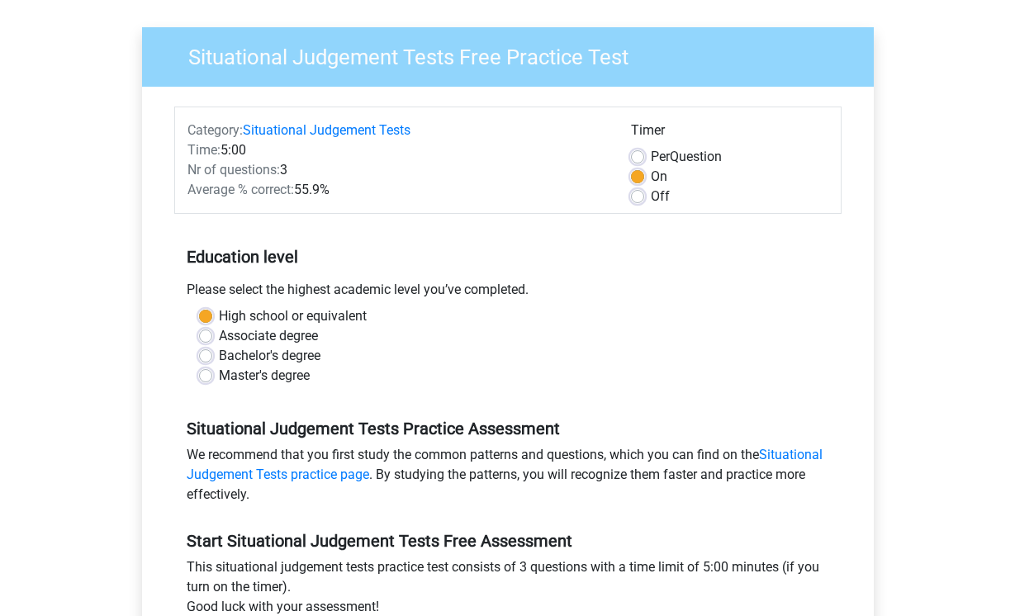
scroll to position [248, 0]
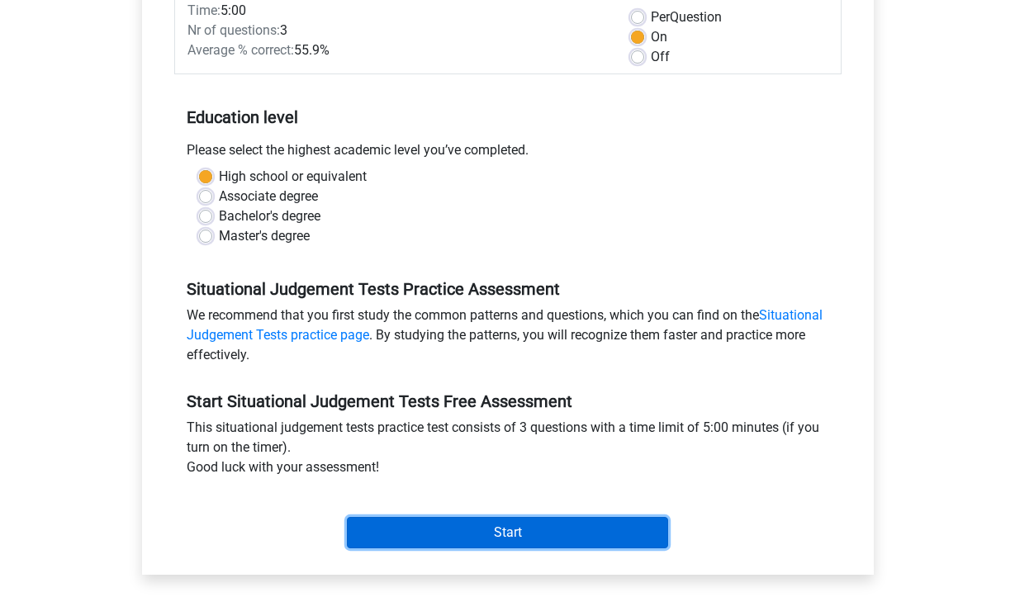
click at [462, 523] on input "Start" at bounding box center [507, 532] width 321 height 31
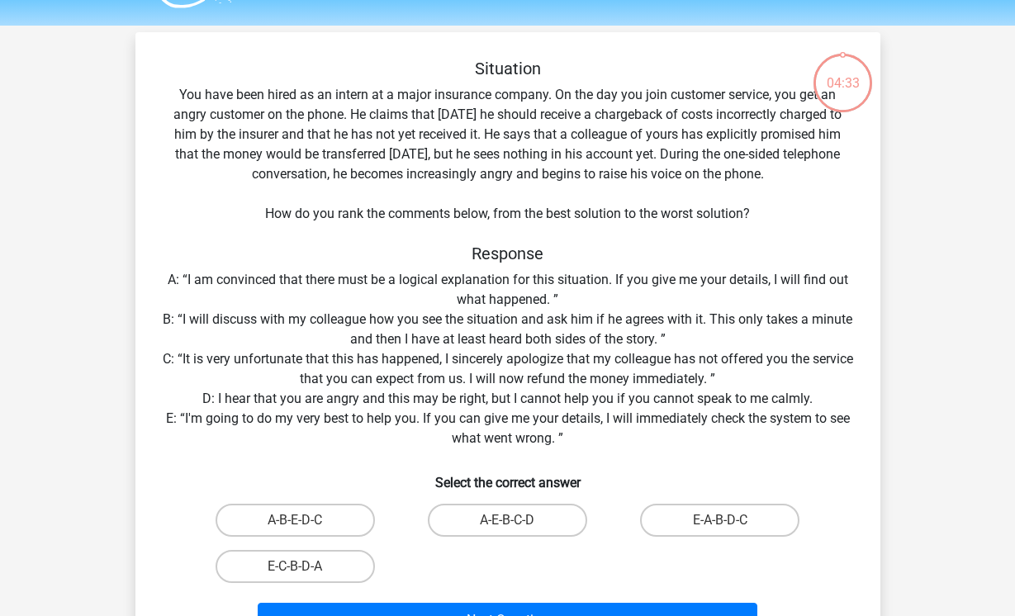
scroll to position [83, 0]
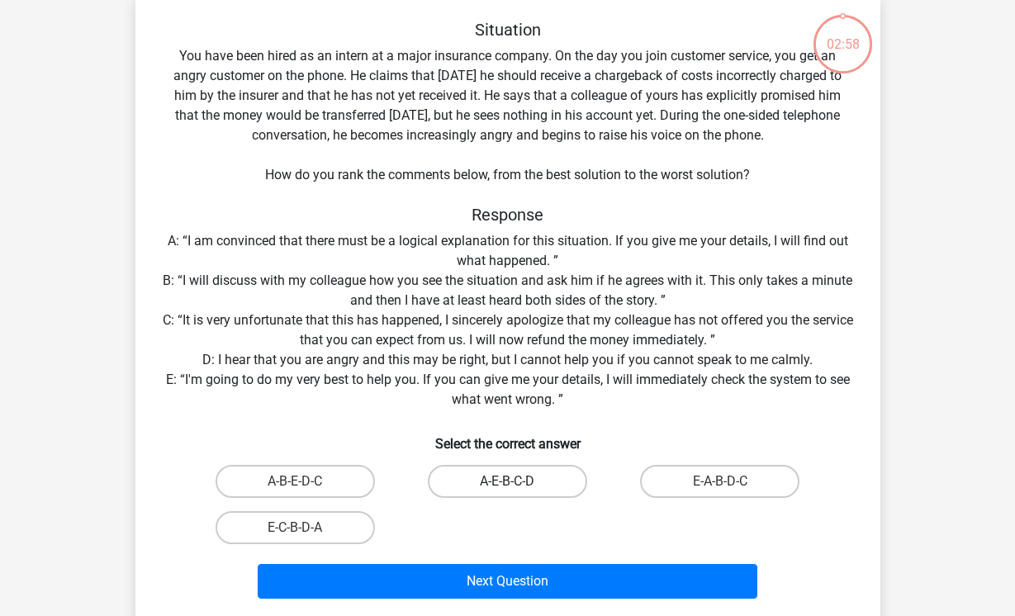
click at [488, 482] on label "A-E-B-C-D" at bounding box center [507, 481] width 159 height 33
click at [507, 482] on input "A-E-B-C-D" at bounding box center [512, 487] width 11 height 11
radio input "true"
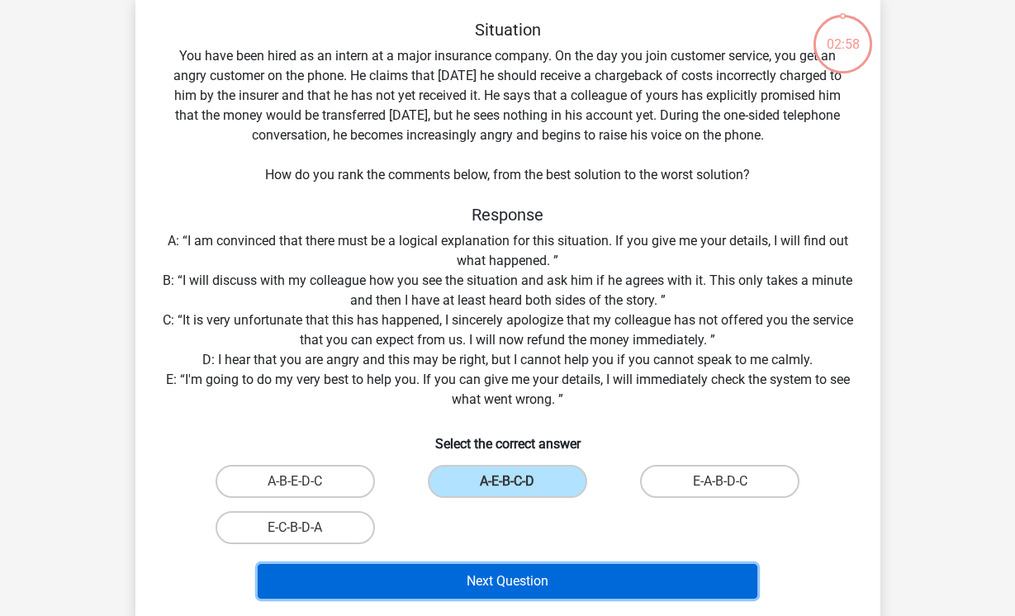
click at [524, 573] on button "Next Question" at bounding box center [508, 581] width 500 height 35
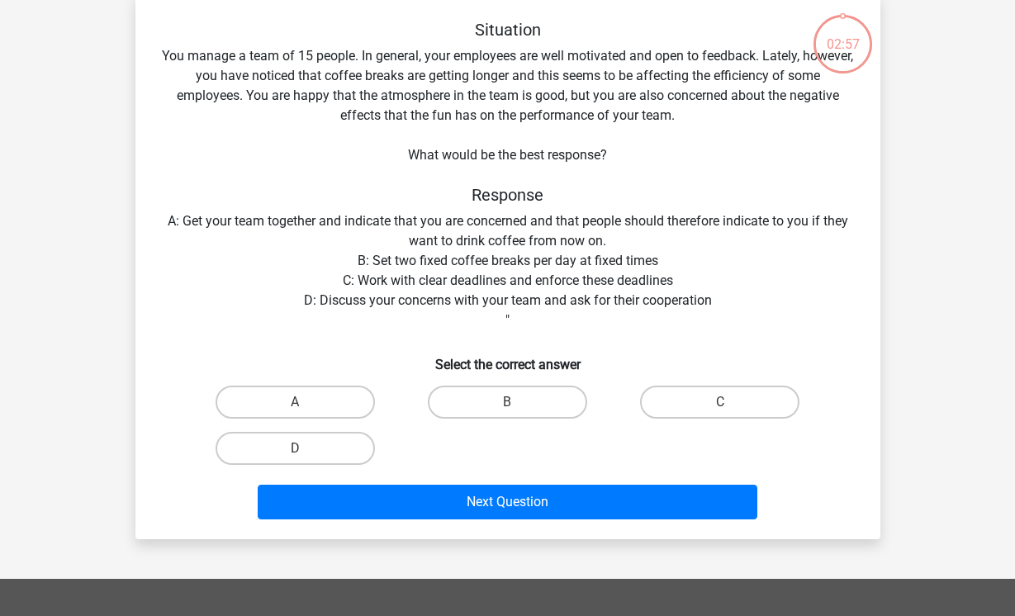
scroll to position [76, 0]
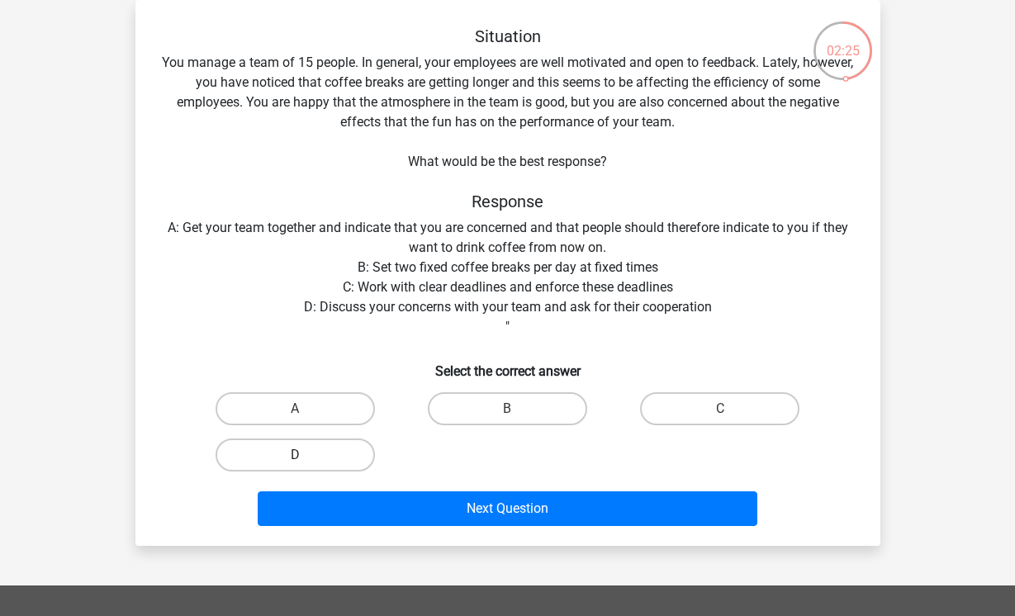
click at [320, 458] on label "D" at bounding box center [295, 455] width 159 height 33
click at [306, 458] on input "D" at bounding box center [300, 460] width 11 height 11
radio input "true"
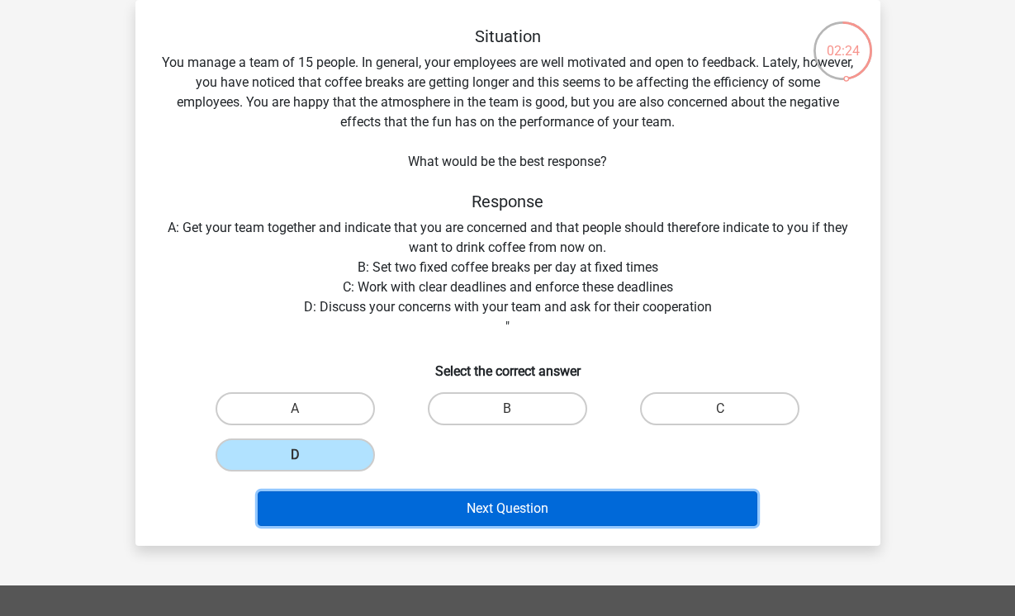
click at [415, 511] on button "Next Question" at bounding box center [508, 508] width 500 height 35
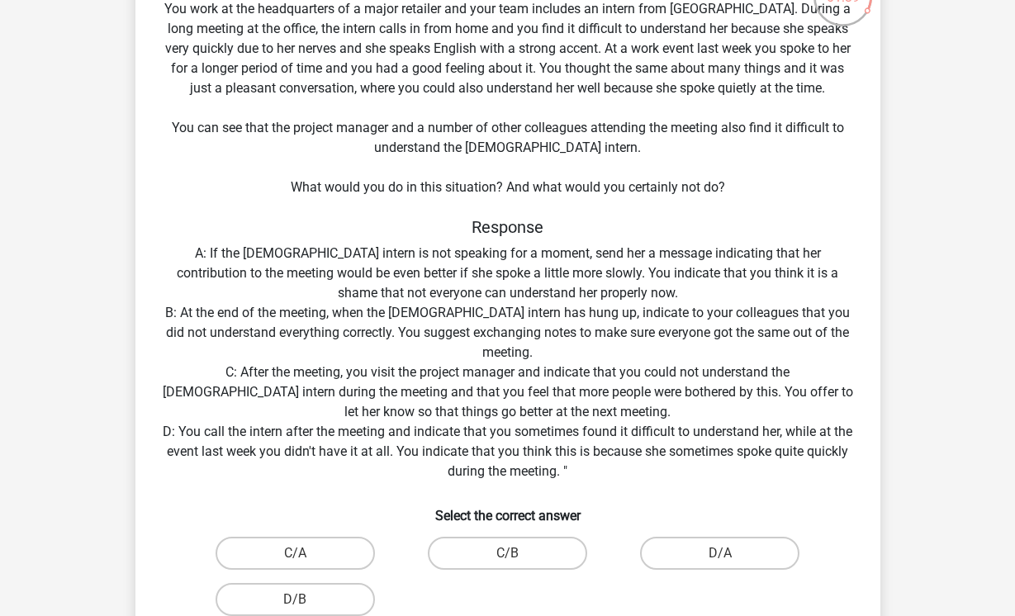
scroll to position [159, 0]
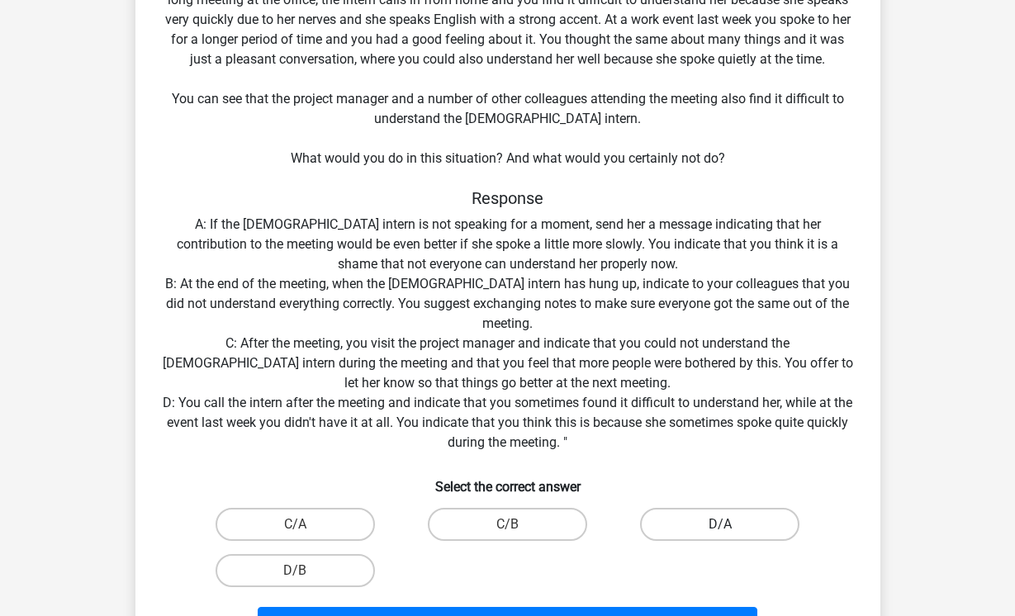
click at [686, 528] on label "D/A" at bounding box center [719, 524] width 159 height 33
click at [720, 528] on input "D/A" at bounding box center [725, 530] width 11 height 11
radio input "true"
click at [316, 568] on label "D/B" at bounding box center [295, 570] width 159 height 33
click at [306, 571] on input "D/B" at bounding box center [300, 576] width 11 height 11
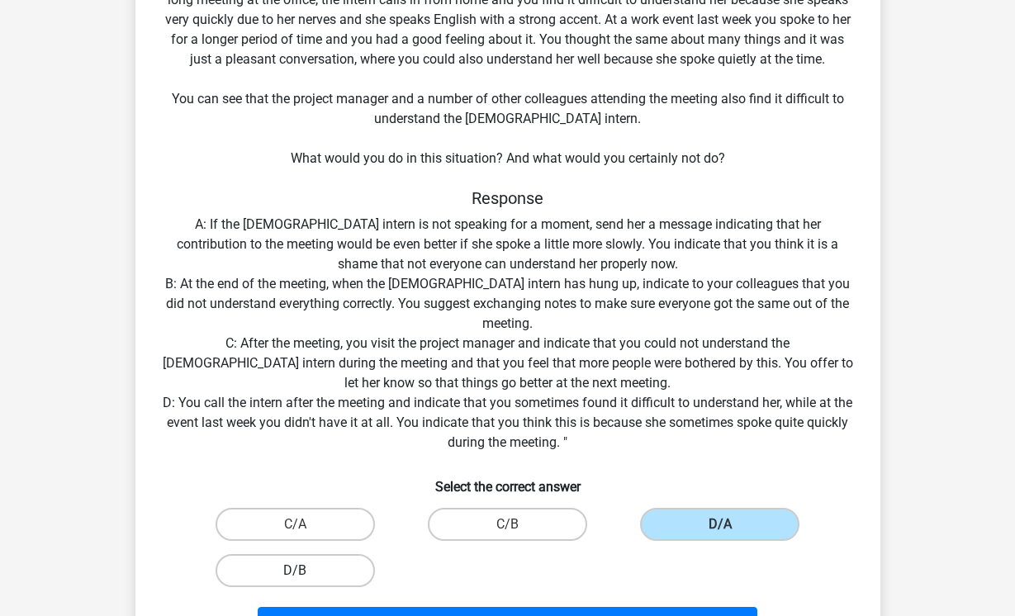
radio input "true"
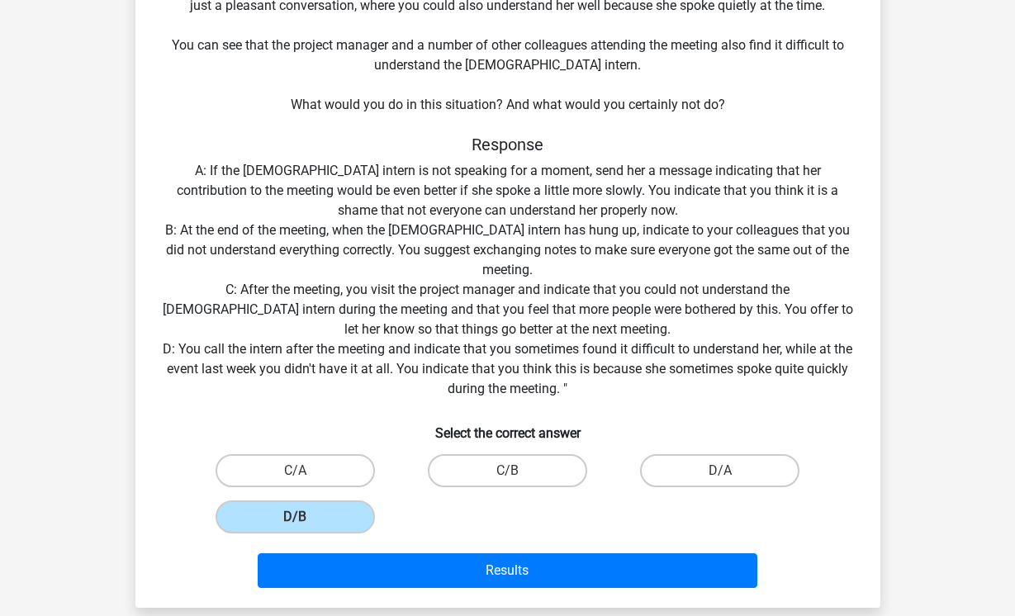
scroll to position [241, 0]
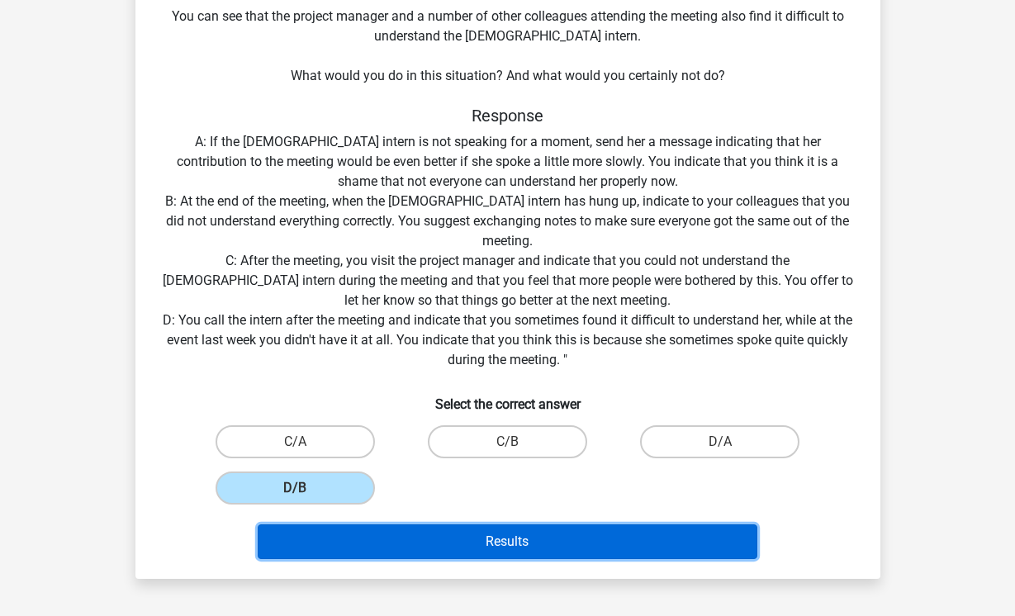
drag, startPoint x: 444, startPoint y: 547, endPoint x: 433, endPoint y: 547, distance: 10.7
click at [439, 547] on button "Results" at bounding box center [508, 542] width 500 height 35
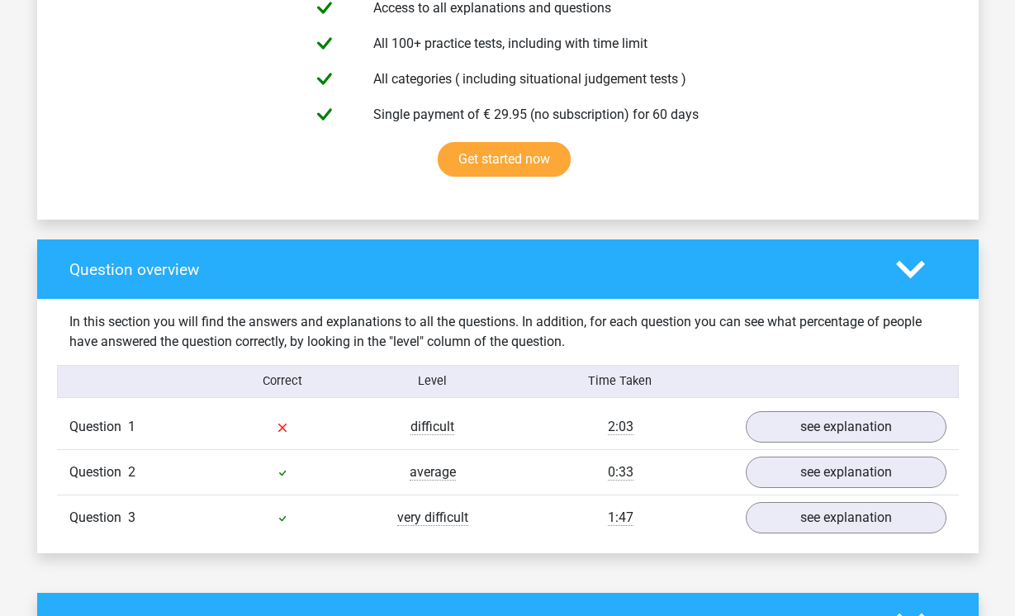
scroll to position [1156, 0]
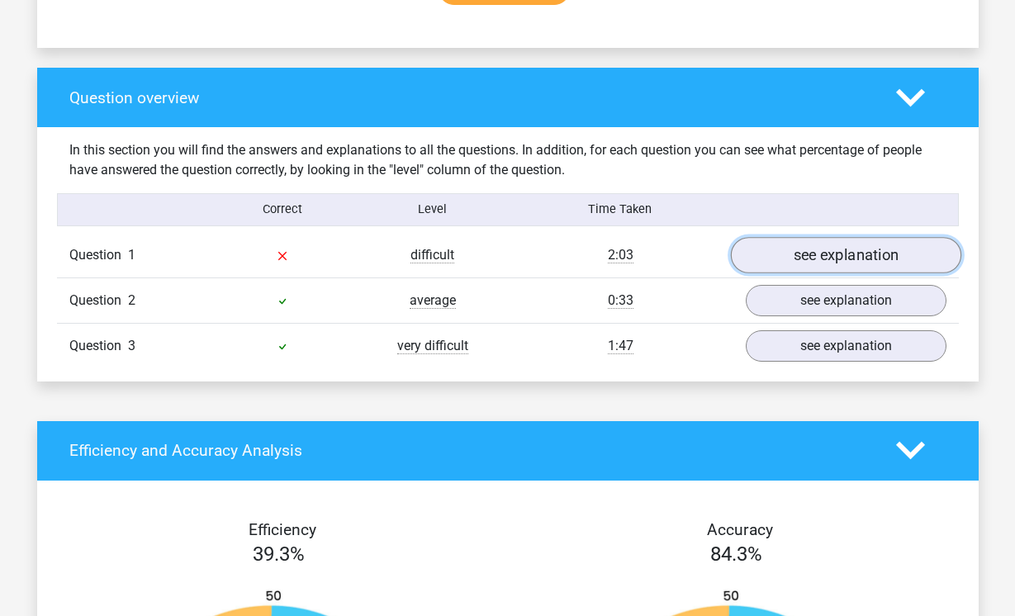
click at [853, 259] on link "see explanation" at bounding box center [845, 255] width 230 height 36
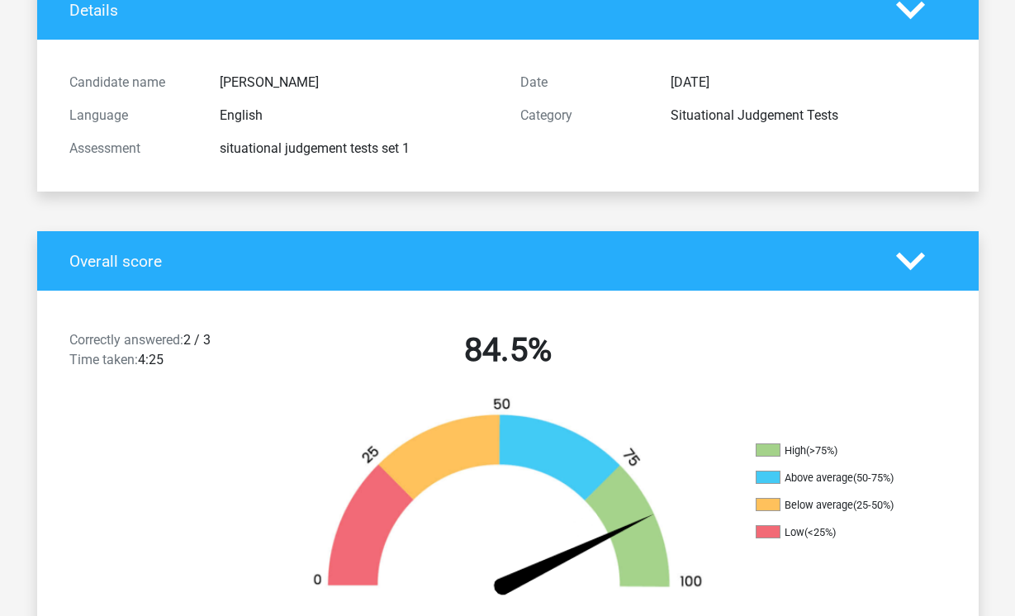
scroll to position [0, 0]
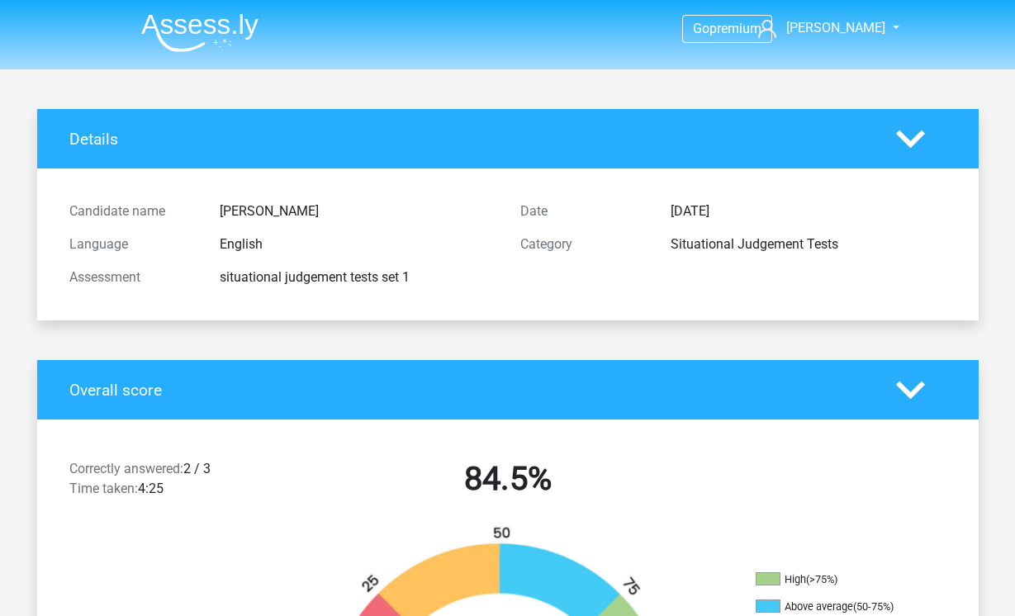
click at [160, 40] on img at bounding box center [199, 32] width 117 height 39
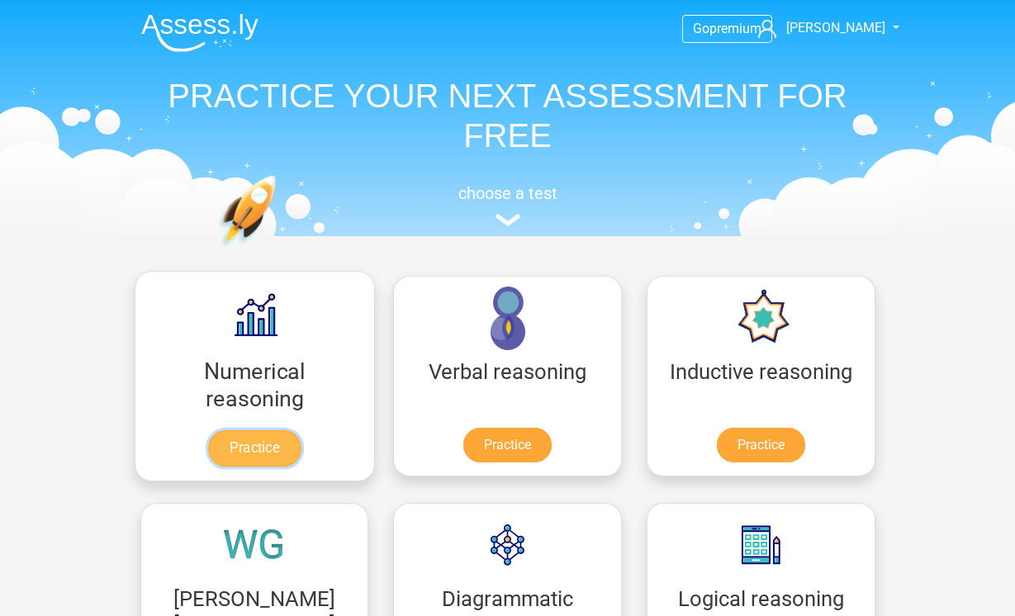
click at [254, 439] on link "Practice" at bounding box center [254, 448] width 93 height 36
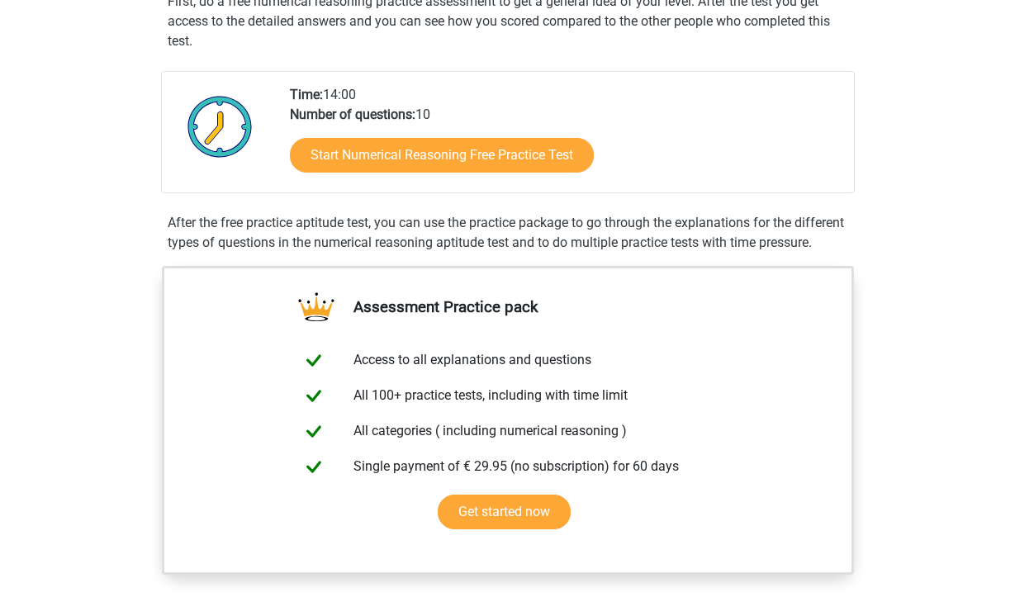
scroll to position [330, 0]
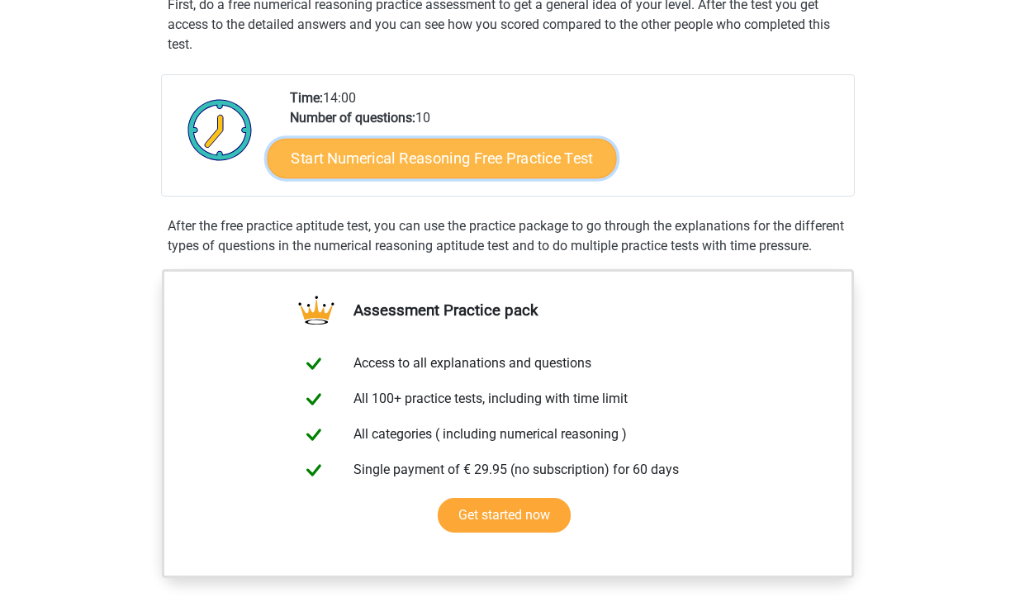
click at [542, 168] on link "Start Numerical Reasoning Free Practice Test" at bounding box center [441, 158] width 349 height 40
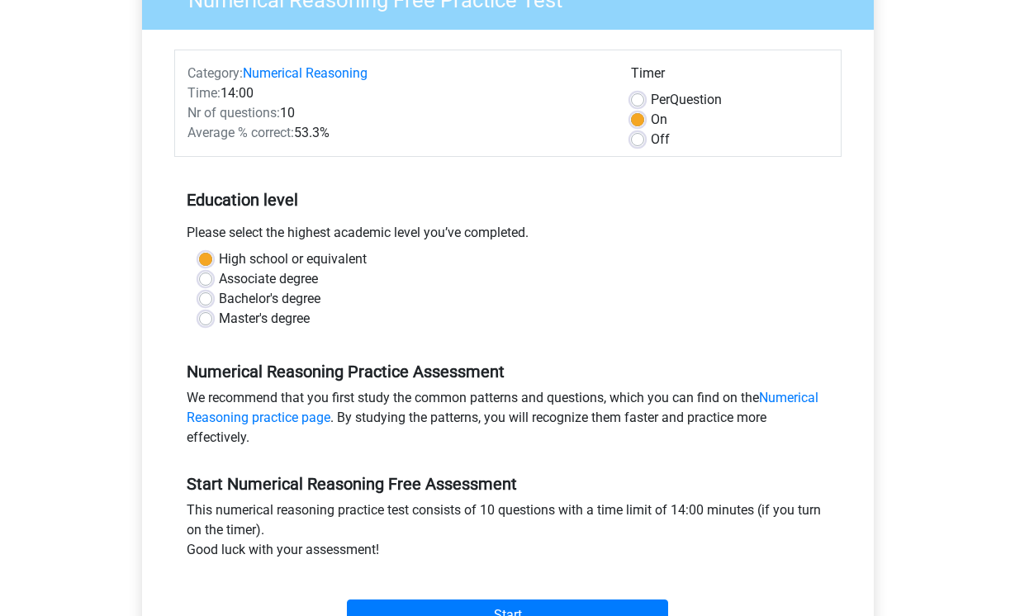
scroll to position [330, 0]
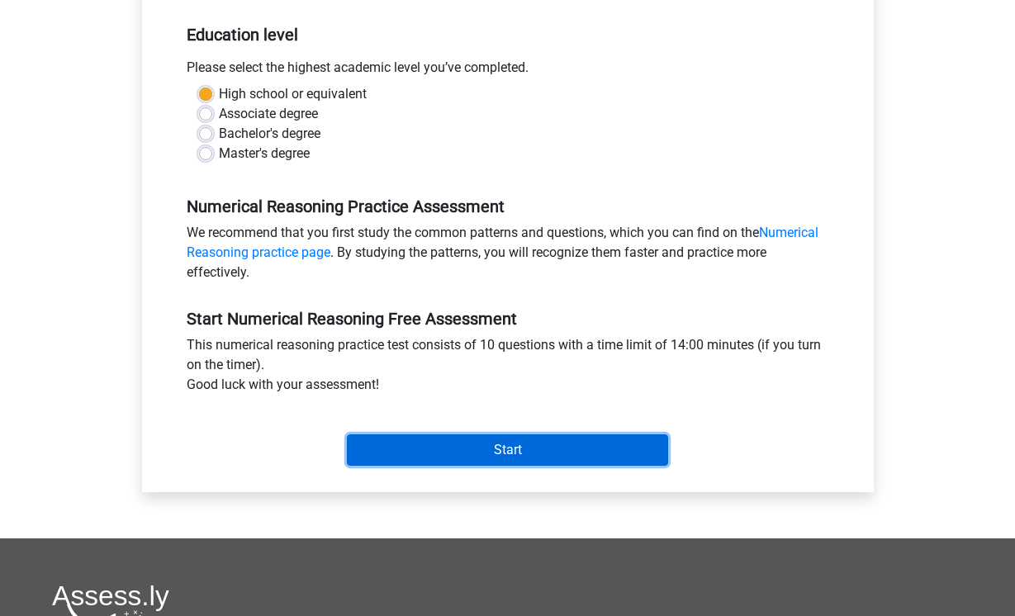
click at [561, 451] on input "Start" at bounding box center [507, 449] width 321 height 31
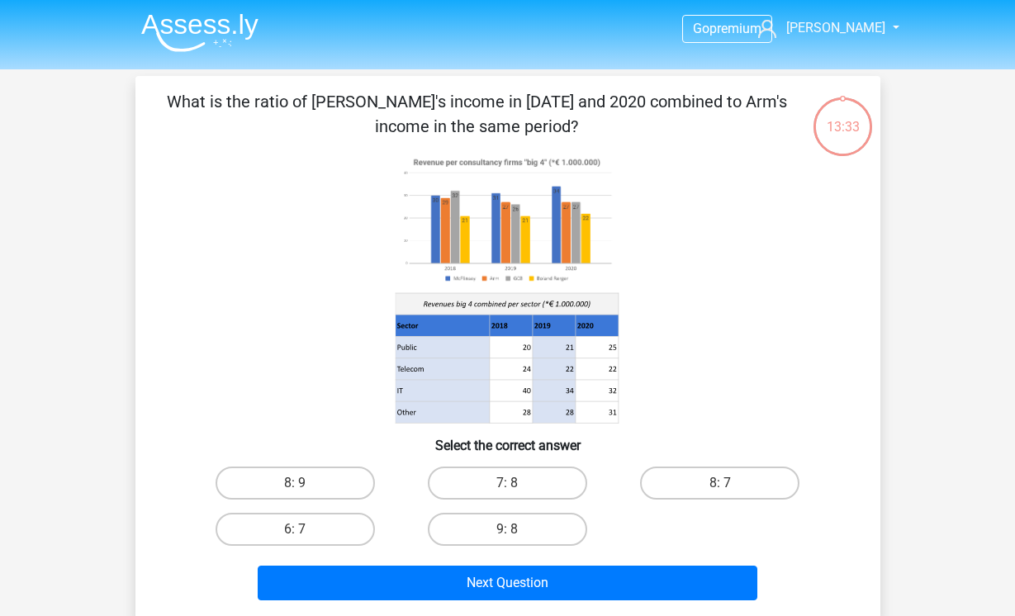
click at [176, 41] on img at bounding box center [199, 32] width 117 height 39
